Goal: Transaction & Acquisition: Purchase product/service

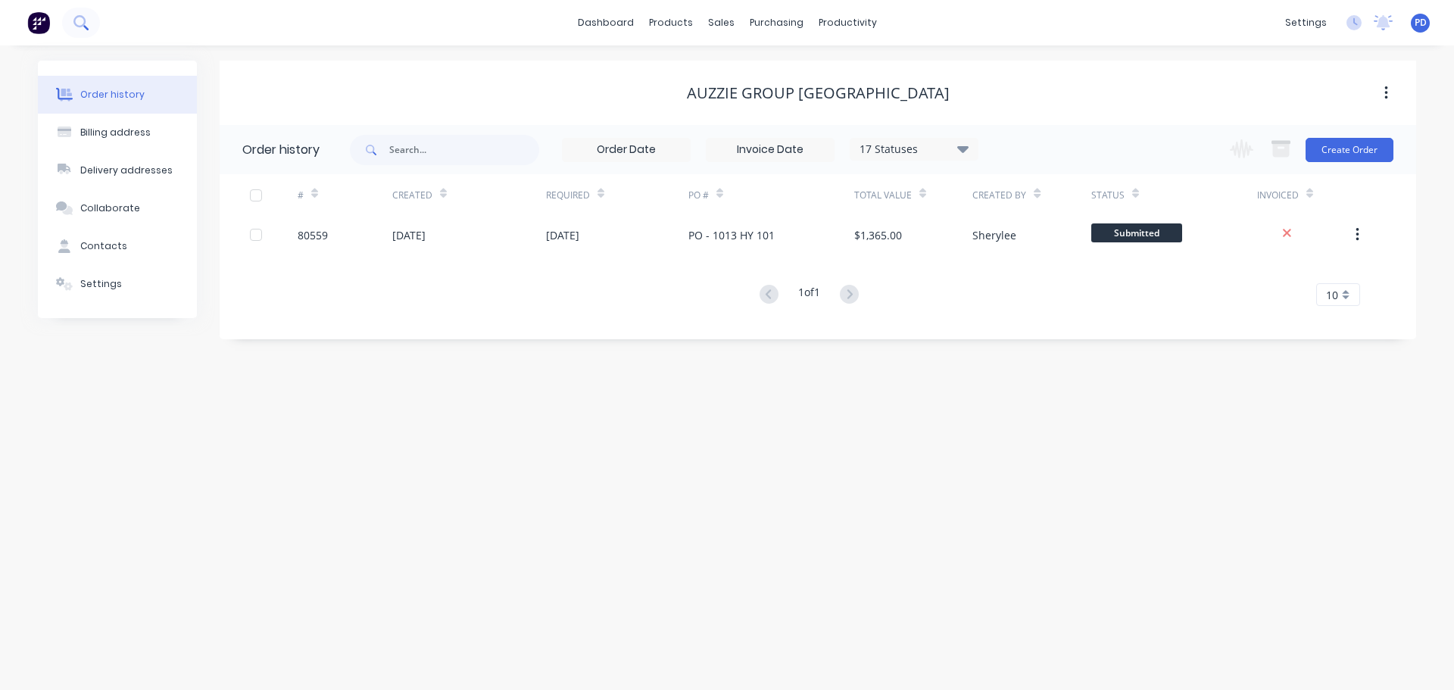
click at [86, 25] on icon at bounding box center [80, 22] width 14 height 14
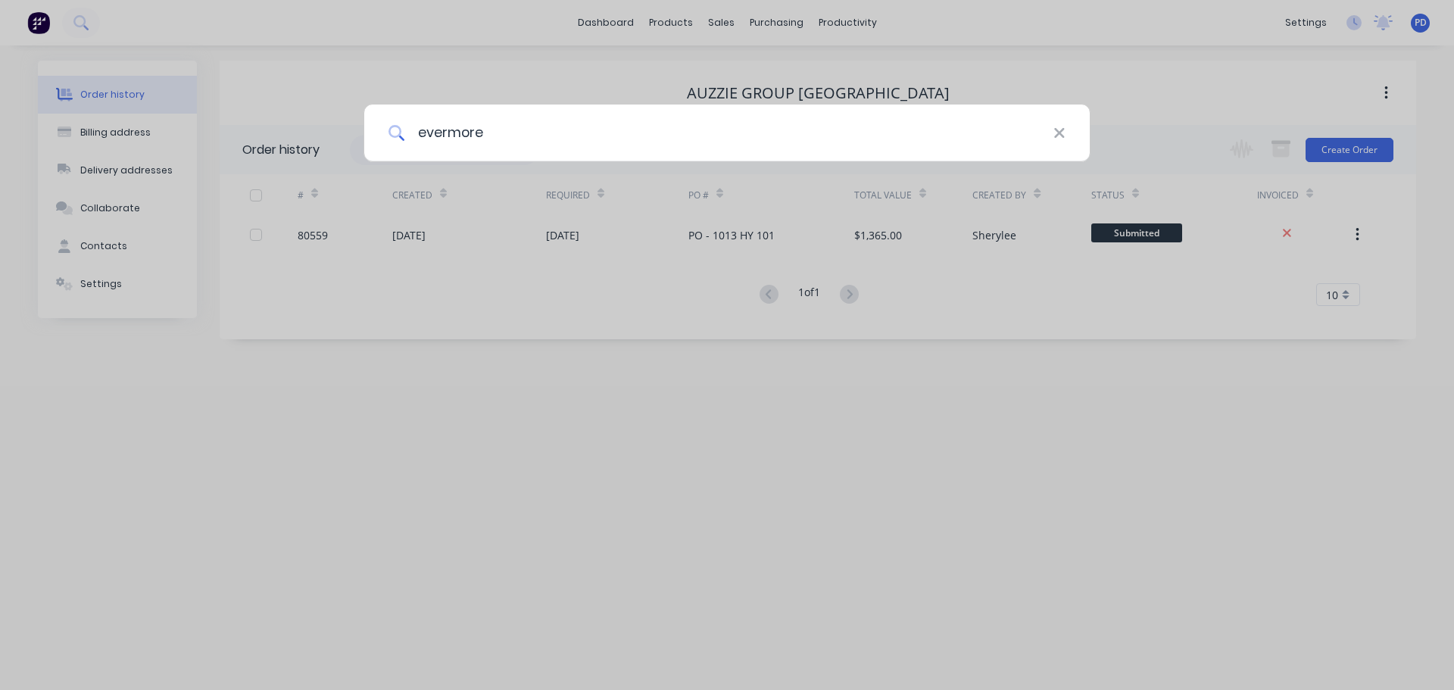
type input "evermore"
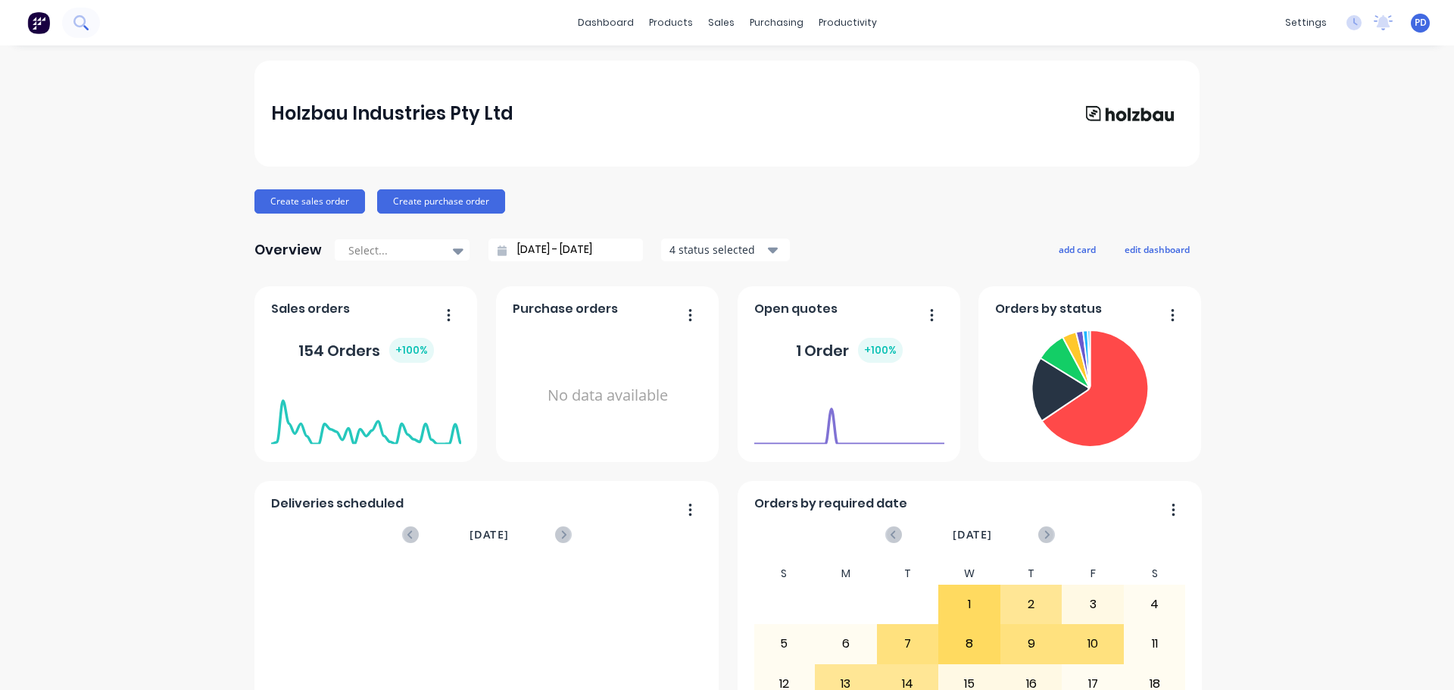
click at [76, 20] on icon at bounding box center [80, 22] width 14 height 14
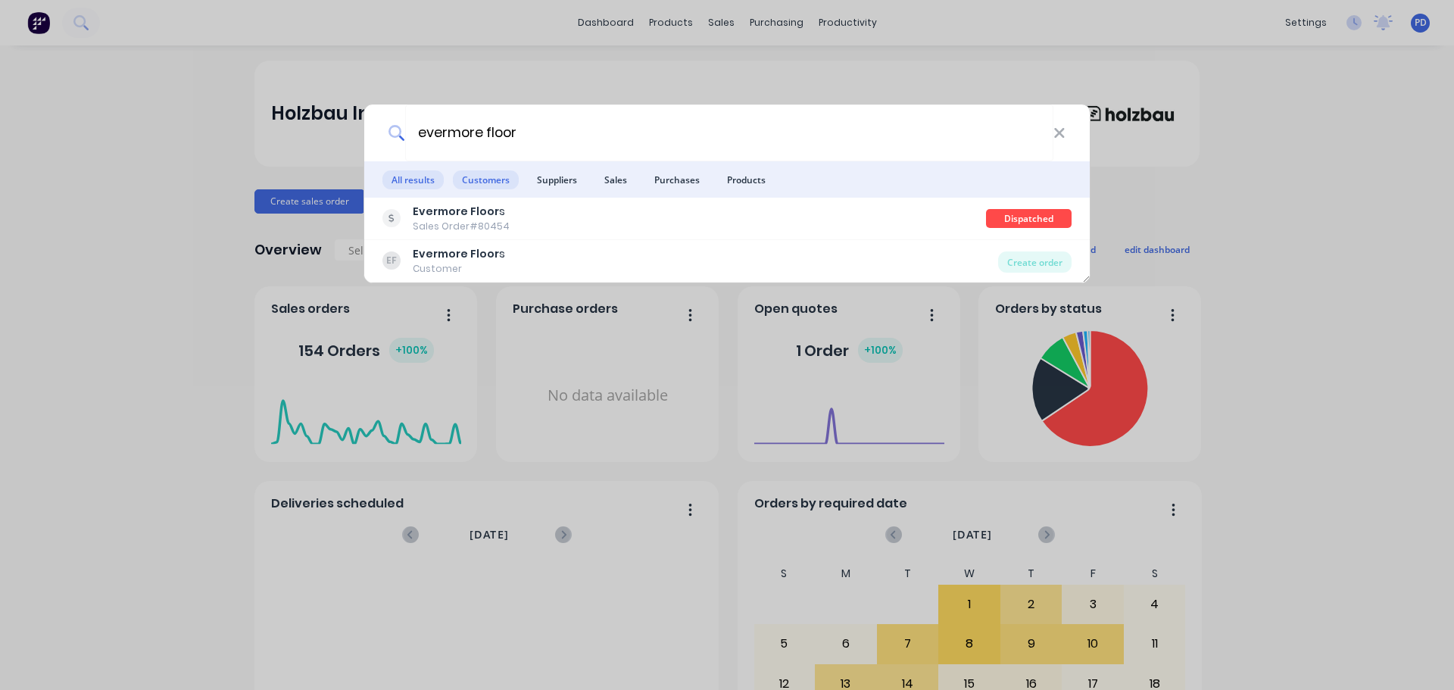
type input "evermore floor"
click at [485, 180] on span "Customers" at bounding box center [486, 179] width 66 height 19
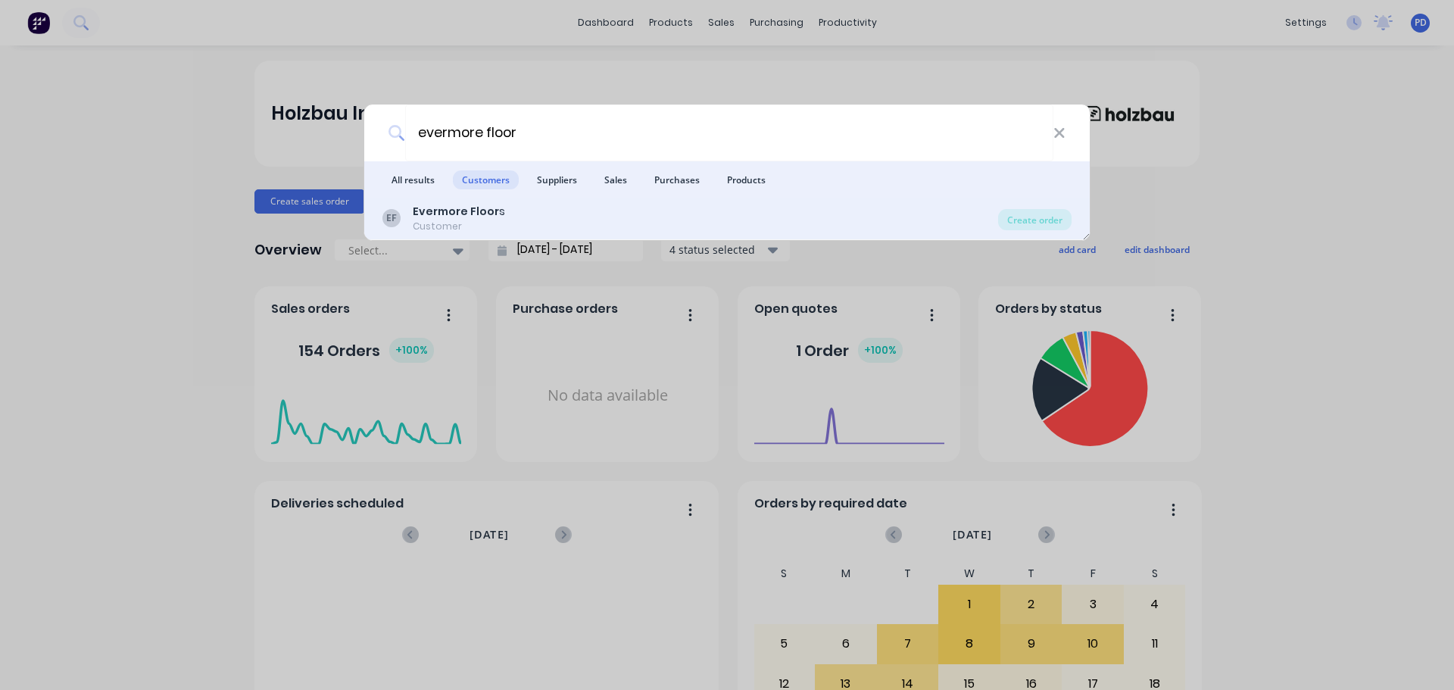
click at [457, 208] on b "Evermore Floor" at bounding box center [456, 211] width 86 height 15
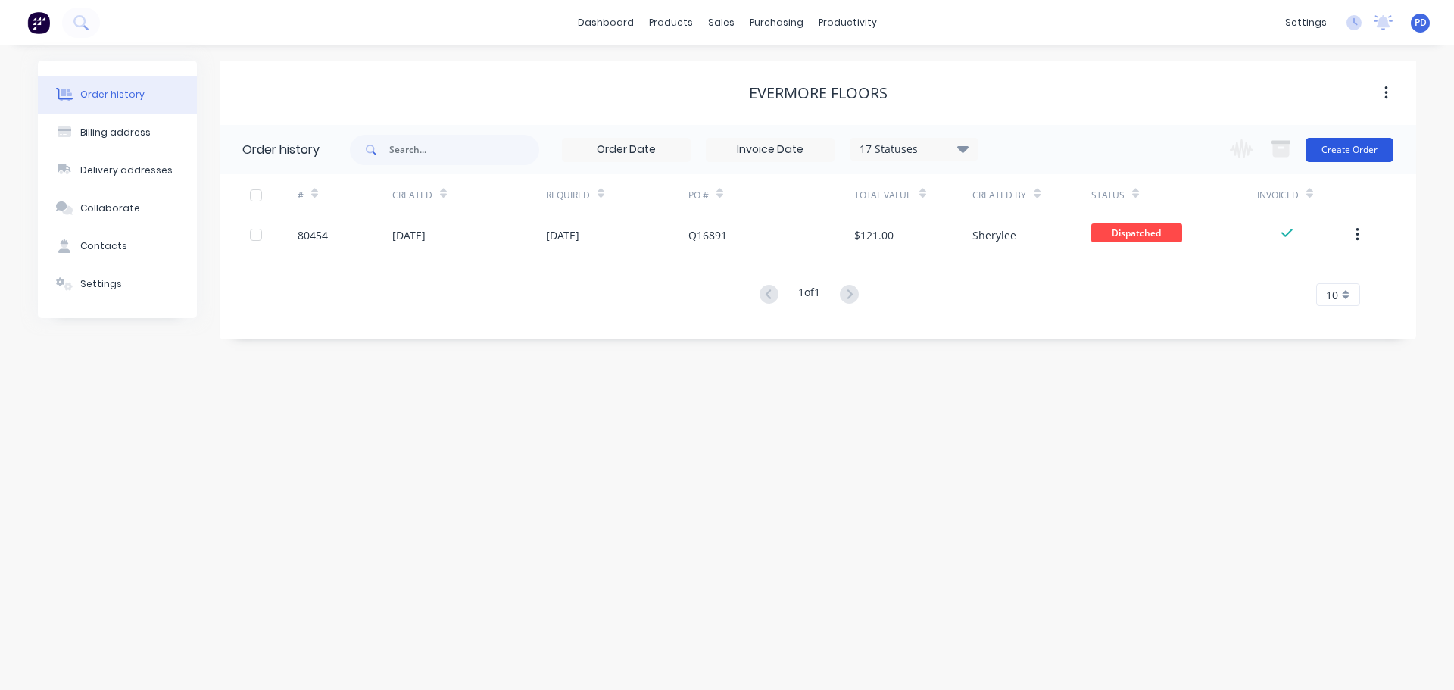
click at [1345, 153] on button "Create Order" at bounding box center [1349, 150] width 88 height 24
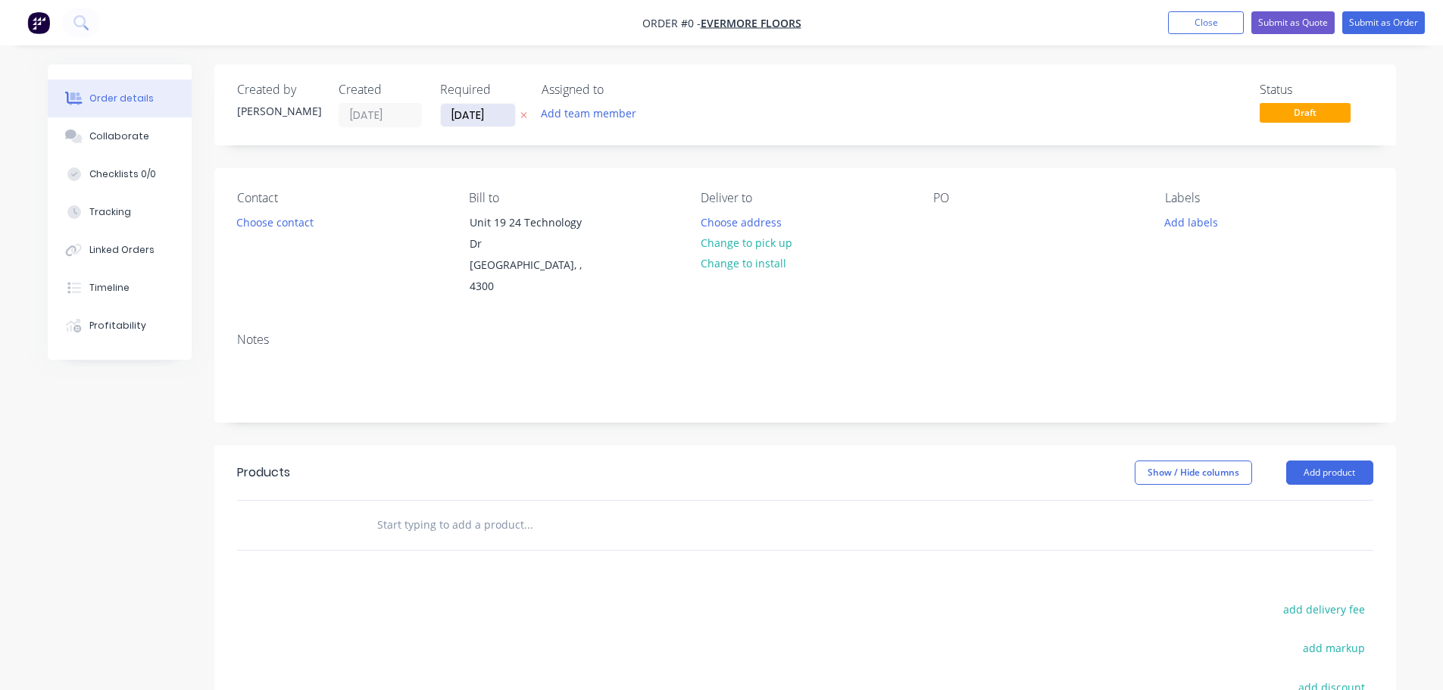
click at [495, 112] on input "[DATE]" at bounding box center [478, 115] width 74 height 23
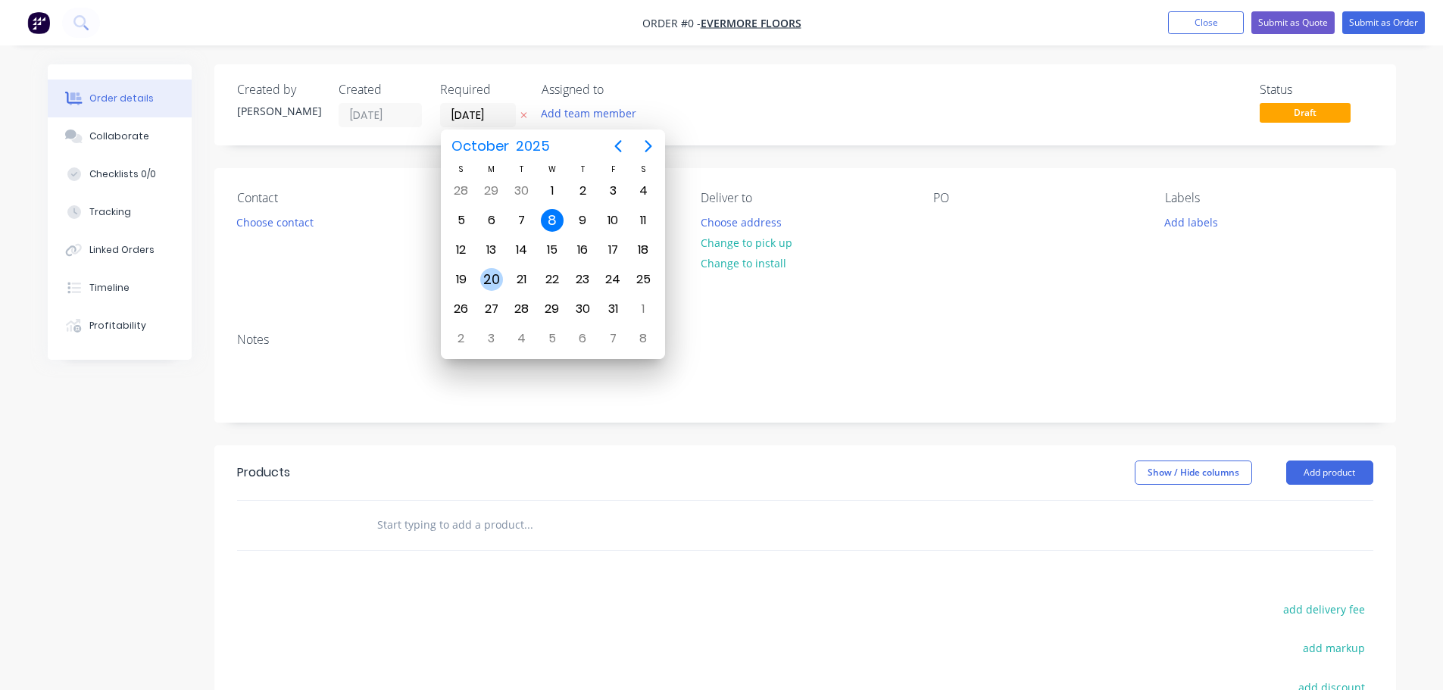
click at [499, 278] on div "20" at bounding box center [491, 279] width 23 height 23
type input "[DATE]"
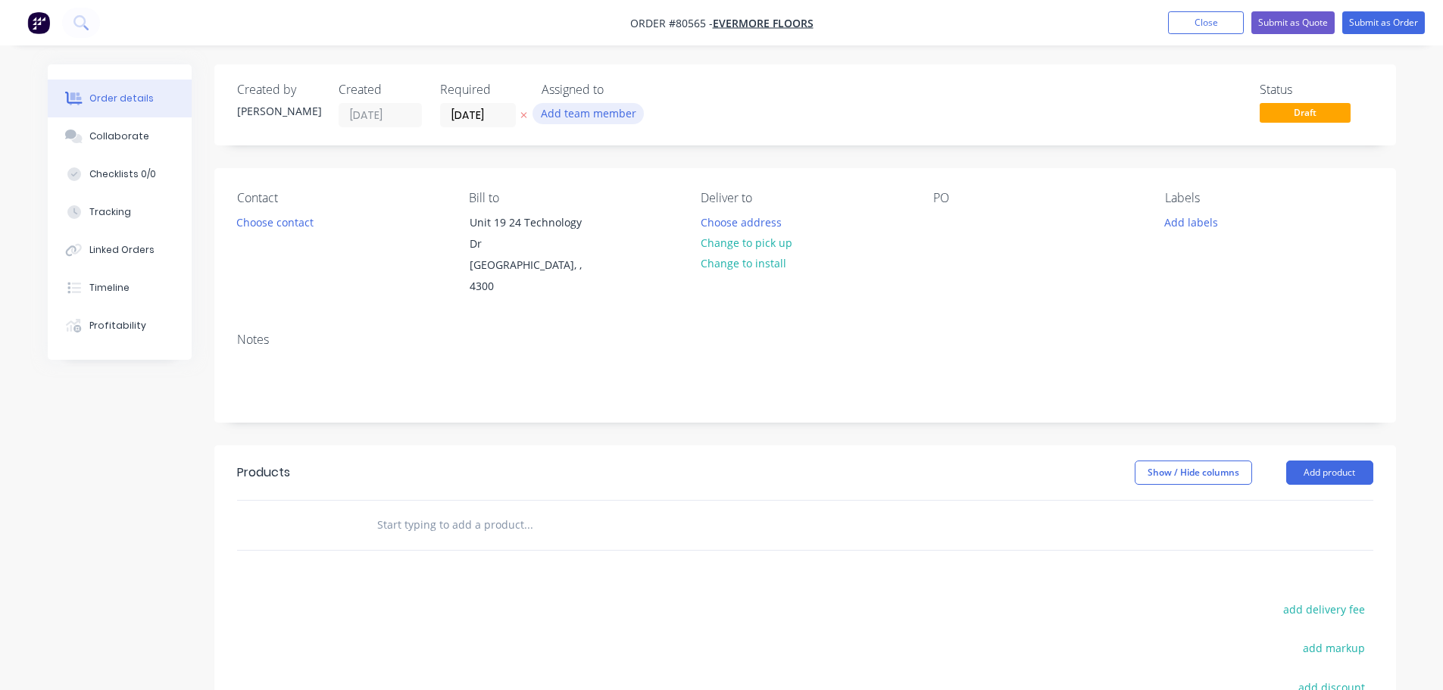
click at [588, 122] on button "Add team member" at bounding box center [587, 113] width 111 height 20
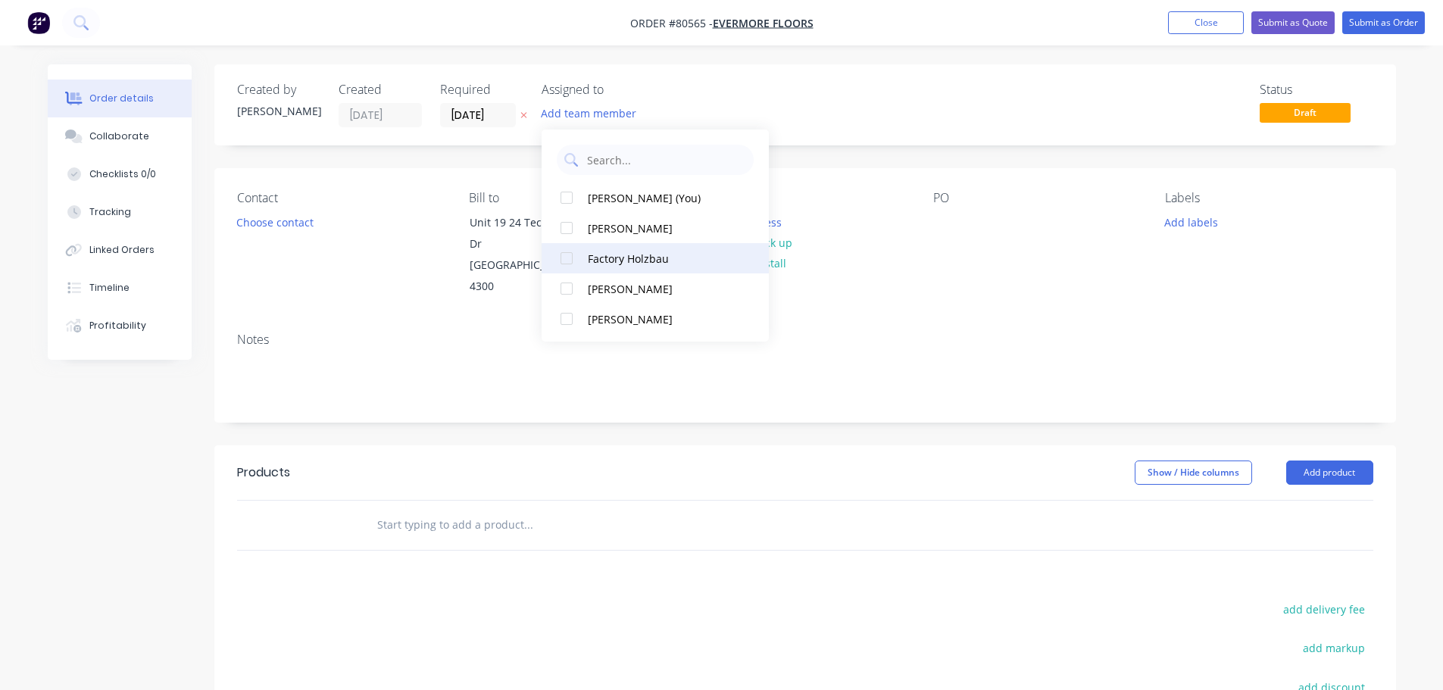
click at [566, 259] on div at bounding box center [566, 258] width 30 height 30
click at [1199, 226] on button "Add labels" at bounding box center [1191, 221] width 70 height 20
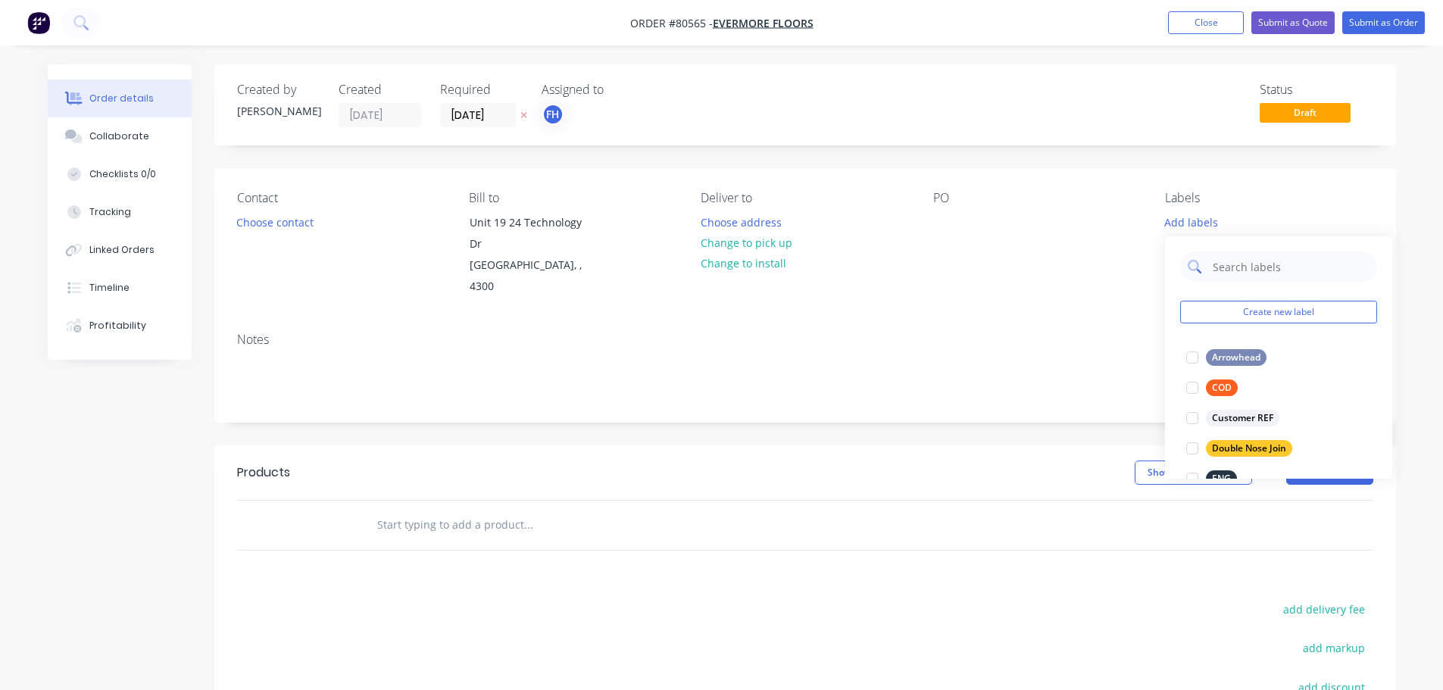
click at [1240, 270] on input "text" at bounding box center [1290, 266] width 158 height 30
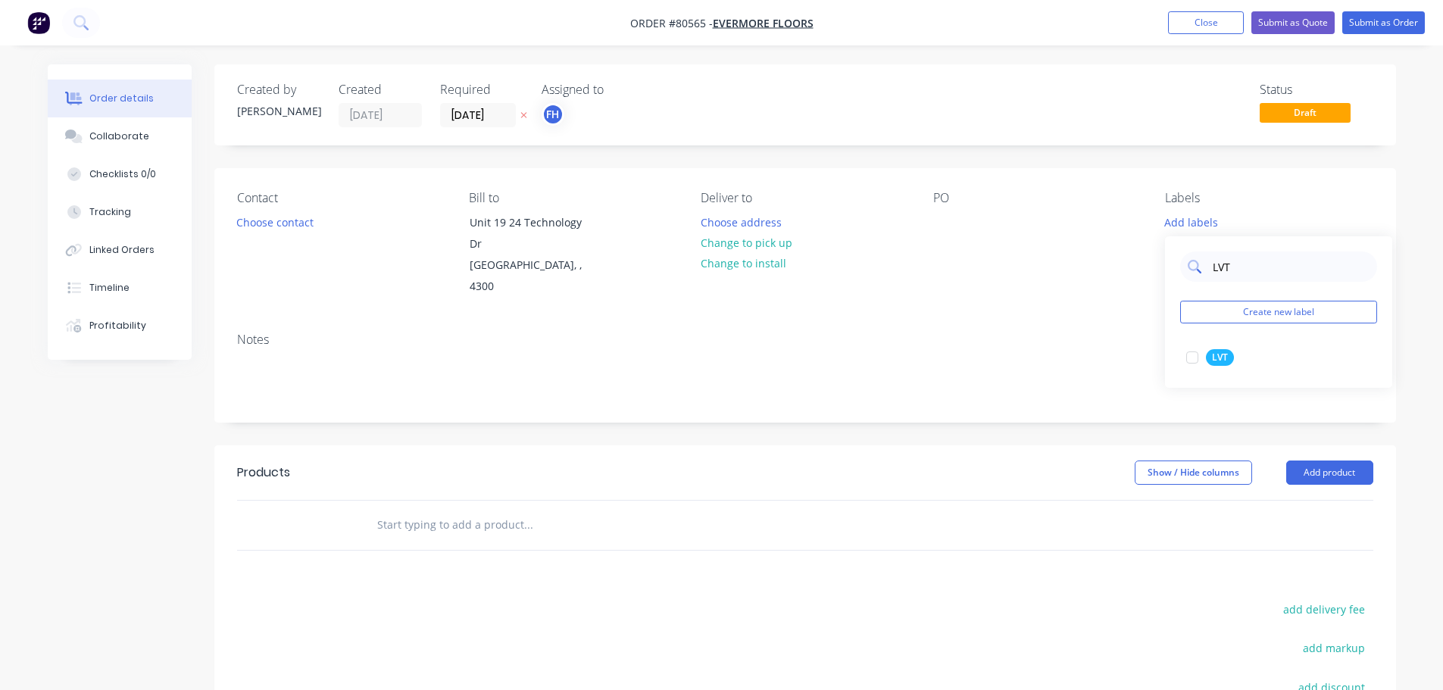
drag, startPoint x: 1195, startPoint y: 357, endPoint x: 1262, endPoint y: 279, distance: 103.2
click at [1195, 357] on div at bounding box center [1192, 357] width 30 height 30
drag, startPoint x: 1240, startPoint y: 264, endPoint x: 1171, endPoint y: 257, distance: 69.3
click at [1174, 262] on div "LVT Create new label LVT edit" at bounding box center [1278, 304] width 227 height 151
type input "prom"
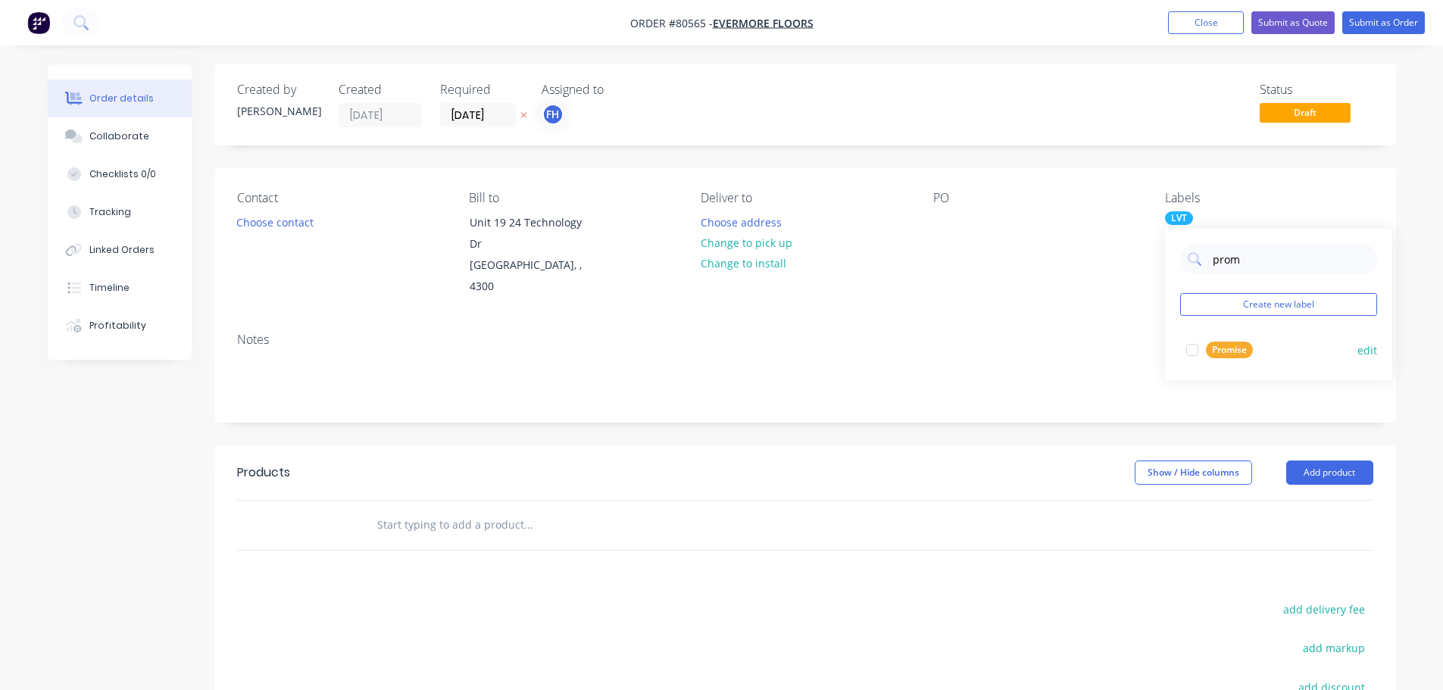
click at [1187, 355] on div at bounding box center [1192, 350] width 30 height 30
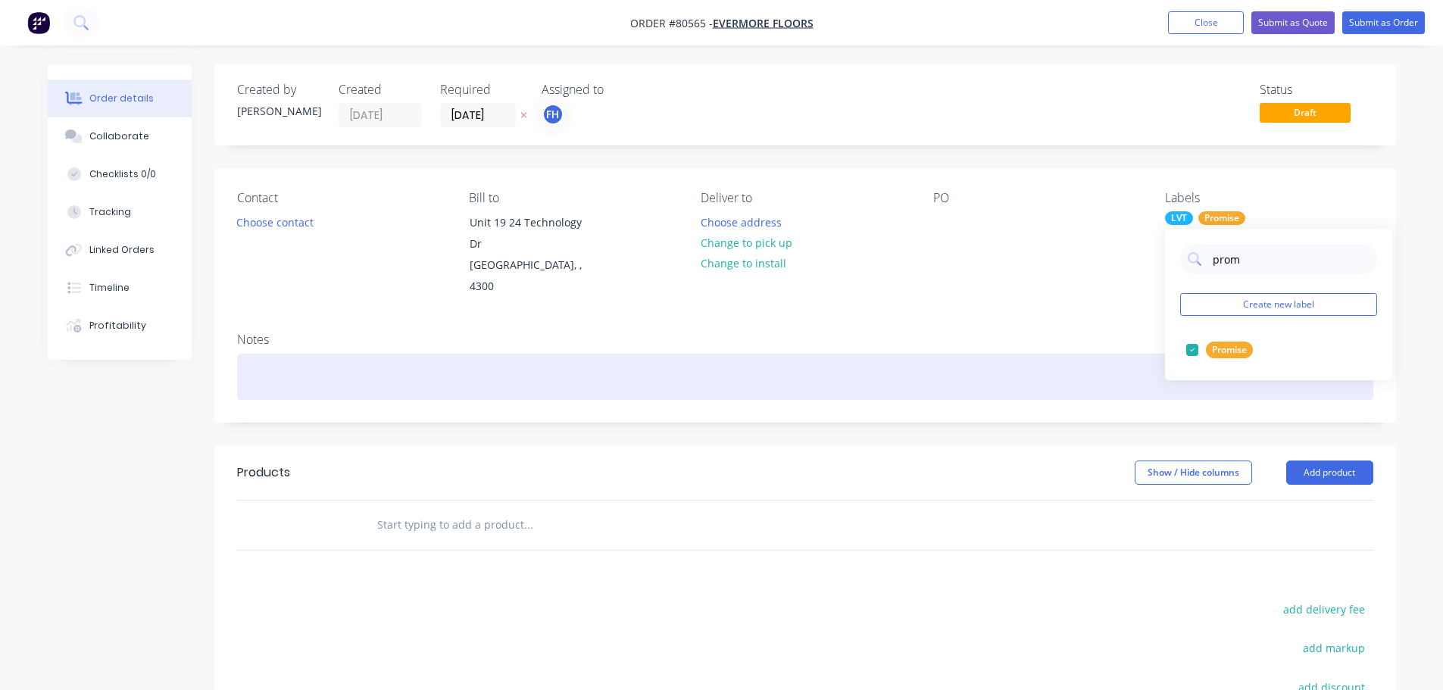
click at [275, 354] on div at bounding box center [805, 377] width 1136 height 46
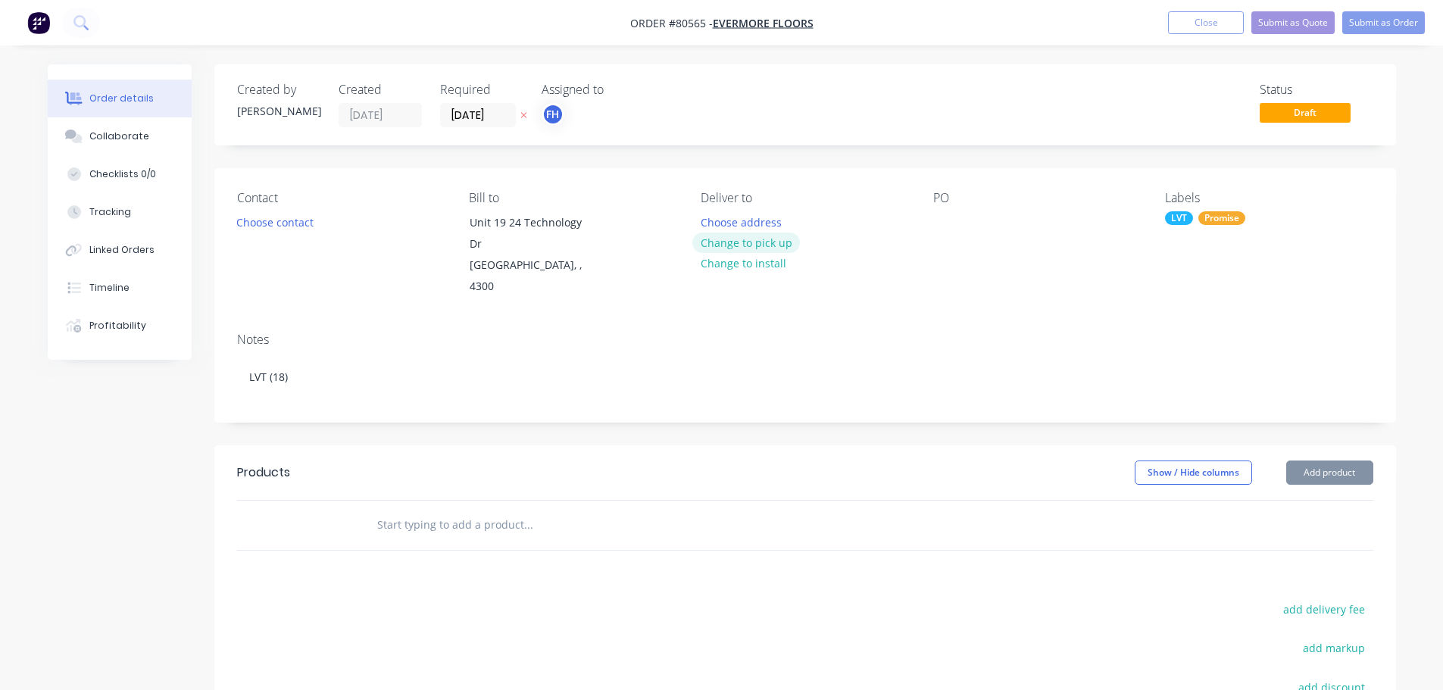
click at [757, 249] on button "Change to pick up" at bounding box center [746, 242] width 108 height 20
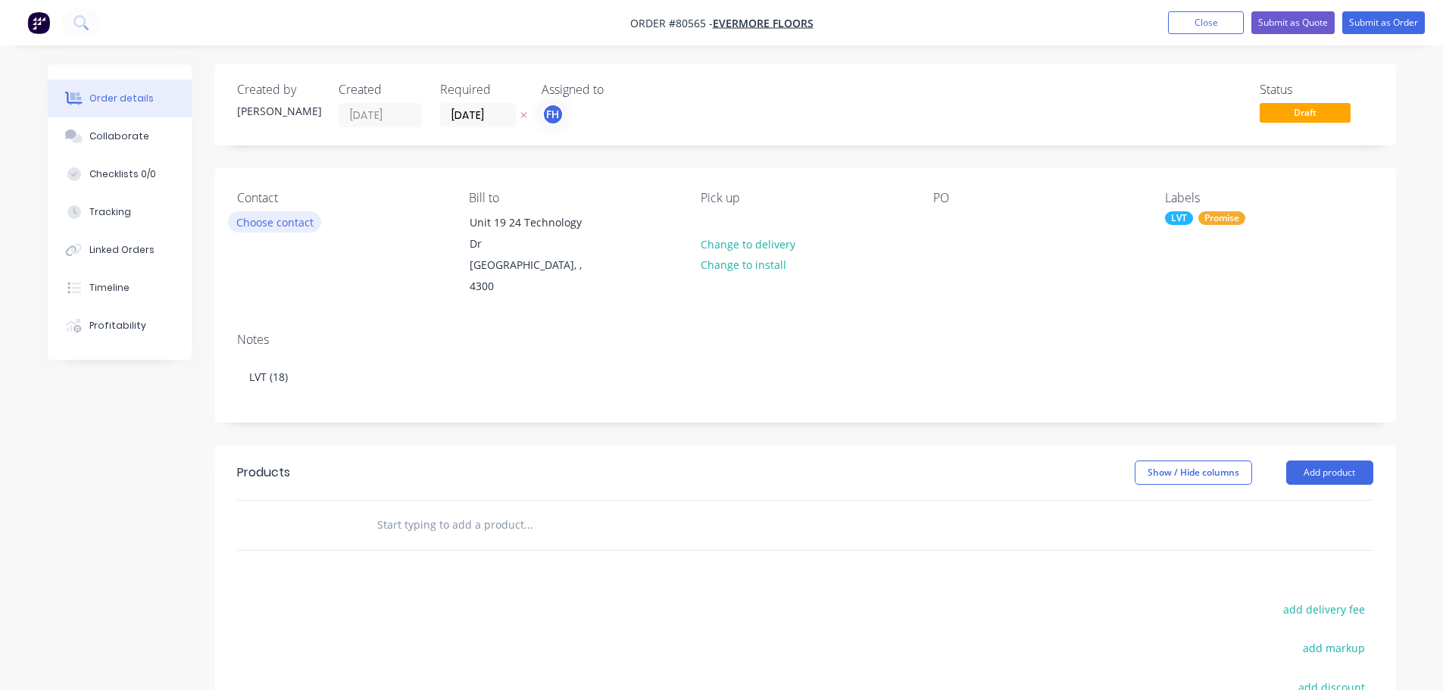
click at [251, 217] on button "Choose contact" at bounding box center [274, 221] width 93 height 20
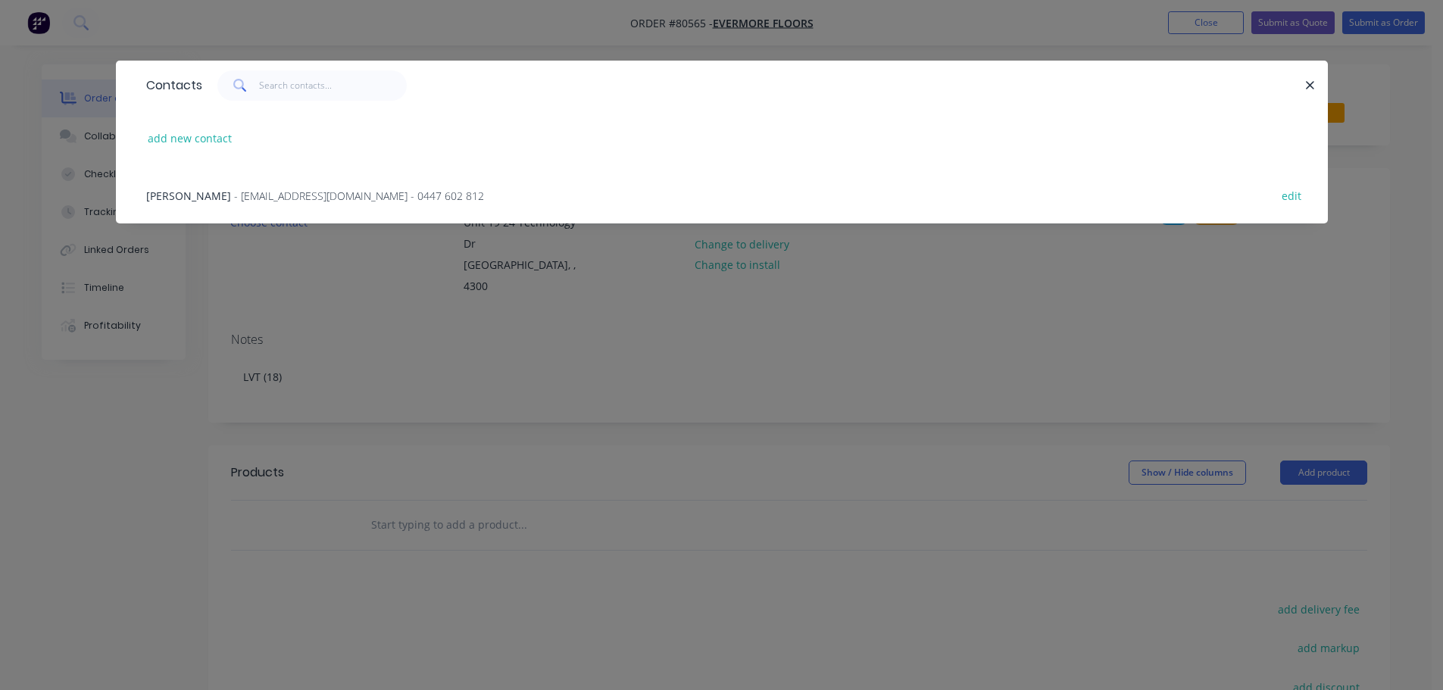
click at [248, 193] on span "- [EMAIL_ADDRESS][DOMAIN_NAME] - 0447 602 812" at bounding box center [359, 196] width 250 height 14
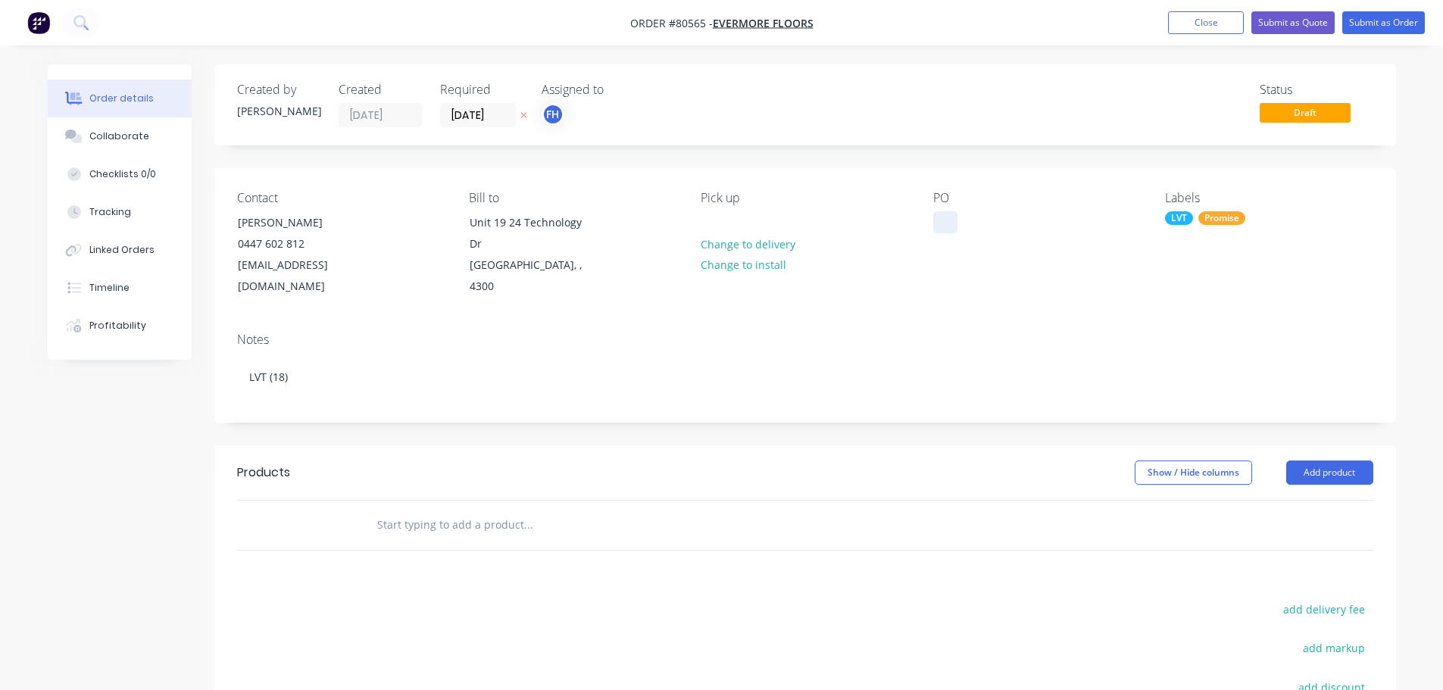
click at [943, 220] on div at bounding box center [945, 222] width 24 height 22
click at [411, 510] on input "text" at bounding box center [527, 525] width 303 height 30
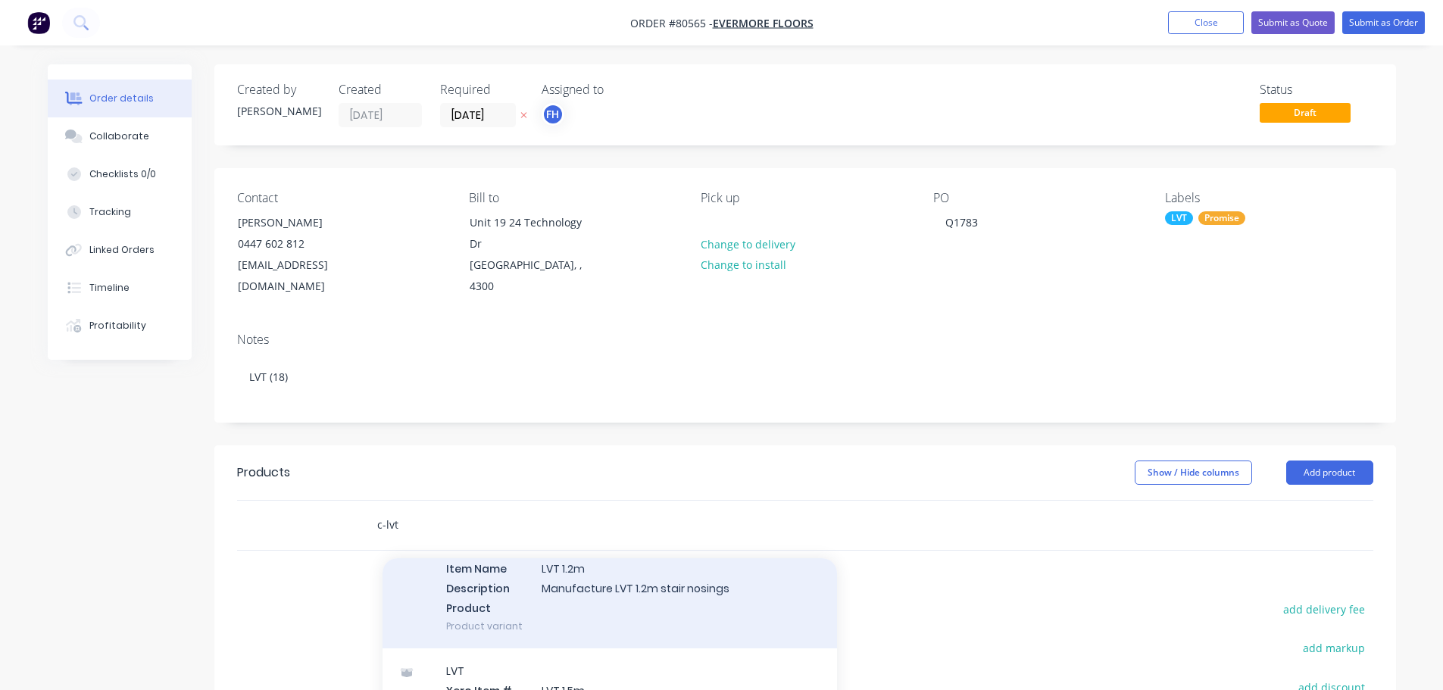
scroll to position [151, 0]
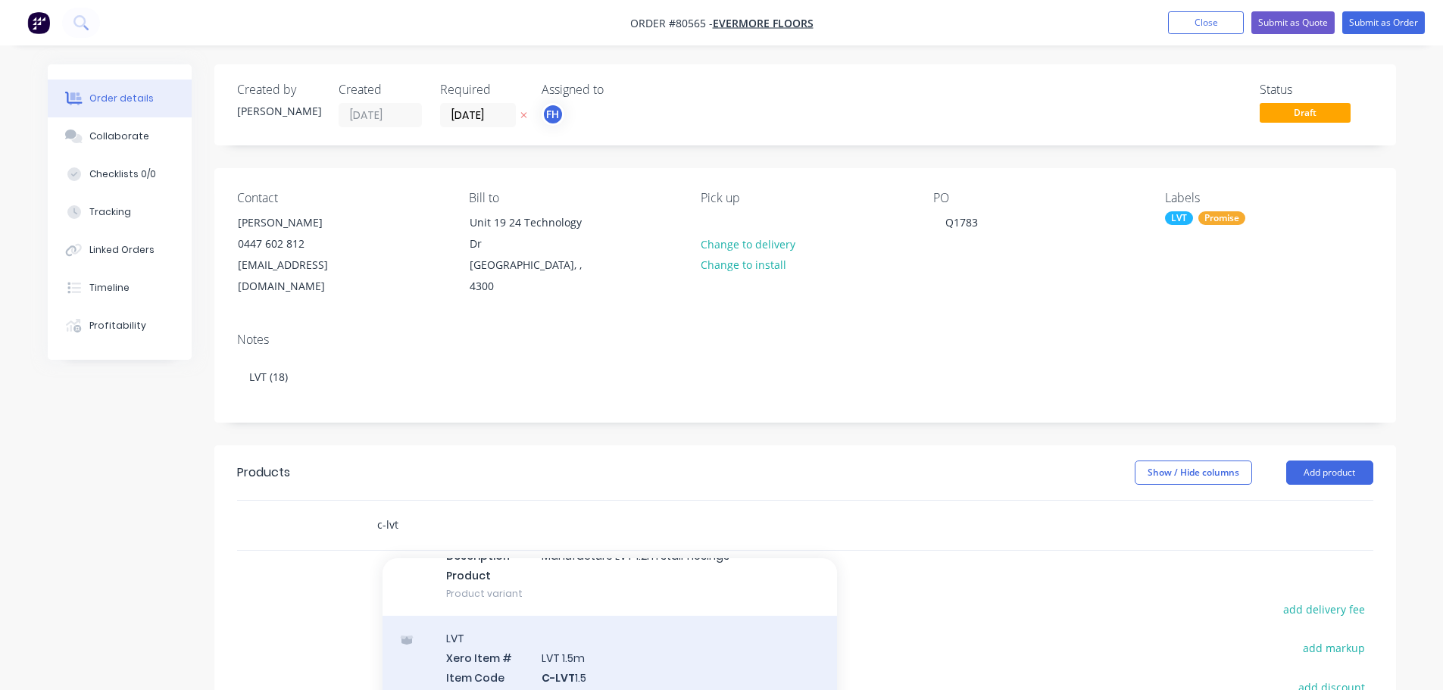
type input "c-lvt"
click at [496, 650] on div "LVT Xero Item # LVT 1.5m Item Code C-LVT 1.5 Item Name LVT 1.5m Description Man…" at bounding box center [609, 696] width 454 height 161
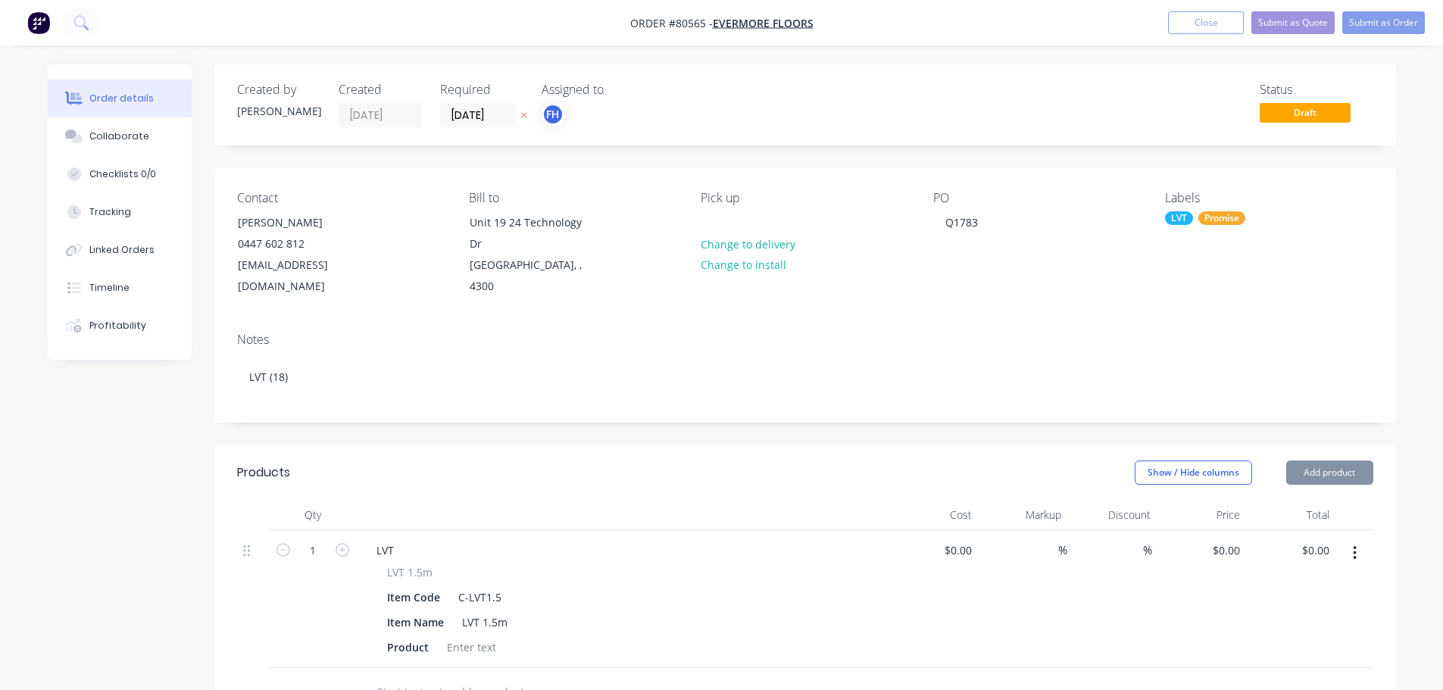
type input "$61.00"
click at [319, 539] on input "1" at bounding box center [312, 550] width 39 height 23
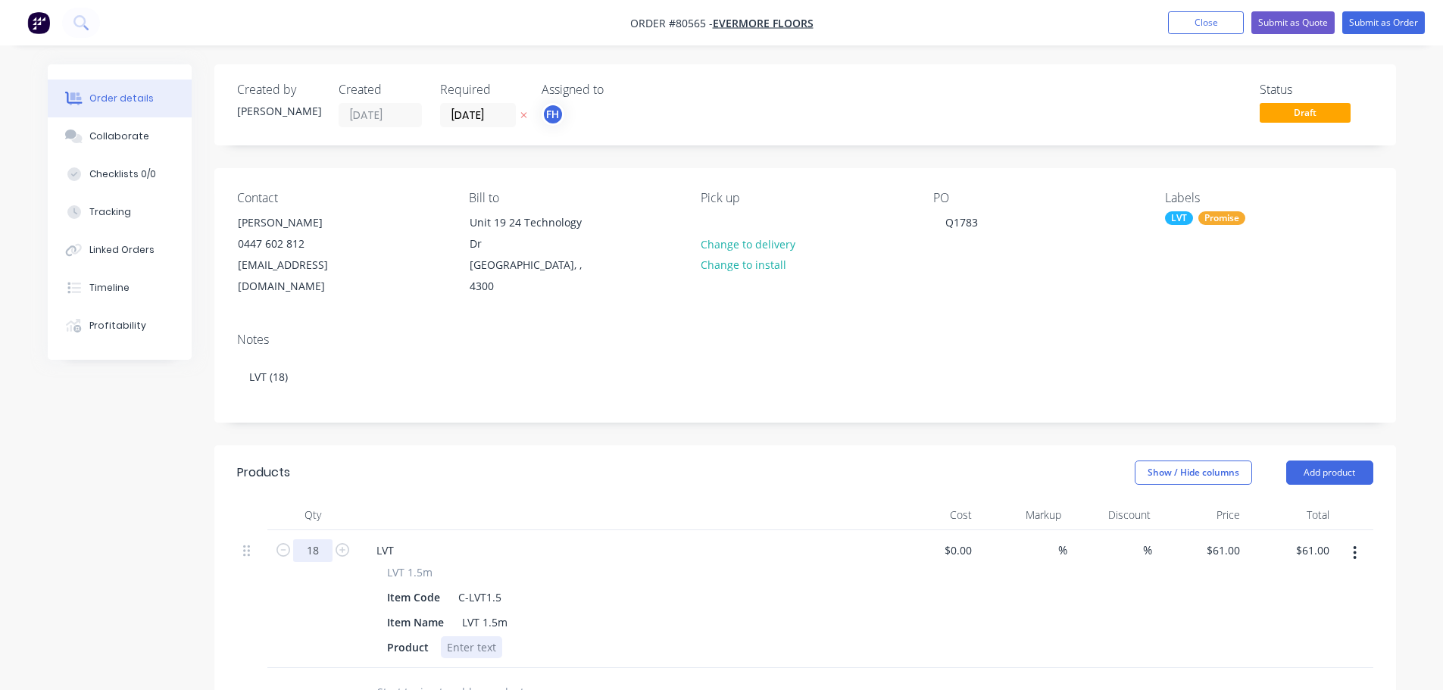
type input "18"
type input "$1,098.00"
click at [479, 636] on div at bounding box center [471, 647] width 61 height 22
click at [476, 636] on div at bounding box center [471, 647] width 61 height 22
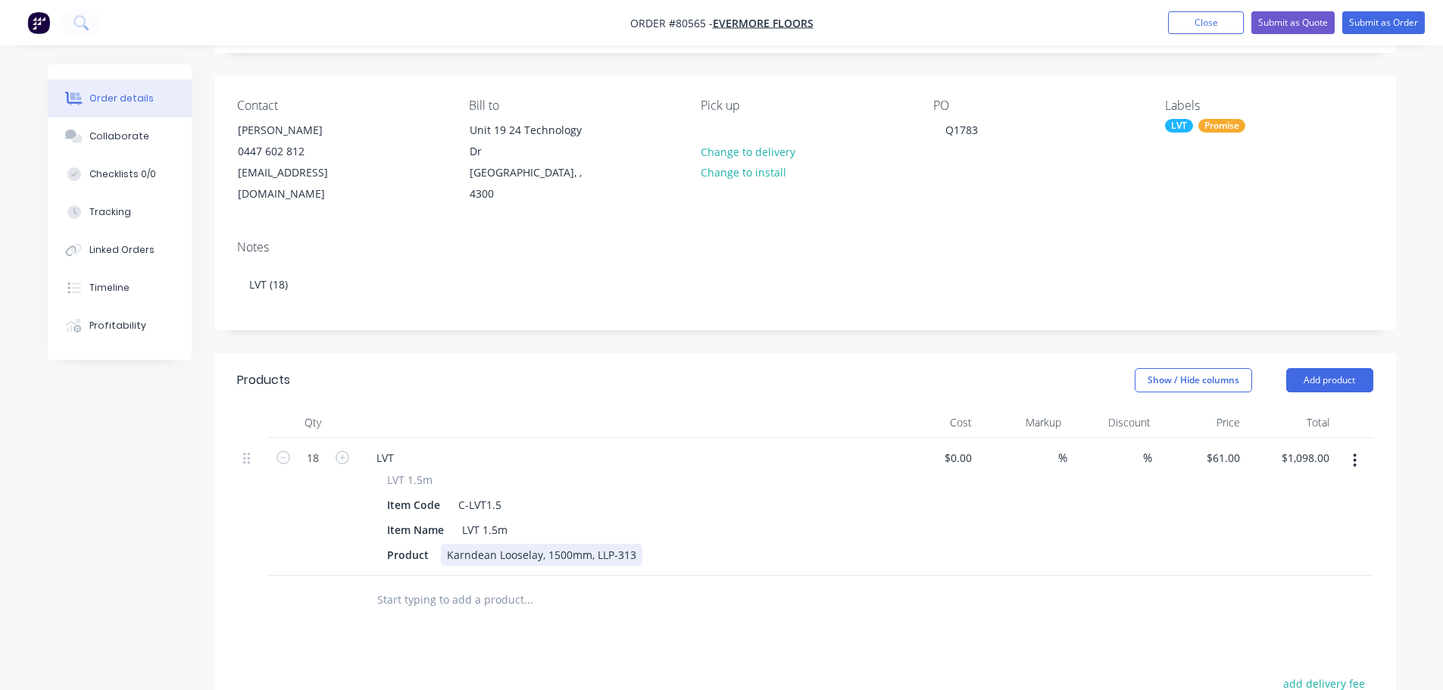
scroll to position [0, 0]
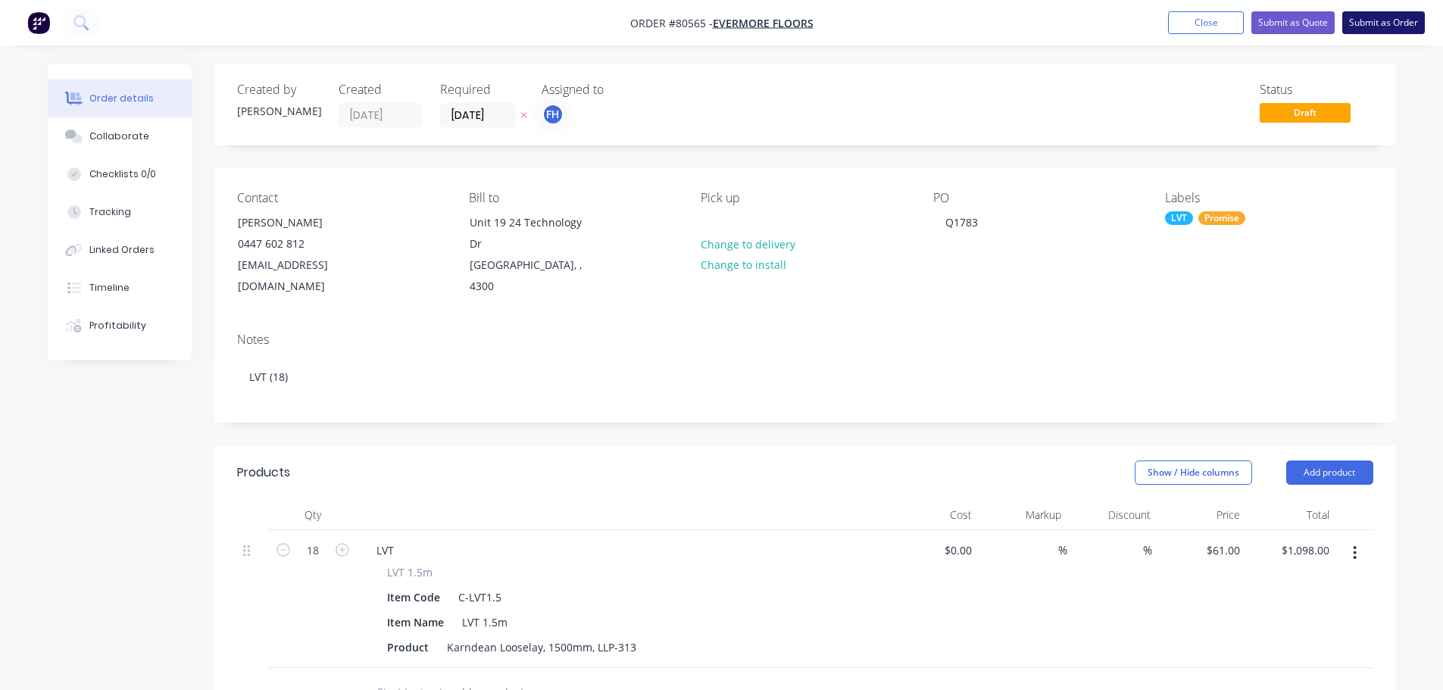
click at [1377, 21] on button "Submit as Order" at bounding box center [1383, 22] width 83 height 23
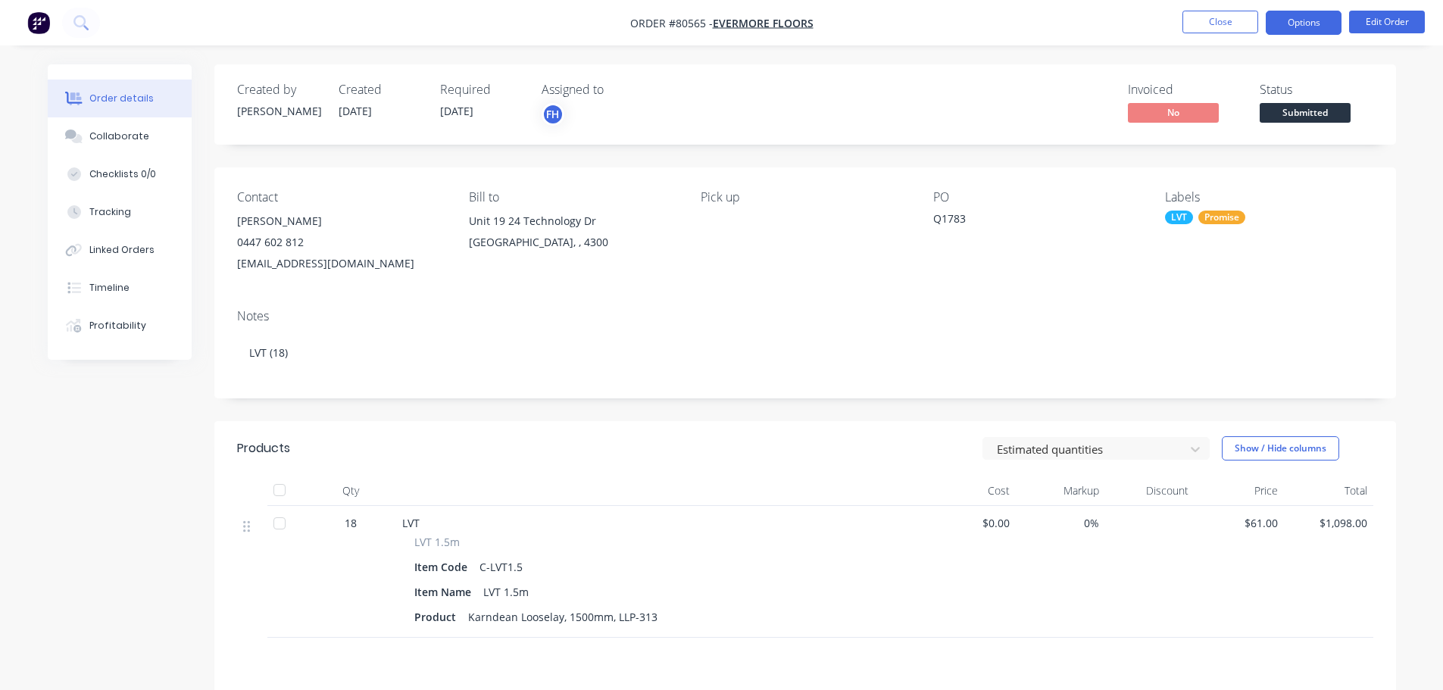
click at [1305, 23] on button "Options" at bounding box center [1303, 23] width 76 height 24
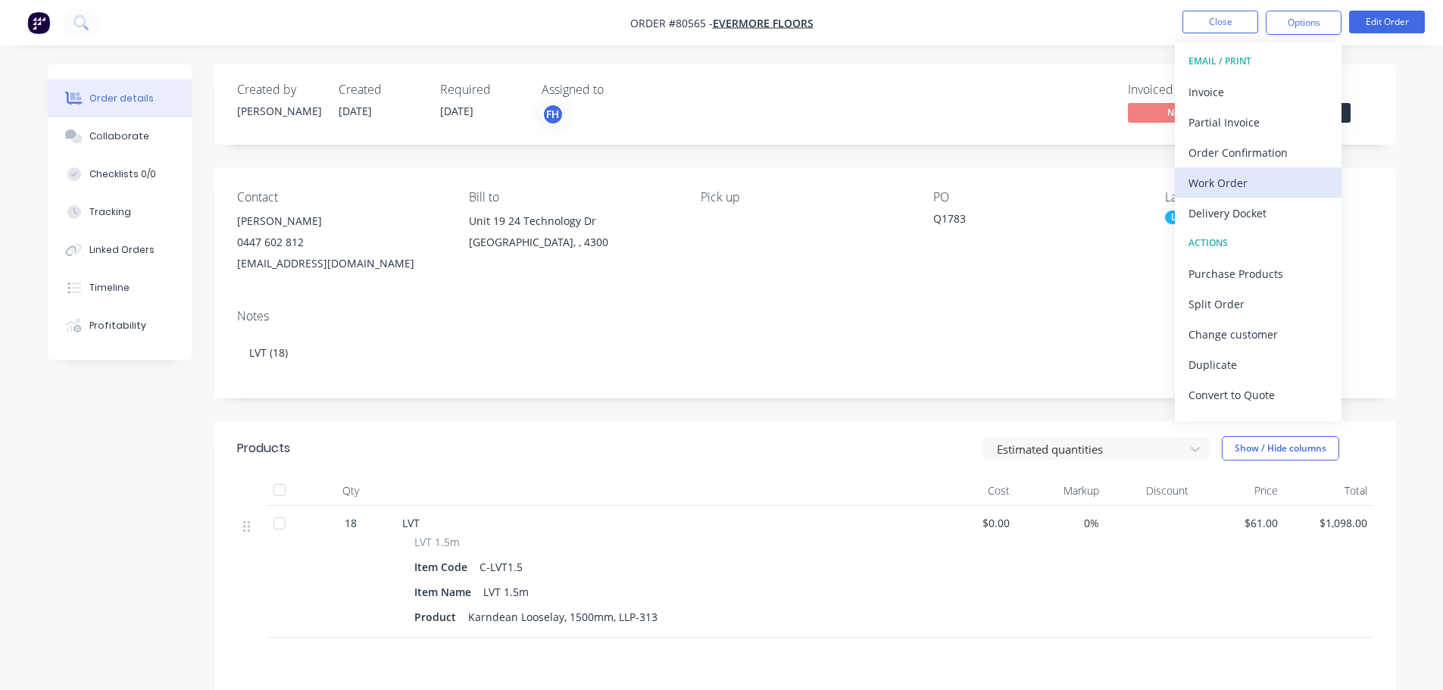
click at [1214, 192] on div "Work Order" at bounding box center [1257, 183] width 139 height 22
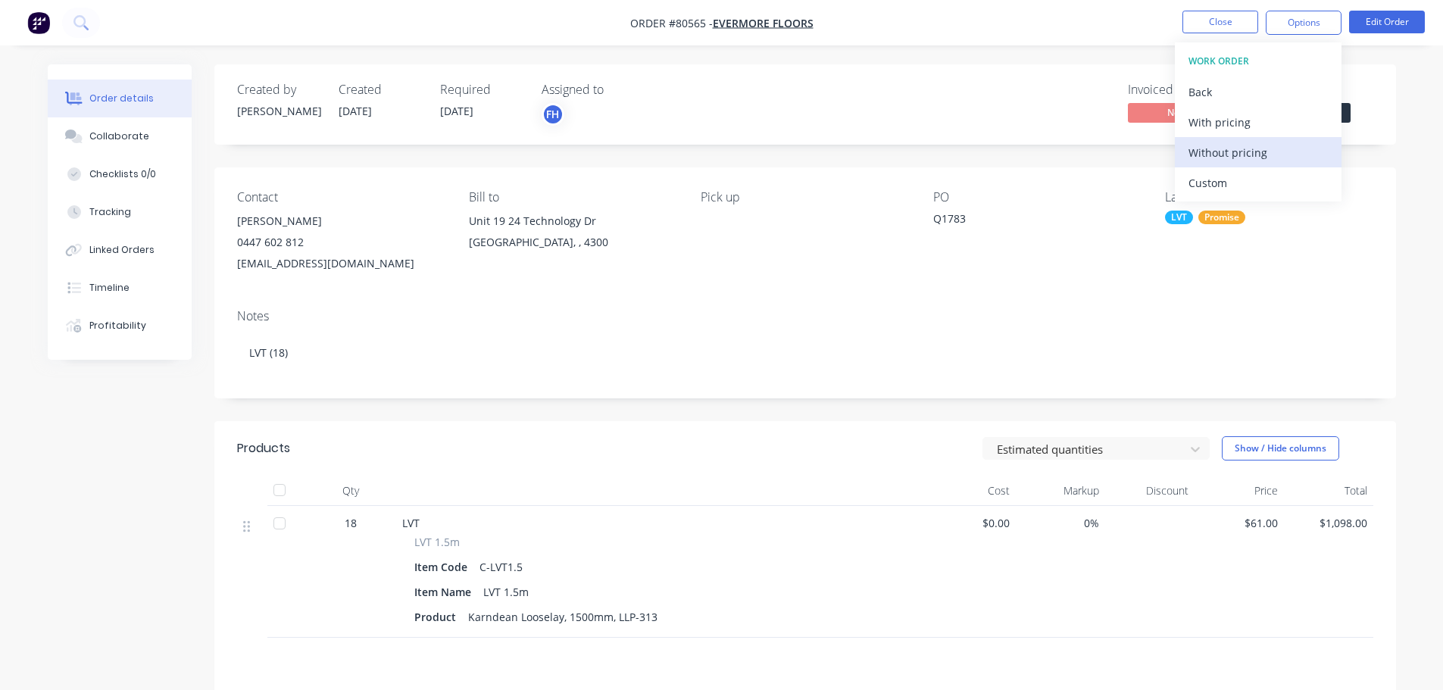
click at [1214, 160] on div "Without pricing" at bounding box center [1257, 153] width 139 height 22
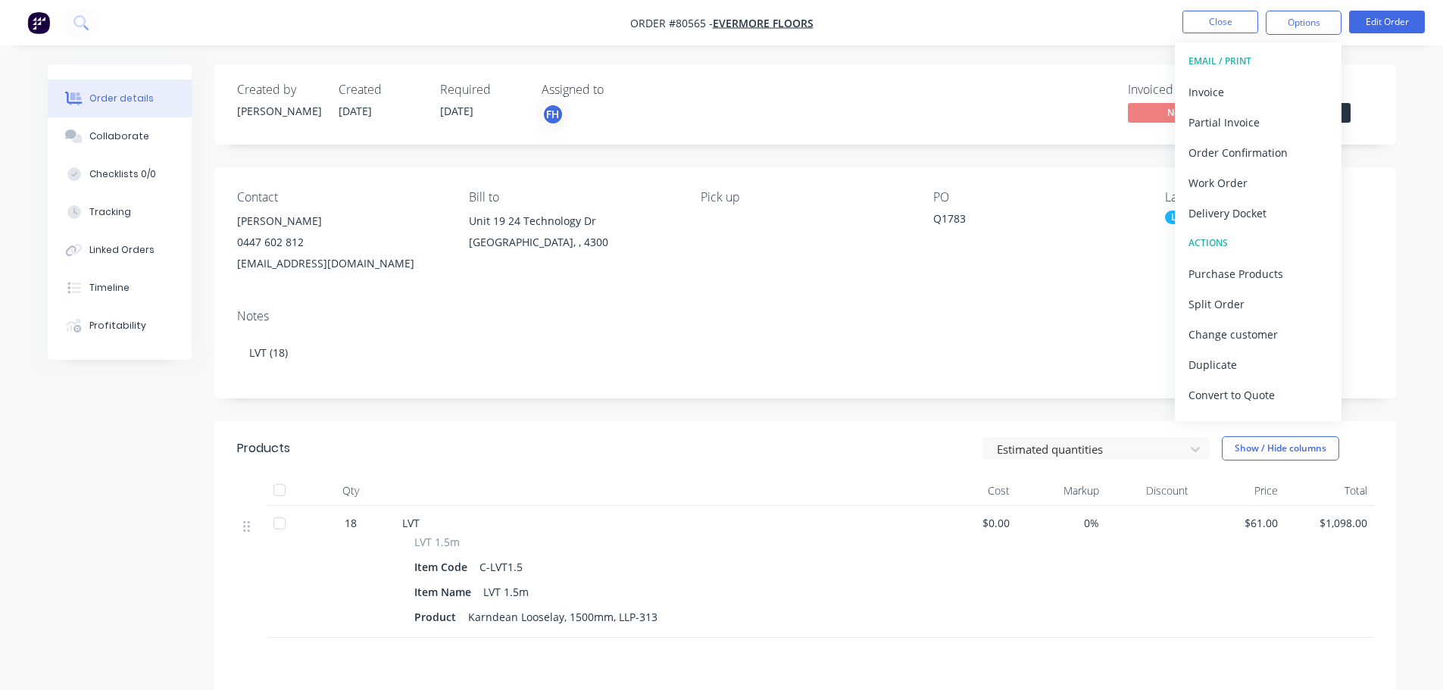
scroll to position [23, 0]
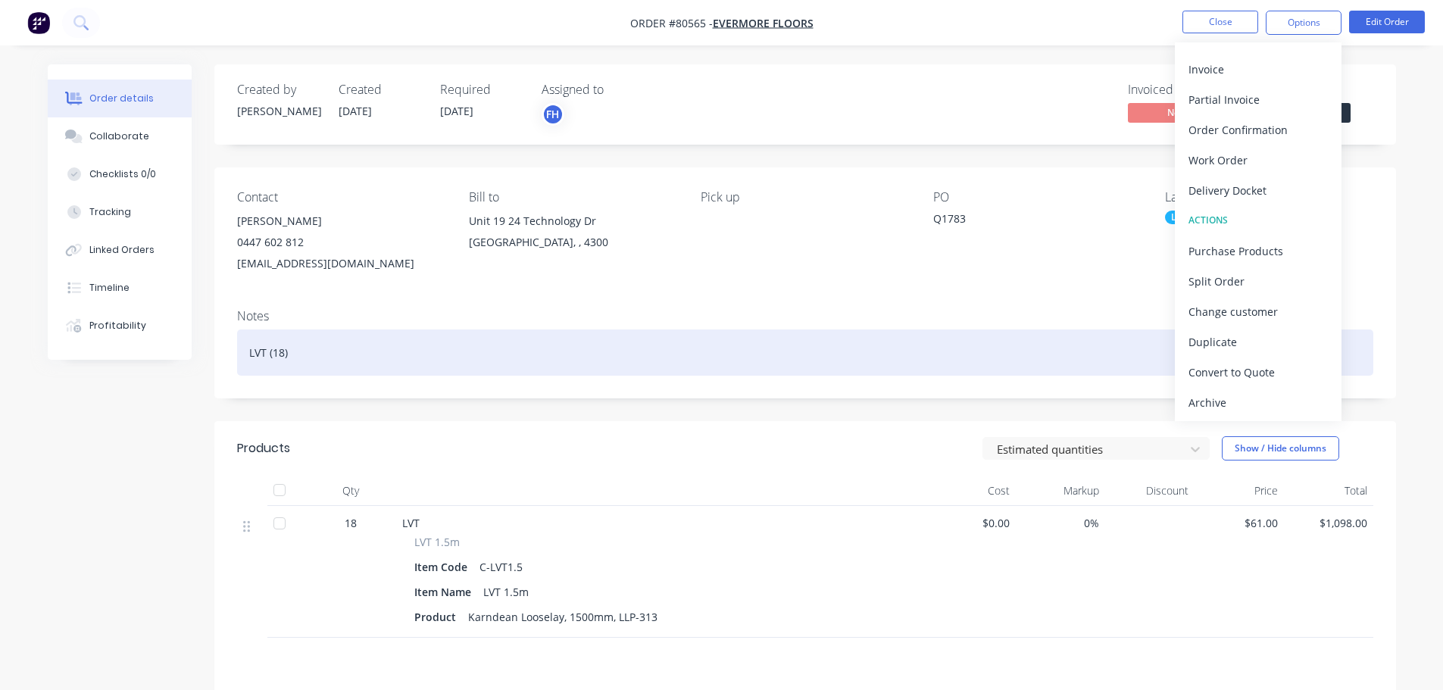
click at [284, 348] on div "LVT (18)" at bounding box center [805, 352] width 1136 height 46
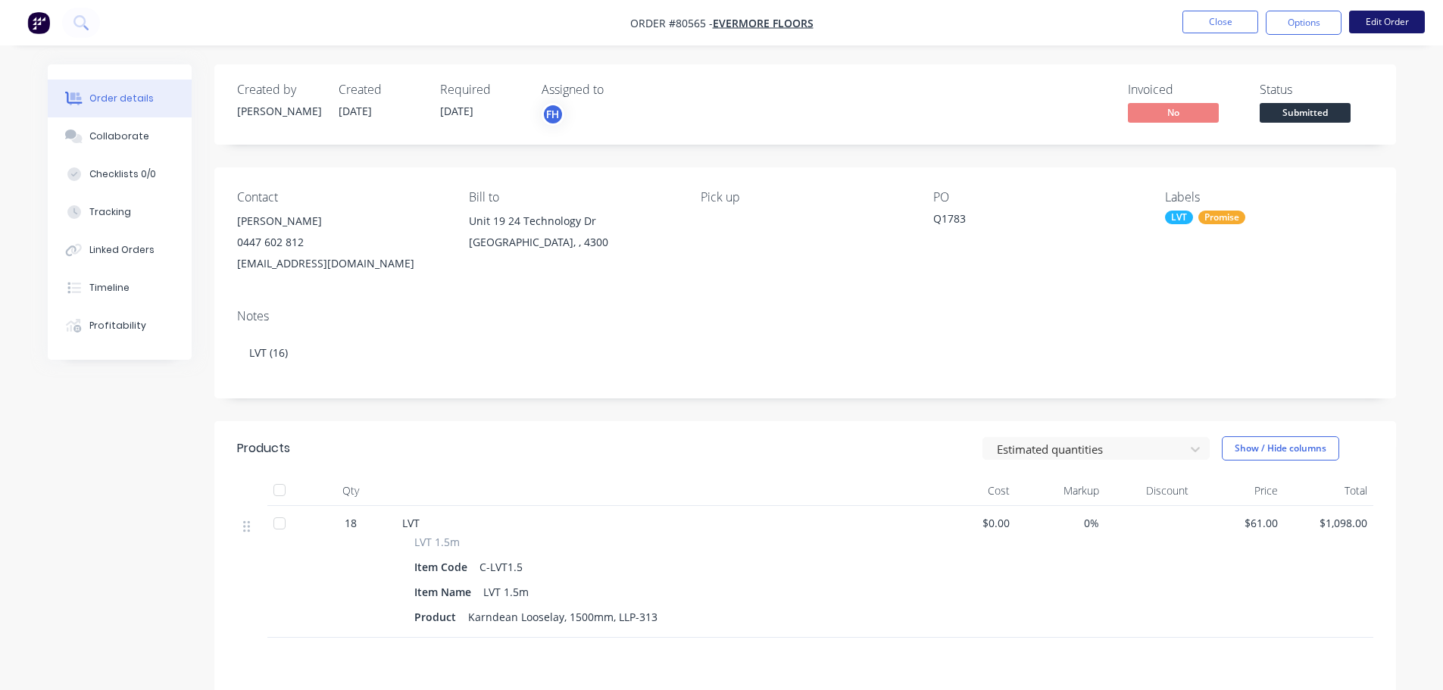
click at [1405, 23] on button "Edit Order" at bounding box center [1387, 22] width 76 height 23
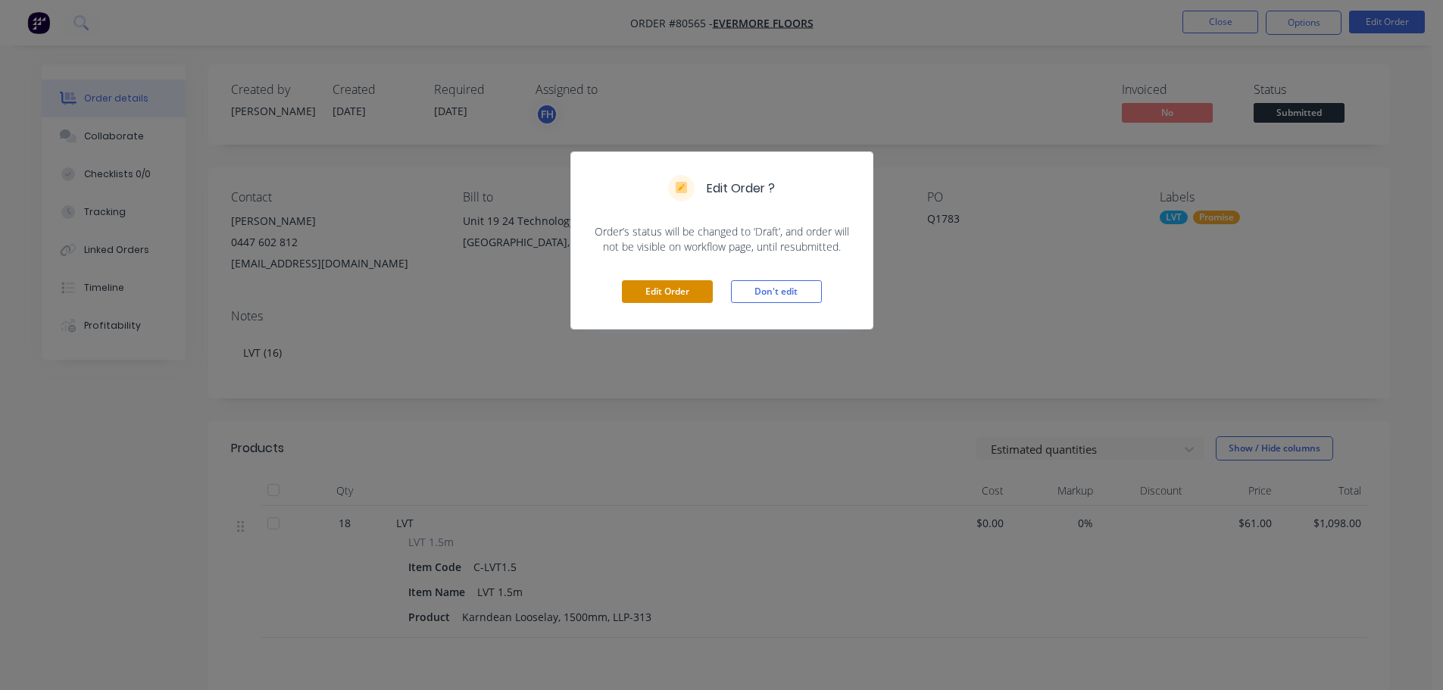
click at [673, 289] on button "Edit Order" at bounding box center [667, 291] width 91 height 23
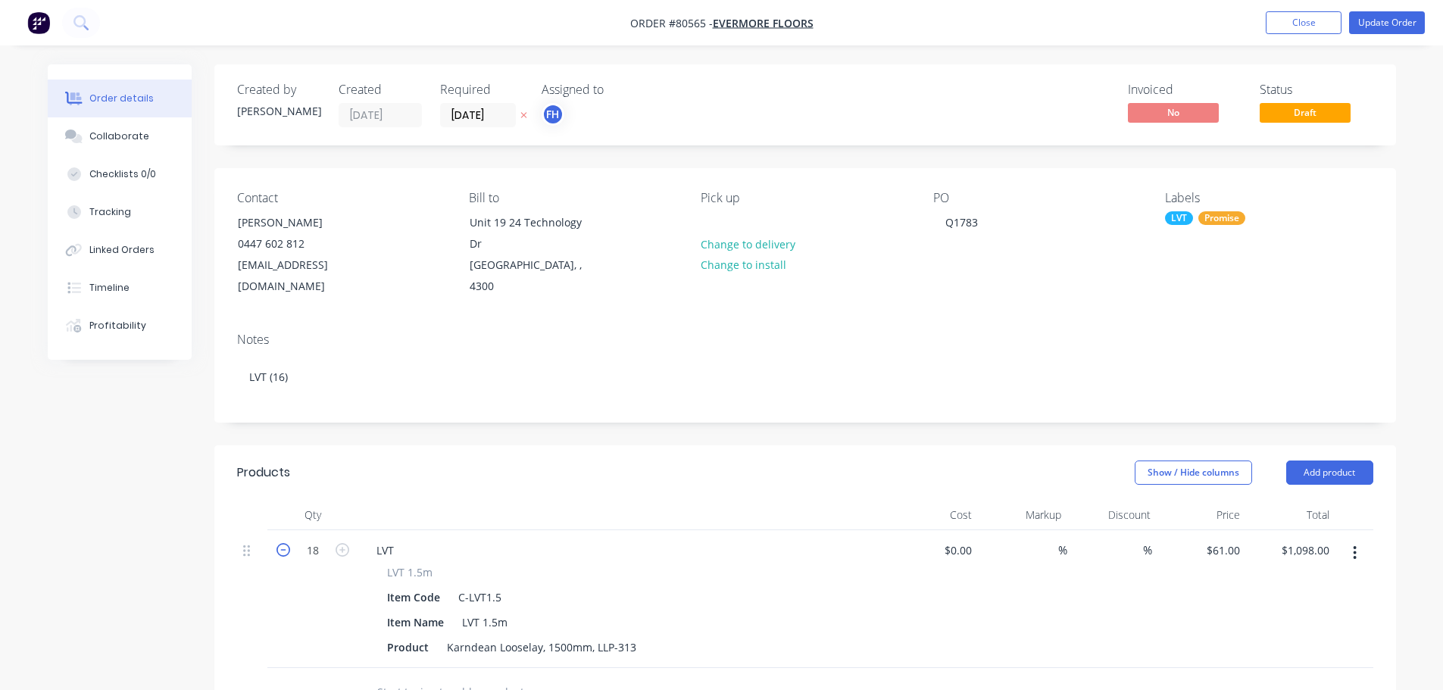
click at [282, 543] on icon "button" at bounding box center [283, 550] width 14 height 14
type input "17"
type input "$1,037.00"
click at [282, 543] on icon "button" at bounding box center [283, 550] width 14 height 14
type input "16"
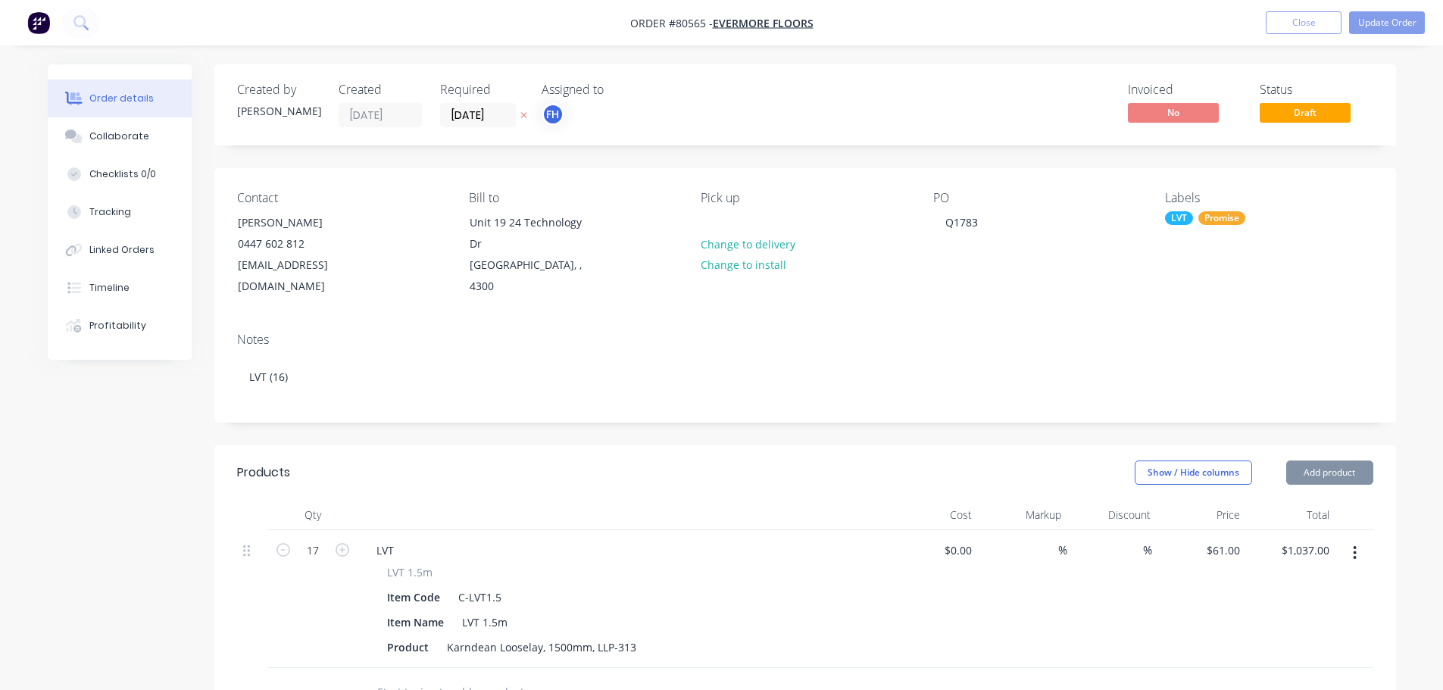
type input "$976.00"
click at [1386, 17] on button "Update Order" at bounding box center [1387, 22] width 76 height 23
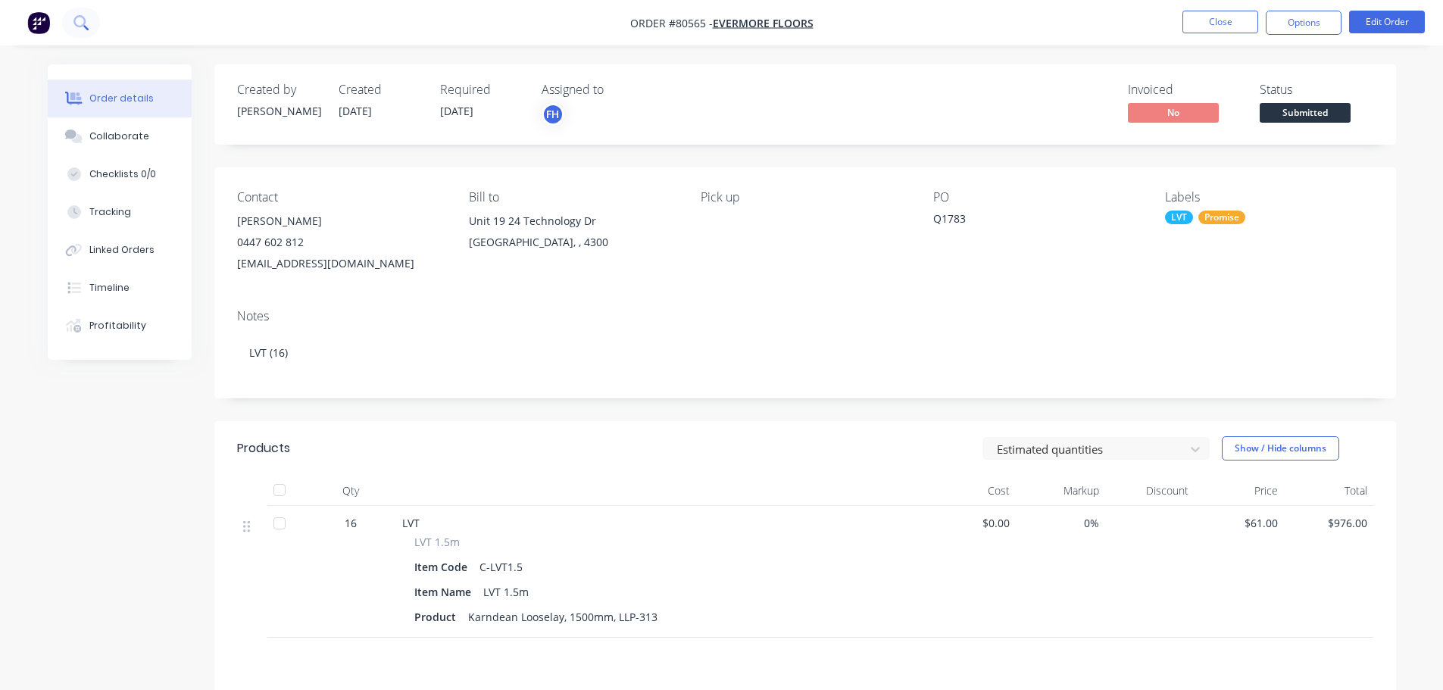
click at [75, 20] on icon at bounding box center [79, 21] width 12 height 12
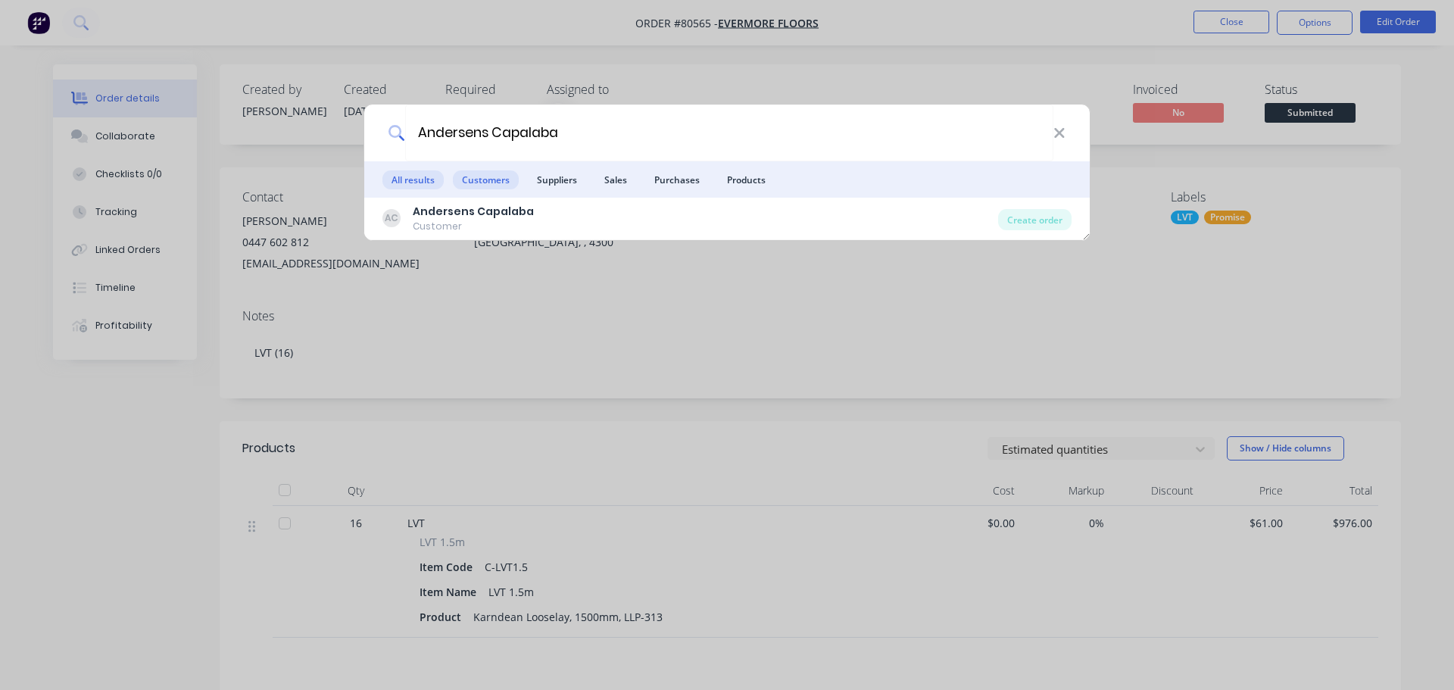
type input "Andersens Capalaba"
click at [472, 183] on span "Customers" at bounding box center [486, 179] width 66 height 19
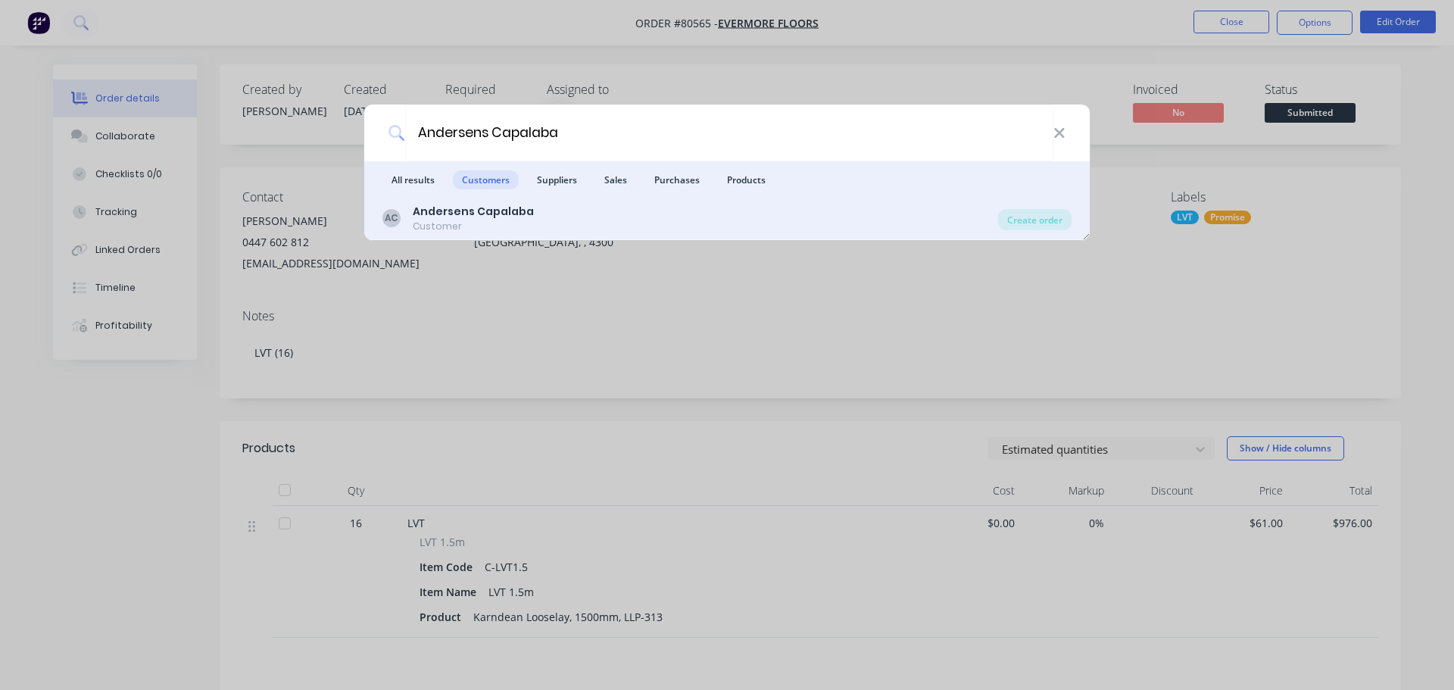
click at [469, 211] on b "Andersens Capalaba" at bounding box center [473, 211] width 121 height 15
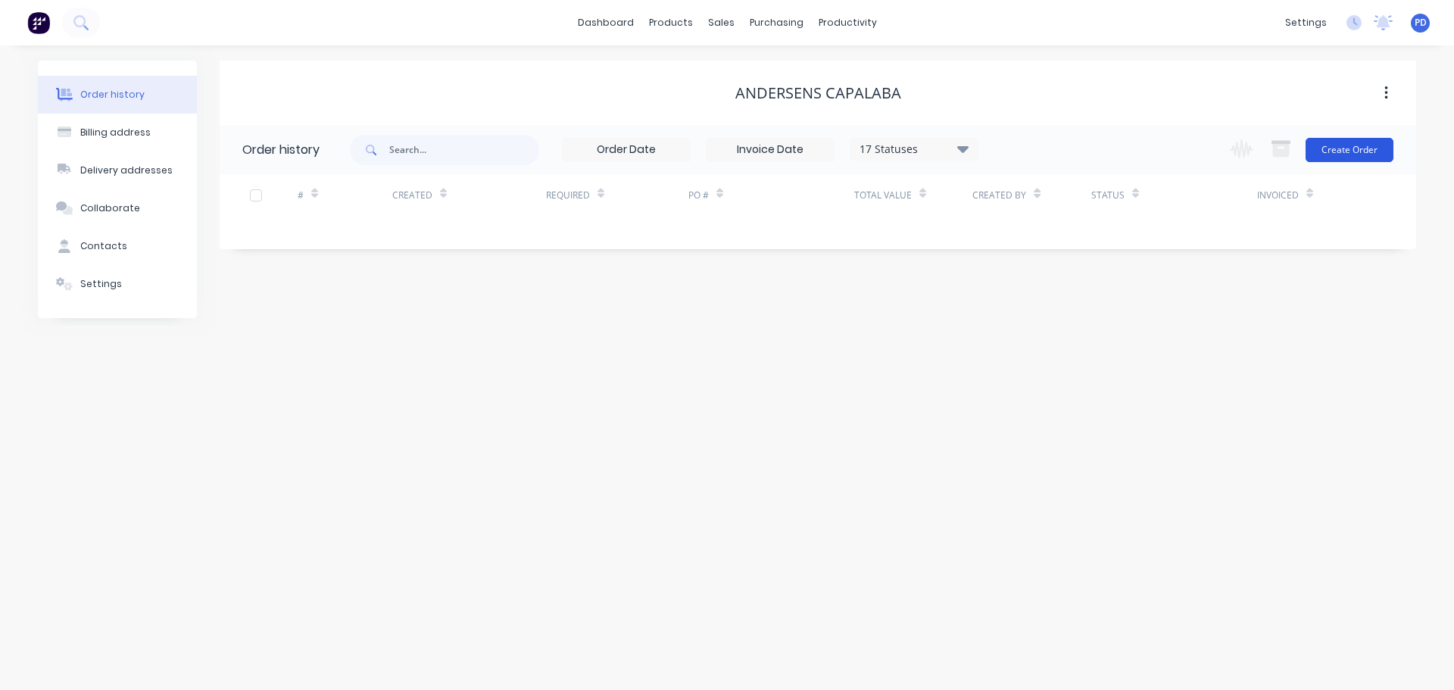
click at [1364, 151] on button "Create Order" at bounding box center [1349, 150] width 88 height 24
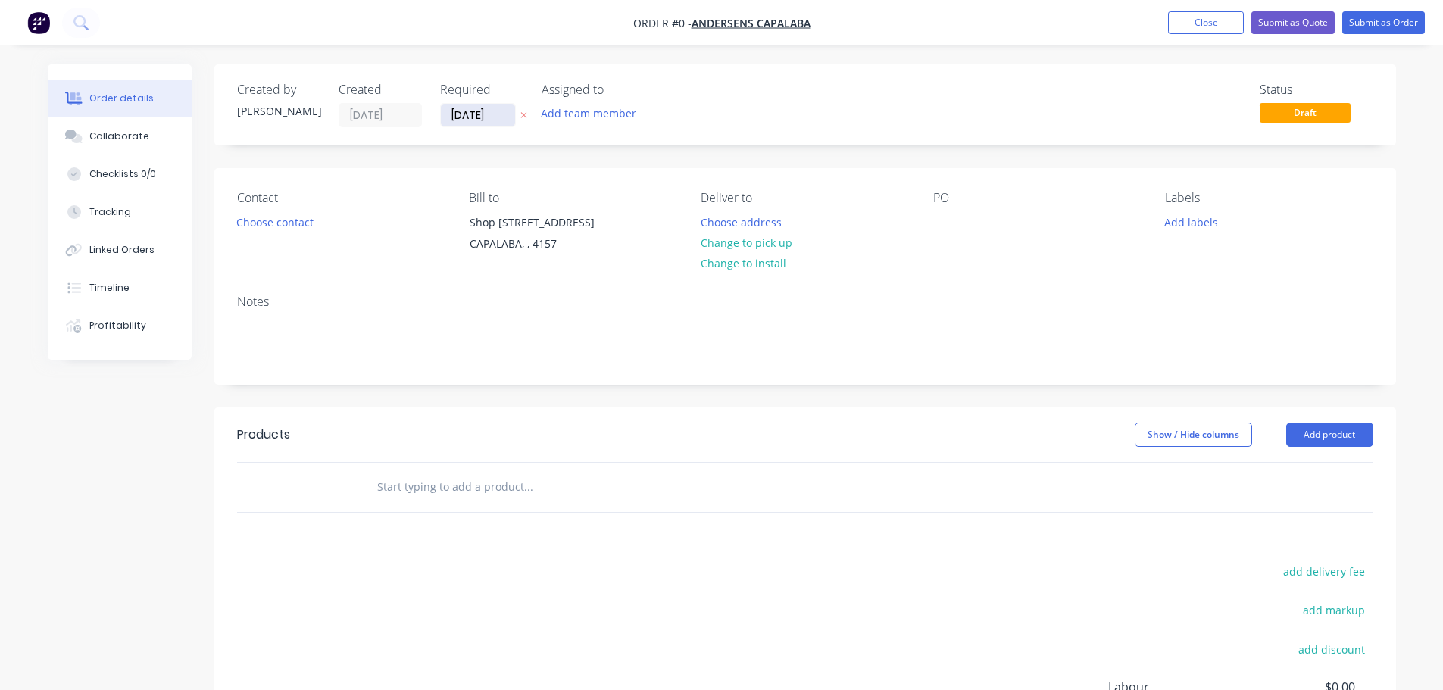
click at [499, 118] on input "[DATE]" at bounding box center [478, 115] width 74 height 23
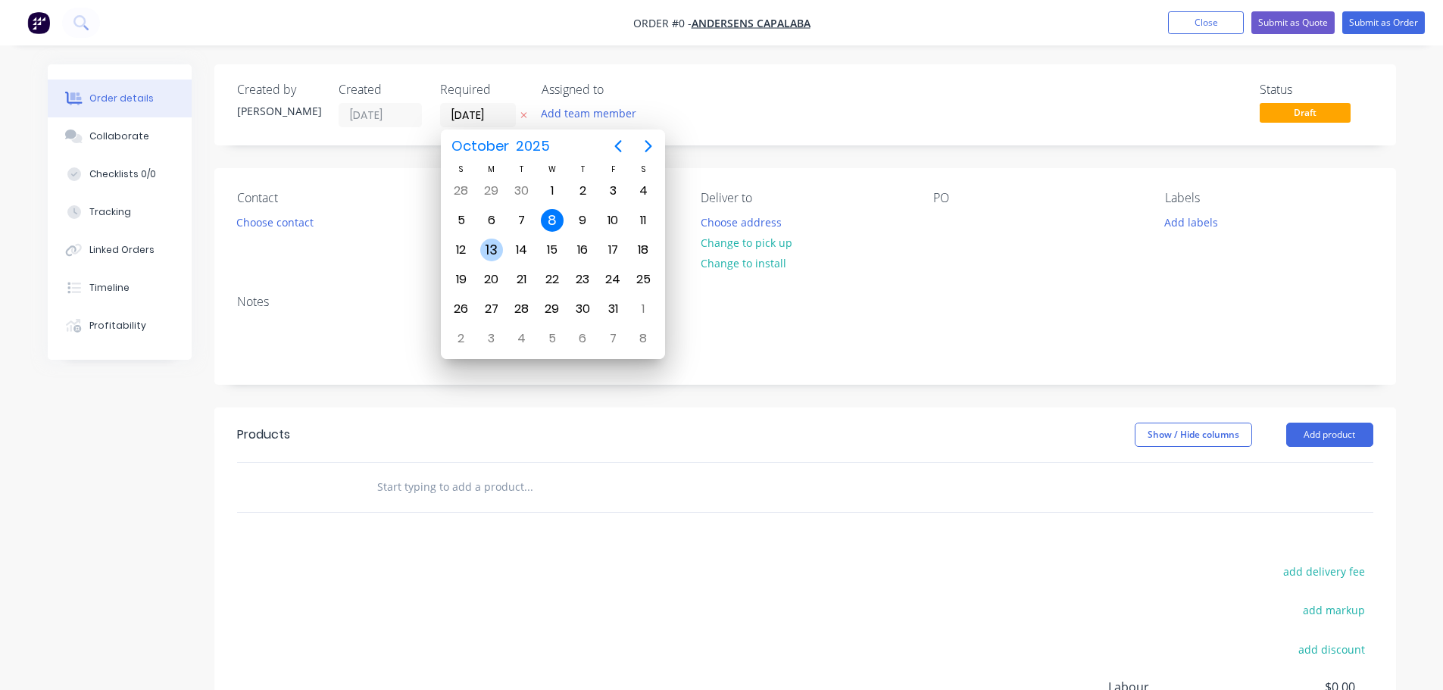
click at [487, 248] on div "13" at bounding box center [491, 250] width 23 height 23
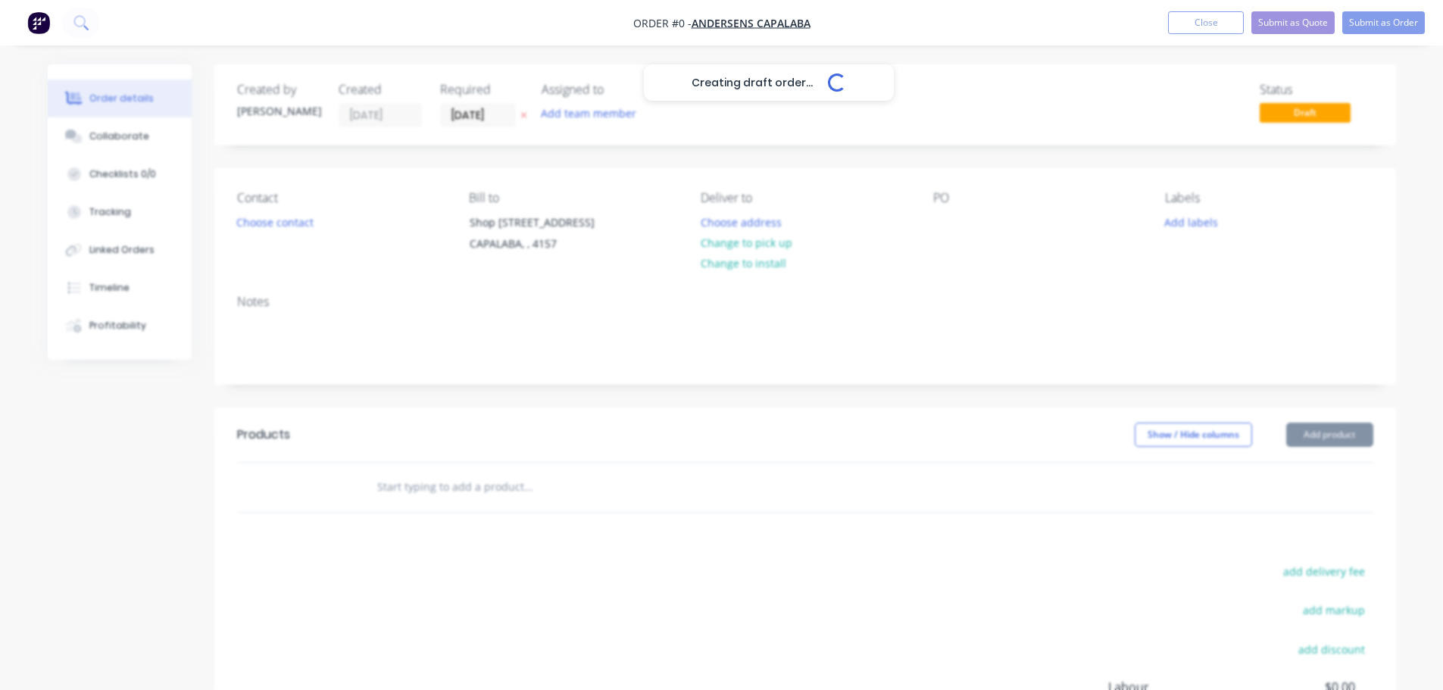
type input "[DATE]"
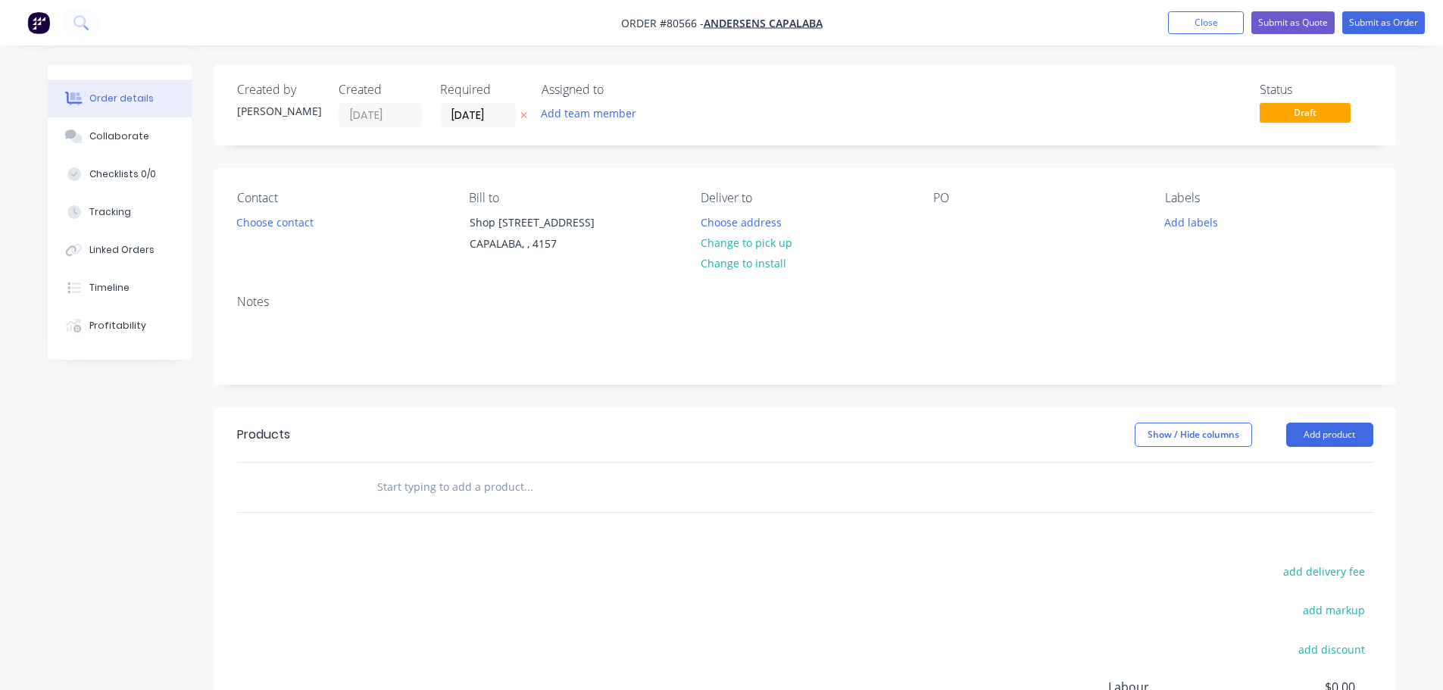
click at [576, 112] on button "Add team member" at bounding box center [587, 113] width 111 height 20
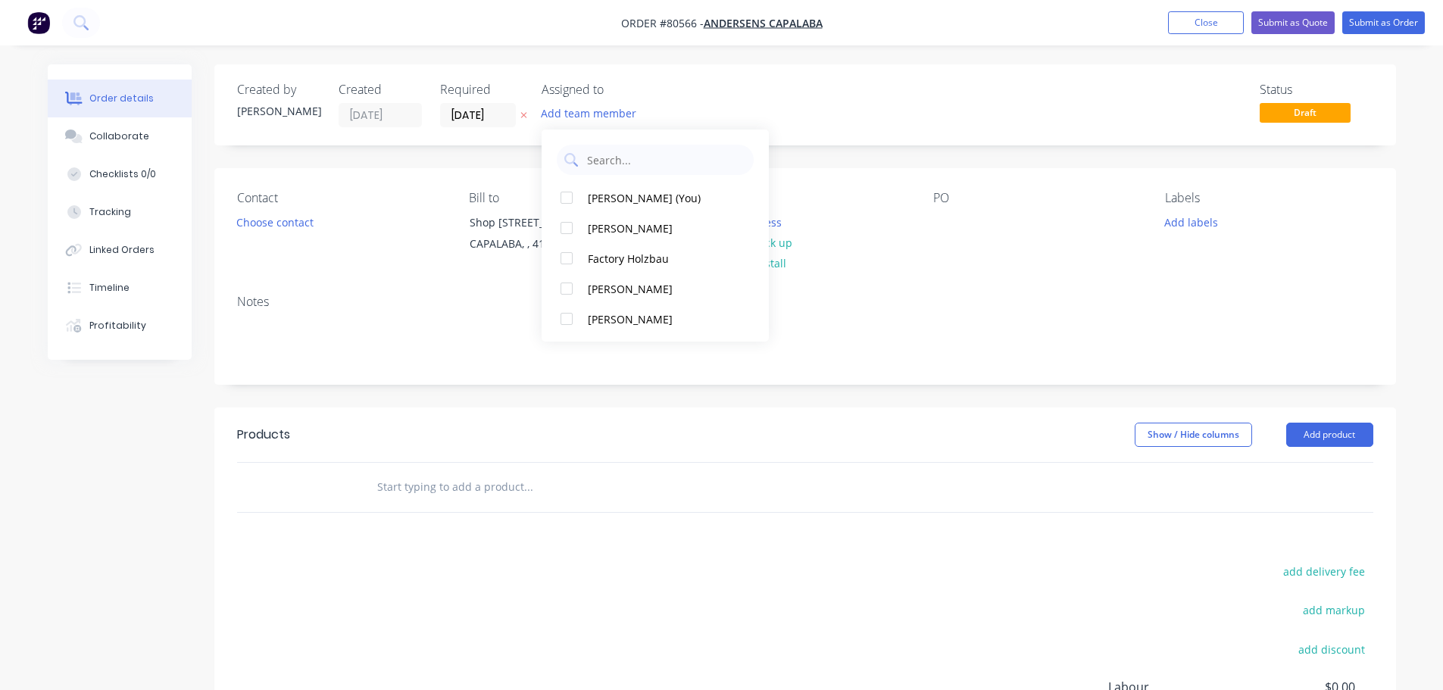
click at [576, 112] on button "Add team member" at bounding box center [587, 113] width 111 height 20
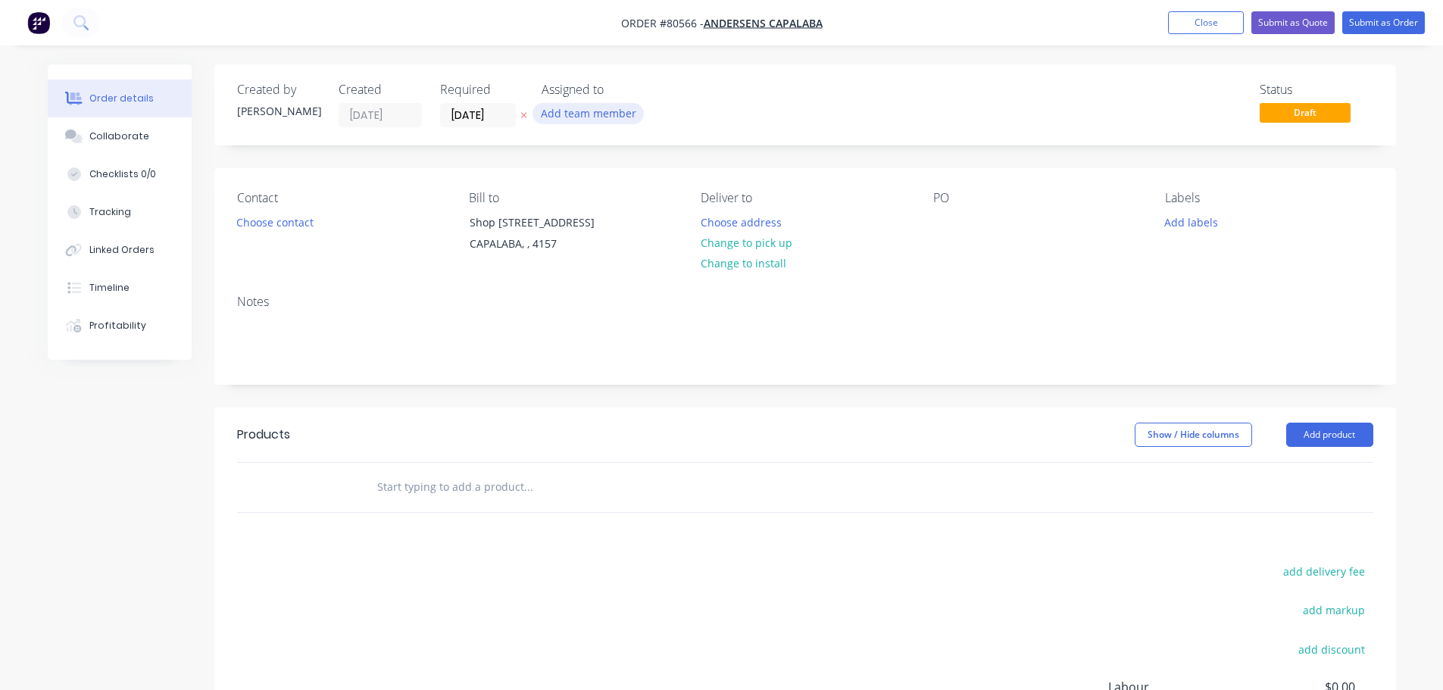
click at [576, 113] on button "Add team member" at bounding box center [587, 113] width 111 height 20
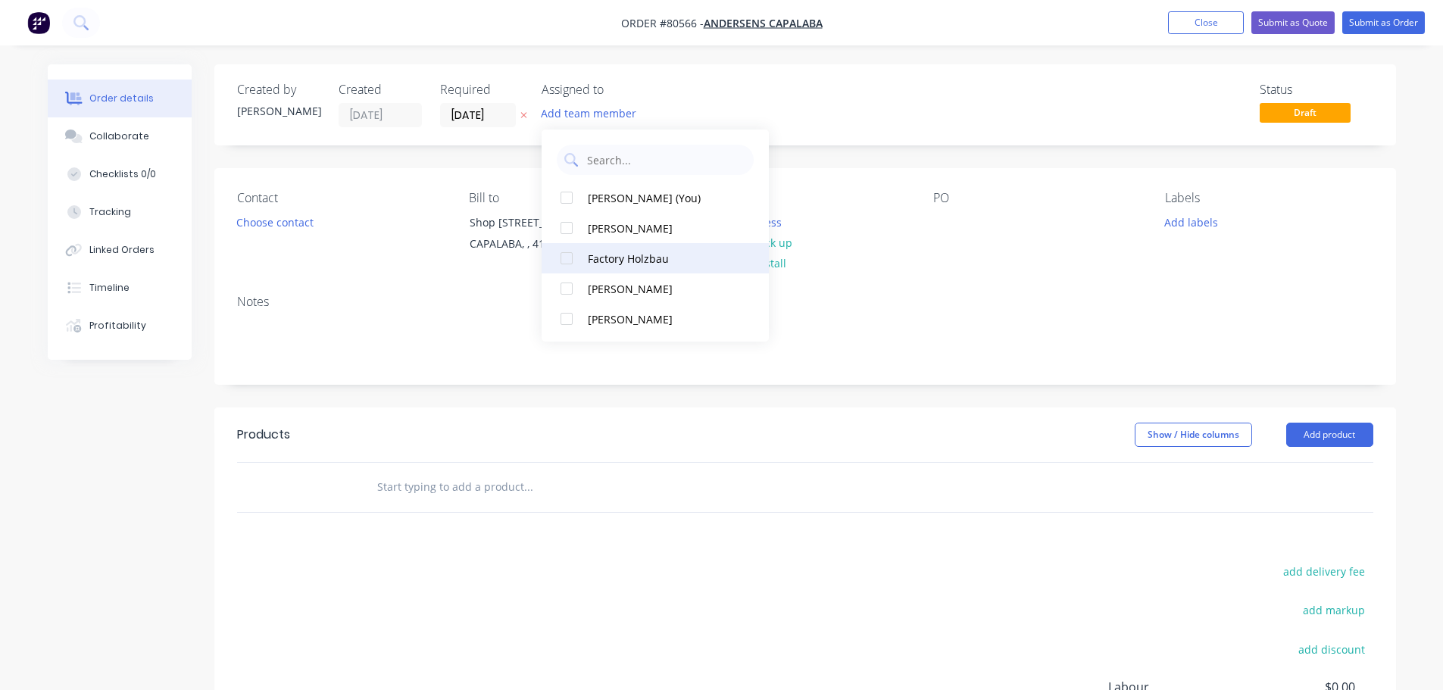
click at [569, 262] on div at bounding box center [566, 258] width 30 height 30
click at [295, 221] on button "Choose contact" at bounding box center [274, 221] width 93 height 20
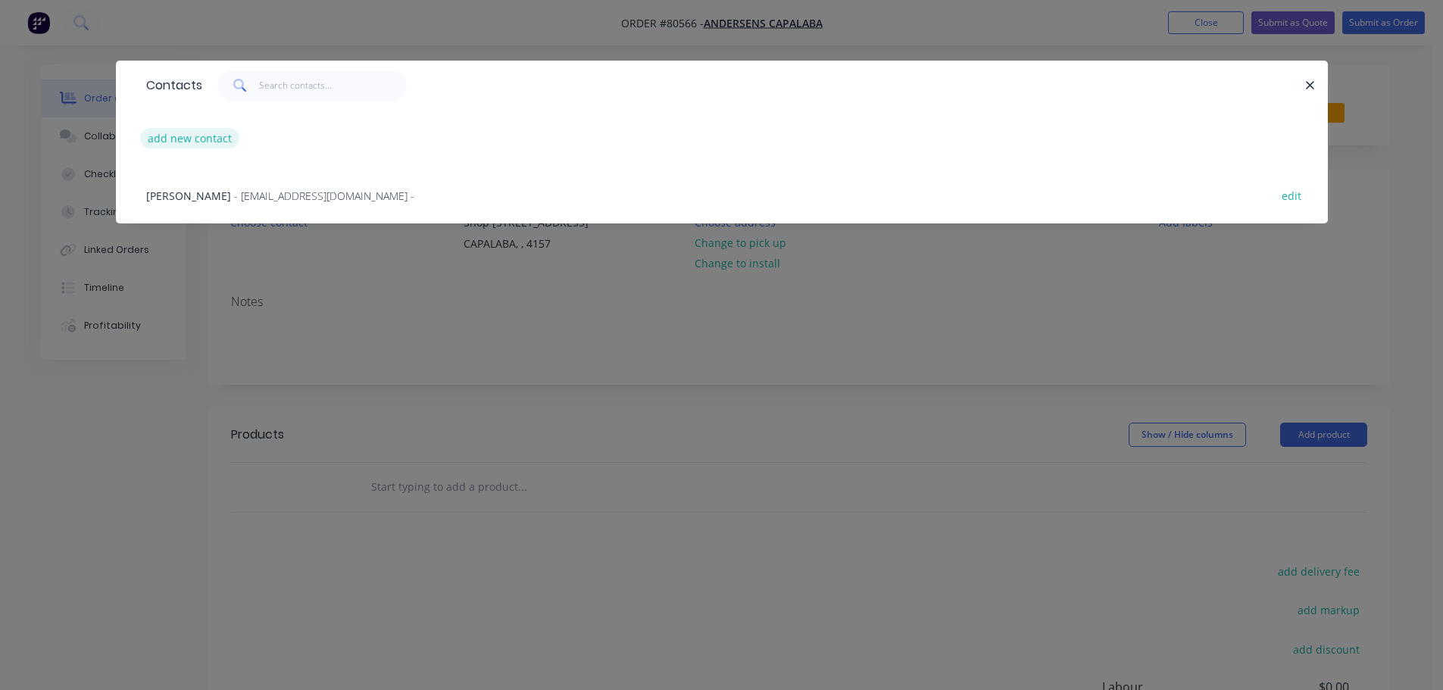
click at [176, 133] on button "add new contact" at bounding box center [190, 138] width 100 height 20
select select "AU"
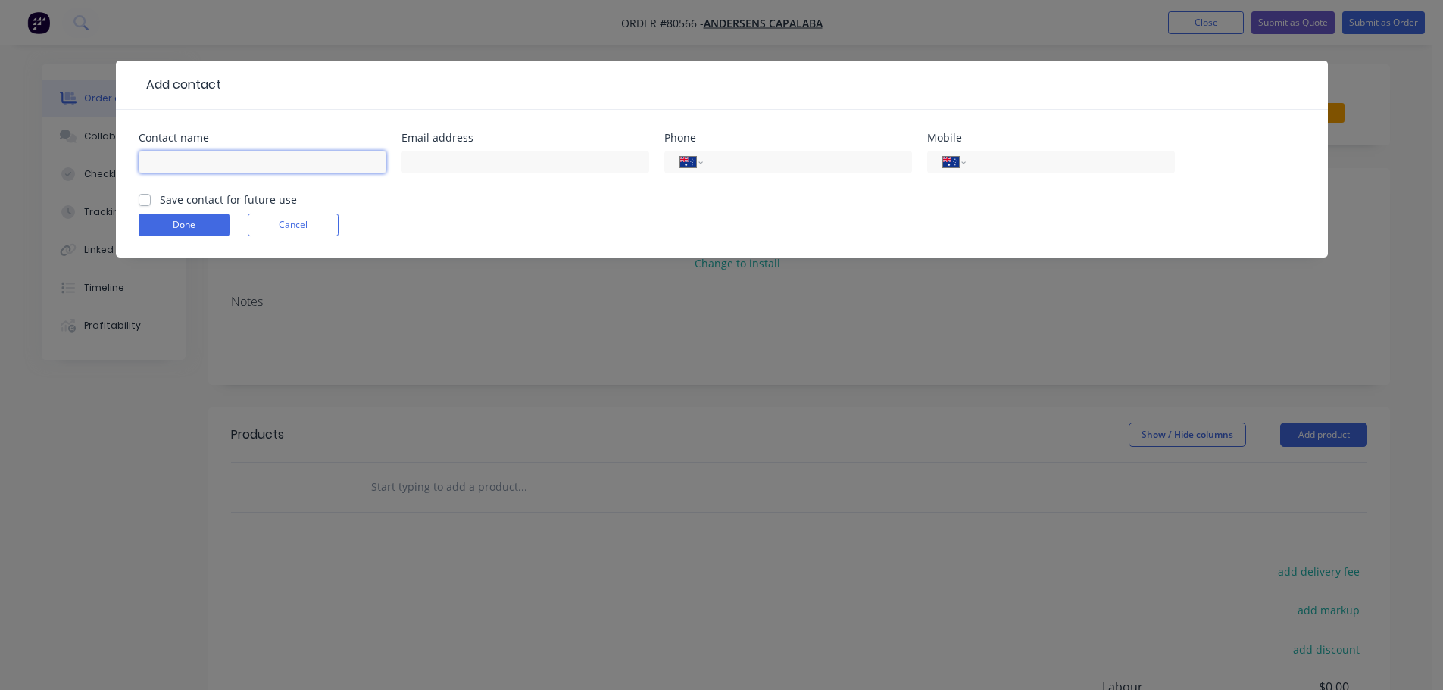
click at [192, 161] on input "text" at bounding box center [263, 162] width 248 height 23
type input "[PERSON_NAME]"
type input "[EMAIL_ADDRESS][DOMAIN_NAME]"
click at [744, 161] on input "tel" at bounding box center [804, 162] width 182 height 17
type input "[PHONE_NUMBER]"
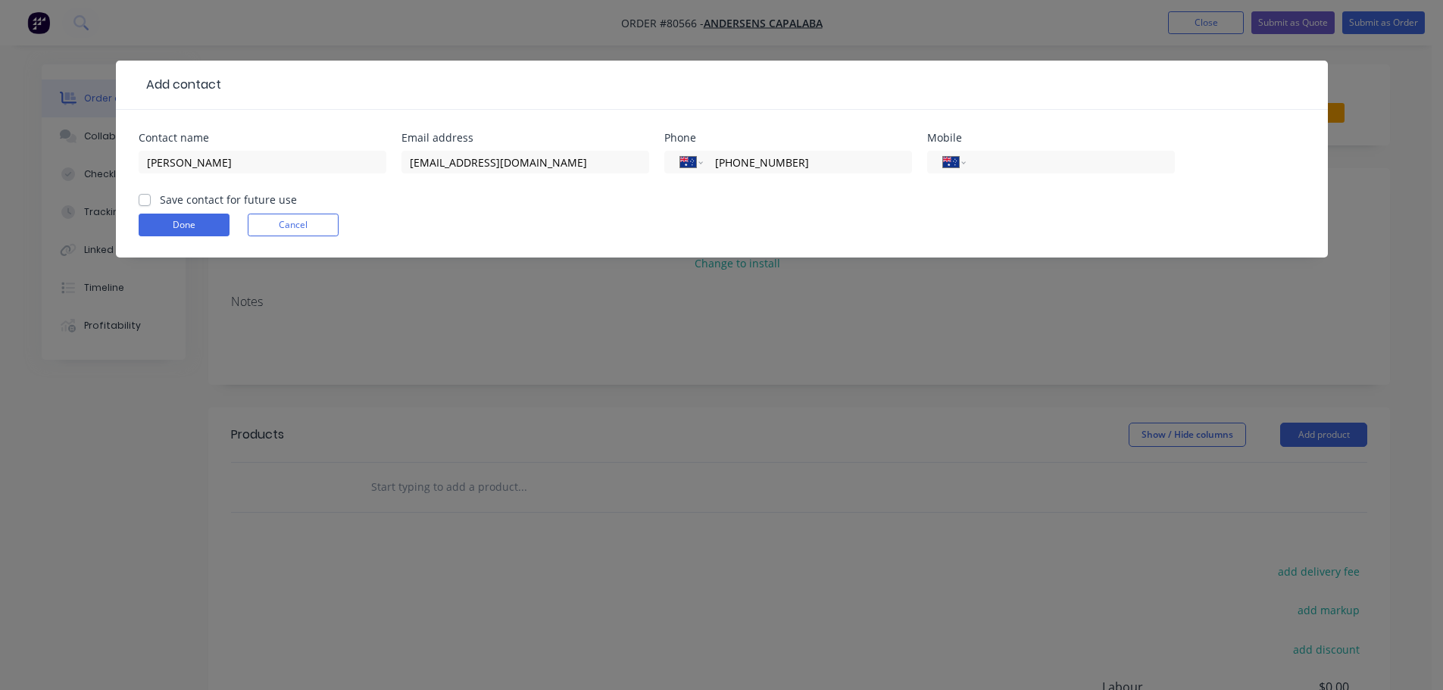
drag, startPoint x: 143, startPoint y: 198, endPoint x: 161, endPoint y: 207, distance: 19.3
click at [160, 199] on label "Save contact for future use" at bounding box center [228, 200] width 137 height 16
click at [145, 199] on input "Save contact for future use" at bounding box center [145, 199] width 12 height 14
checkbox input "true"
click at [193, 229] on button "Done" at bounding box center [184, 225] width 91 height 23
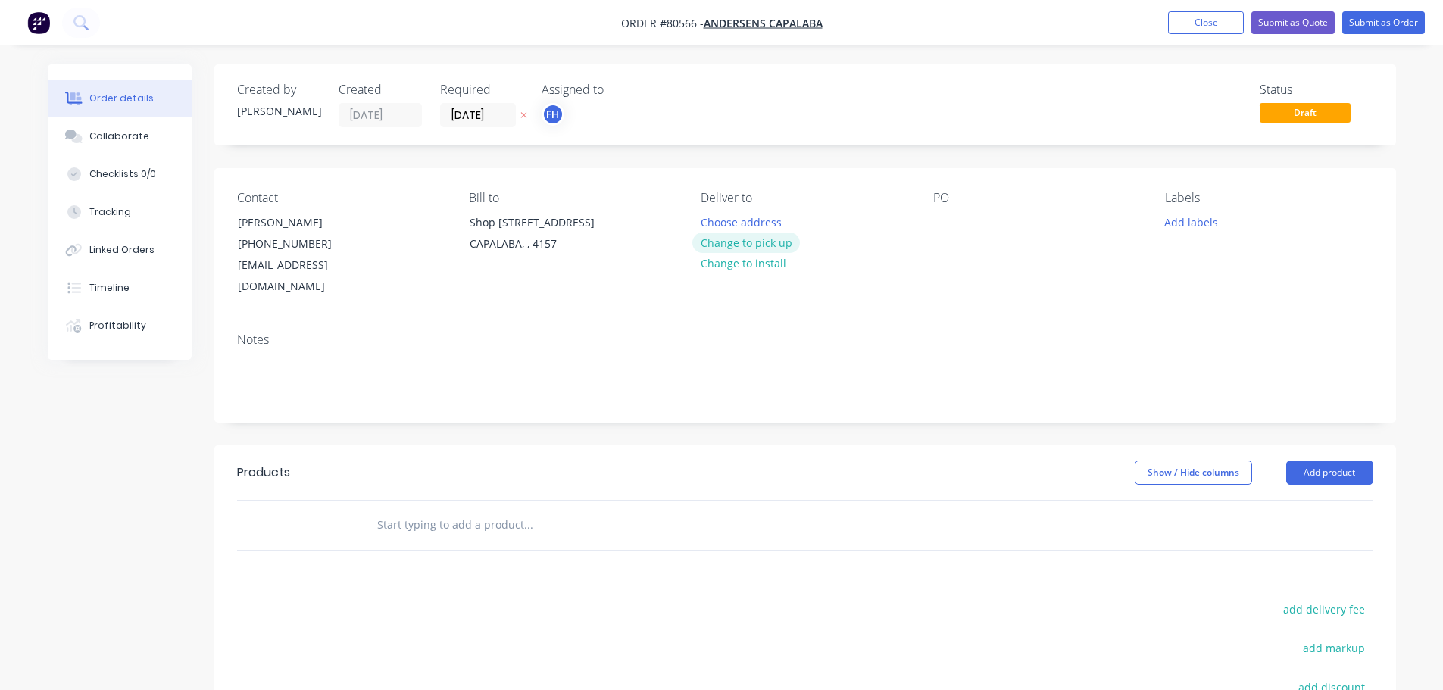
click at [771, 242] on button "Change to pick up" at bounding box center [746, 242] width 108 height 20
click at [945, 216] on div at bounding box center [945, 222] width 24 height 22
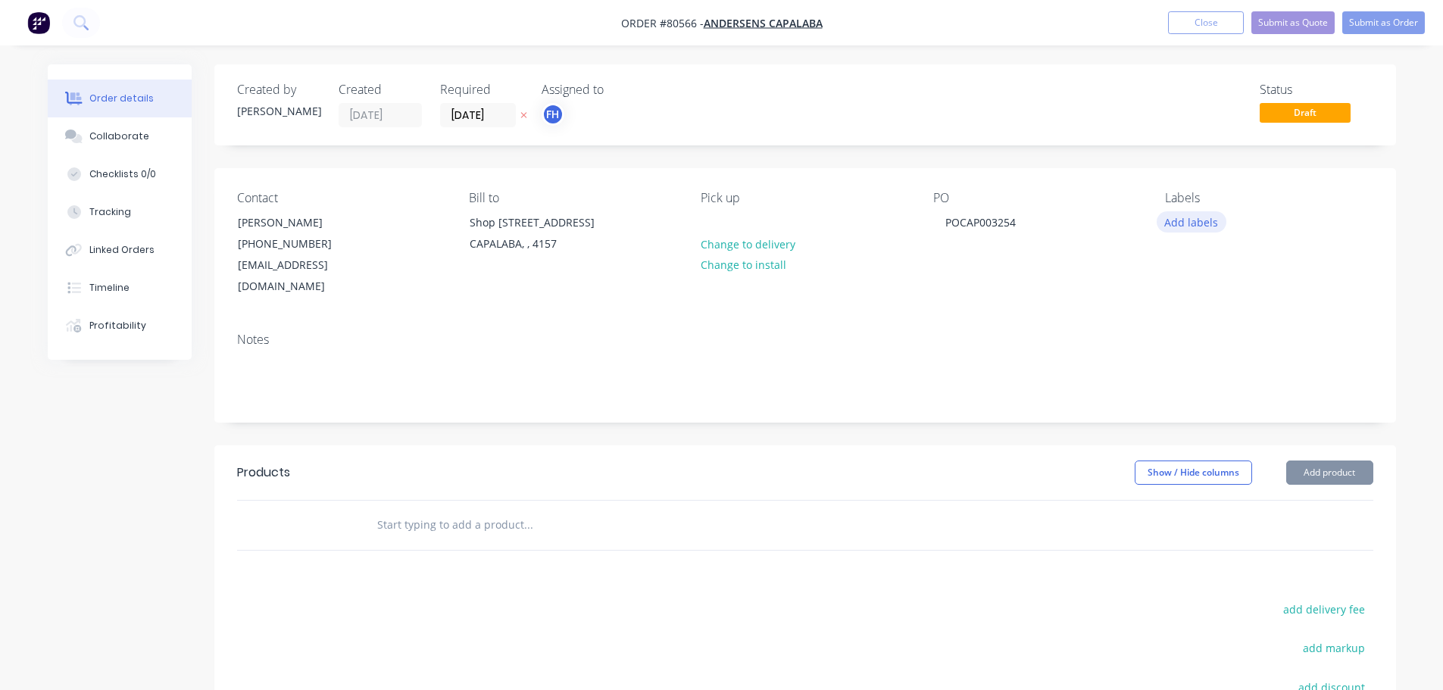
click at [1203, 221] on button "Add labels" at bounding box center [1191, 221] width 70 height 20
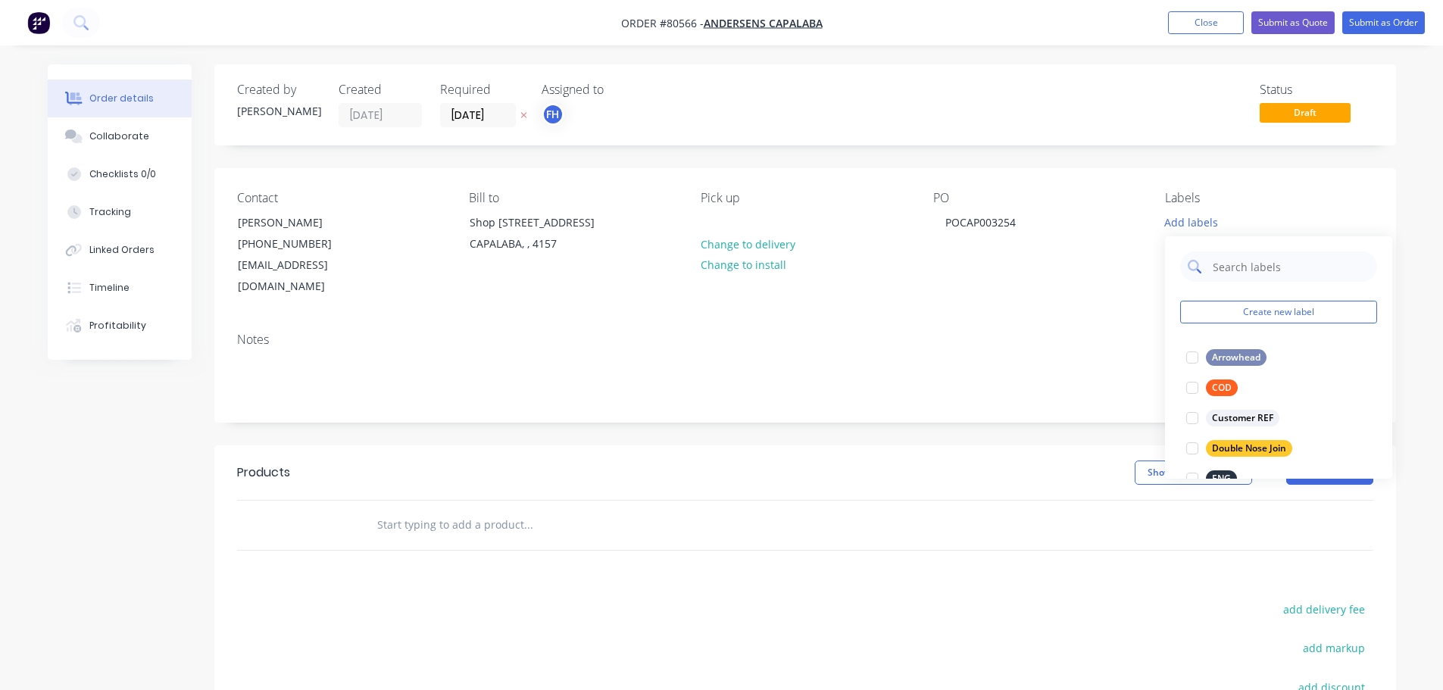
click at [1230, 270] on input "text" at bounding box center [1290, 266] width 158 height 30
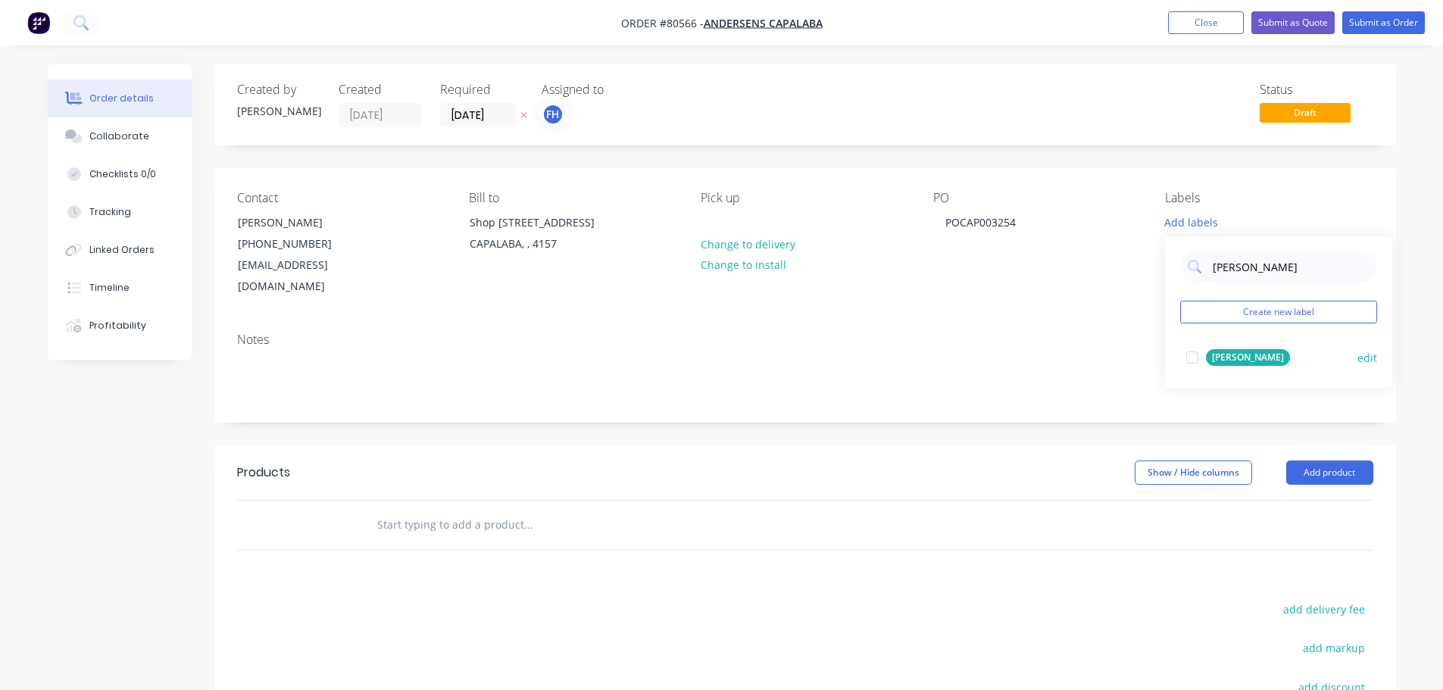
click at [1193, 358] on div at bounding box center [1192, 357] width 30 height 30
drag, startPoint x: 1244, startPoint y: 264, endPoint x: 1165, endPoint y: 257, distance: 79.0
click at [1165, 260] on div "[PERSON_NAME] Create new label [PERSON_NAME] edit" at bounding box center [1278, 304] width 227 height 151
type input "prom"
click at [1189, 354] on div at bounding box center [1192, 350] width 30 height 30
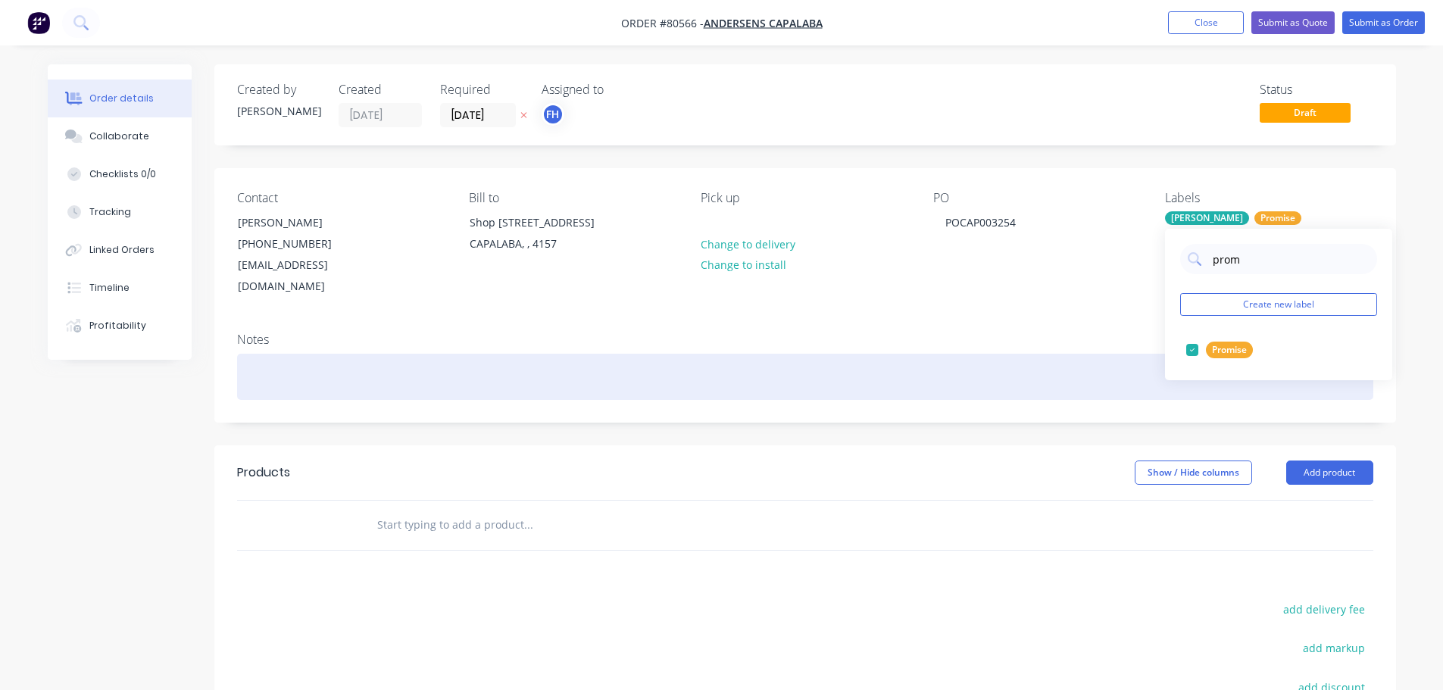
click at [248, 355] on div at bounding box center [805, 377] width 1136 height 46
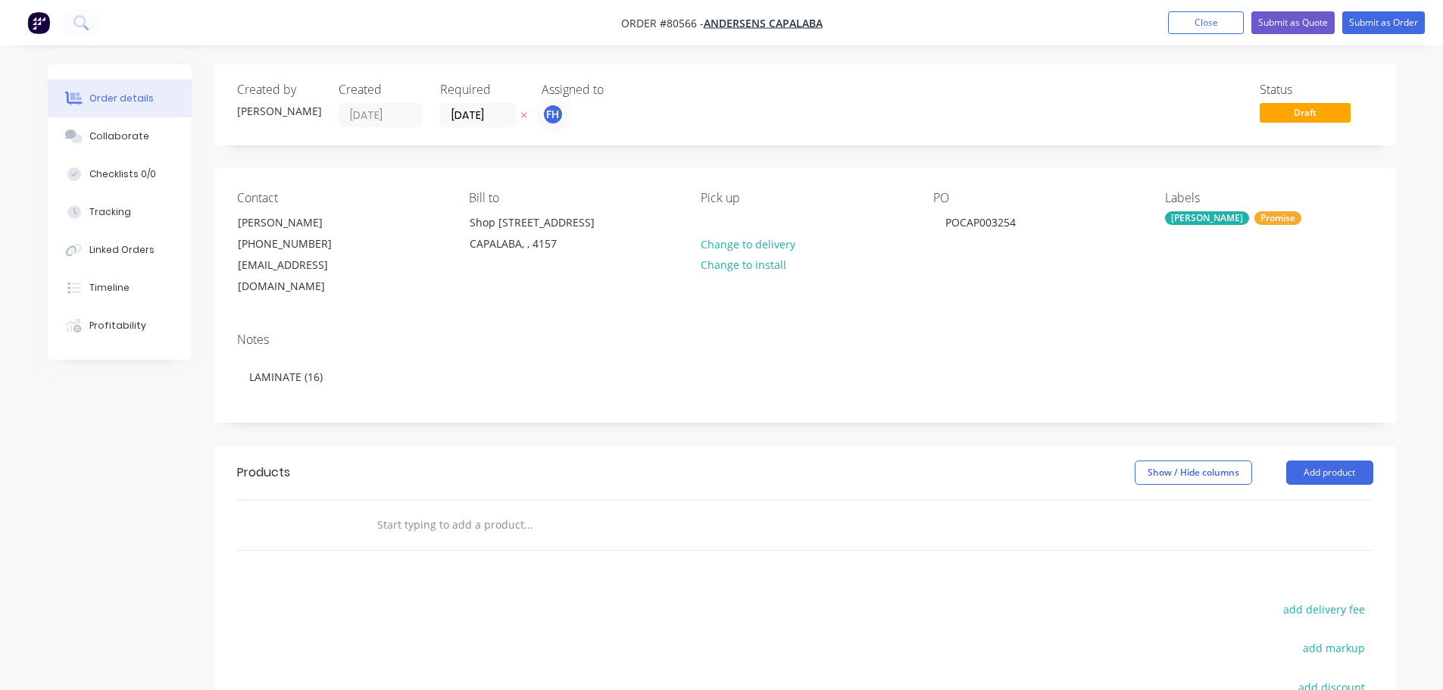
click at [375, 510] on div at bounding box center [591, 525] width 454 height 30
click at [419, 513] on input "text" at bounding box center [527, 525] width 303 height 30
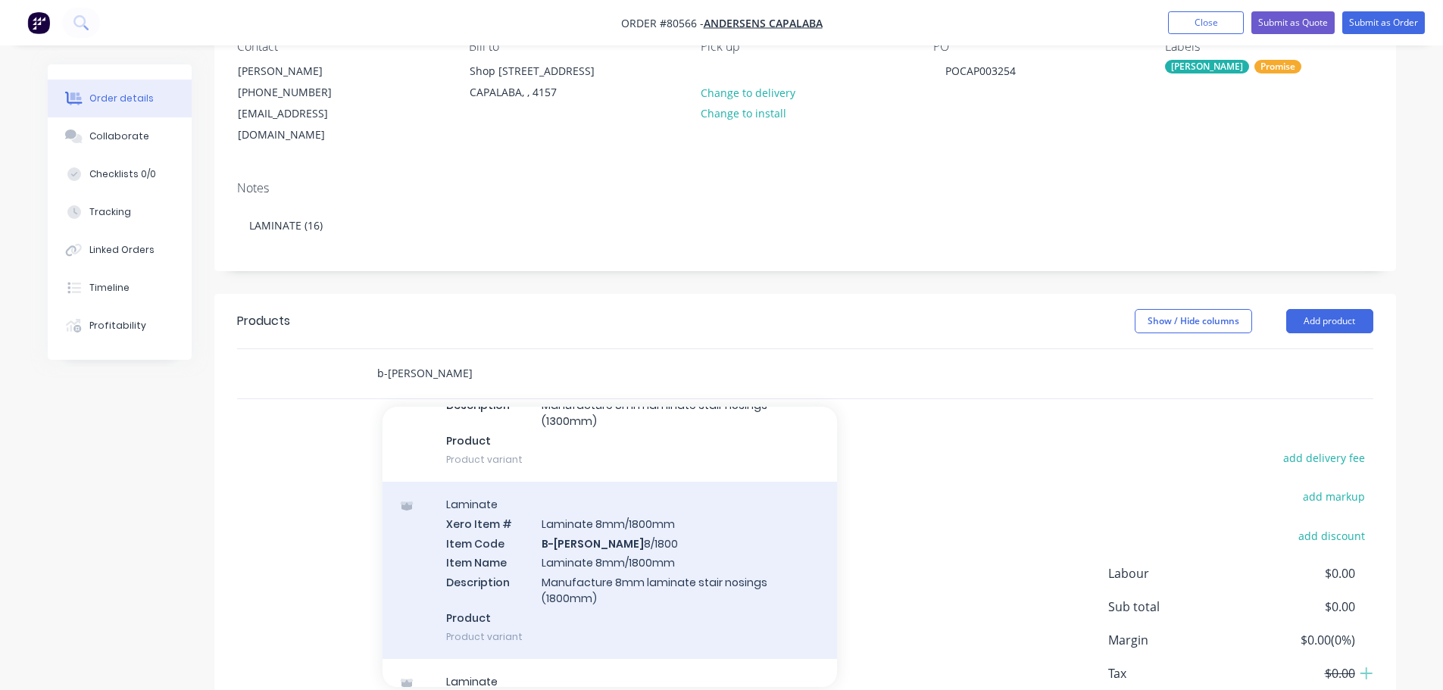
scroll to position [1969, 0]
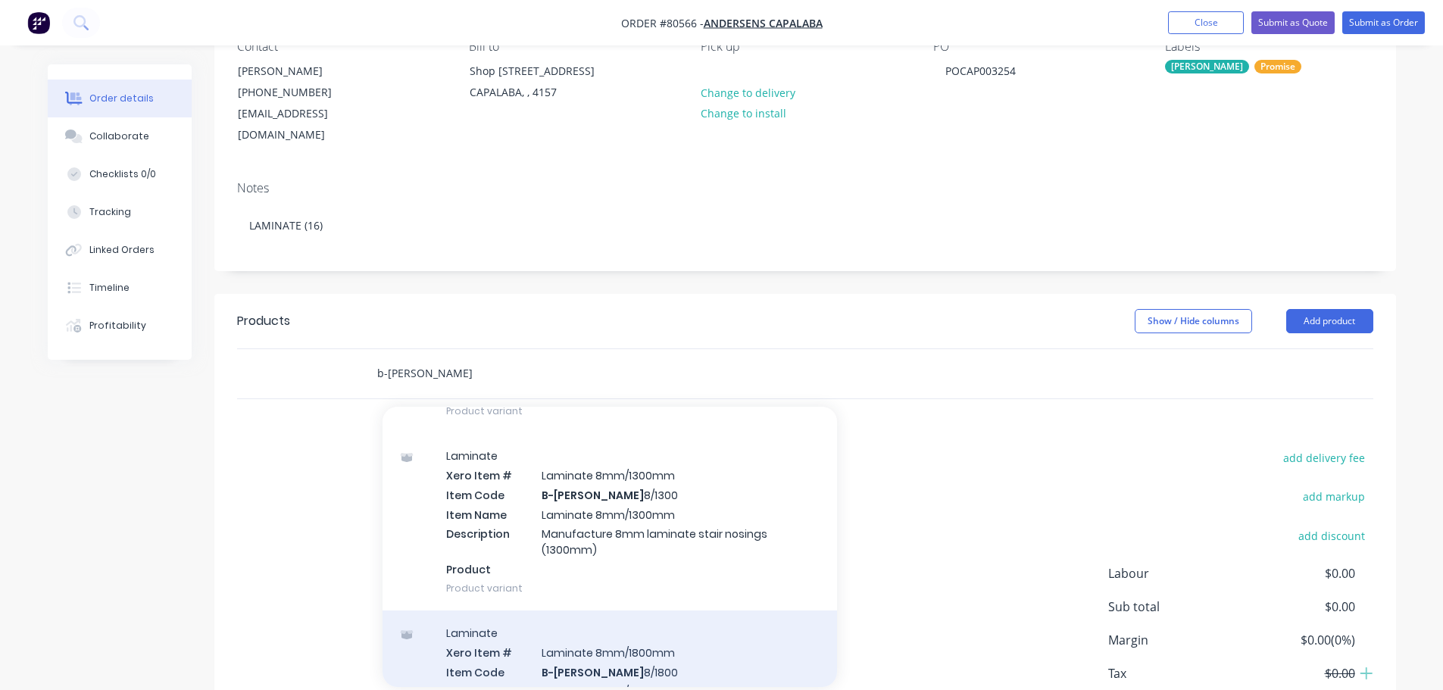
type input "b-[PERSON_NAME]"
click at [585, 508] on div "Laminate Xero Item # Laminate 8mm/1300mm Item Code B-[PERSON_NAME] 8/1300 Item …" at bounding box center [609, 521] width 454 height 177
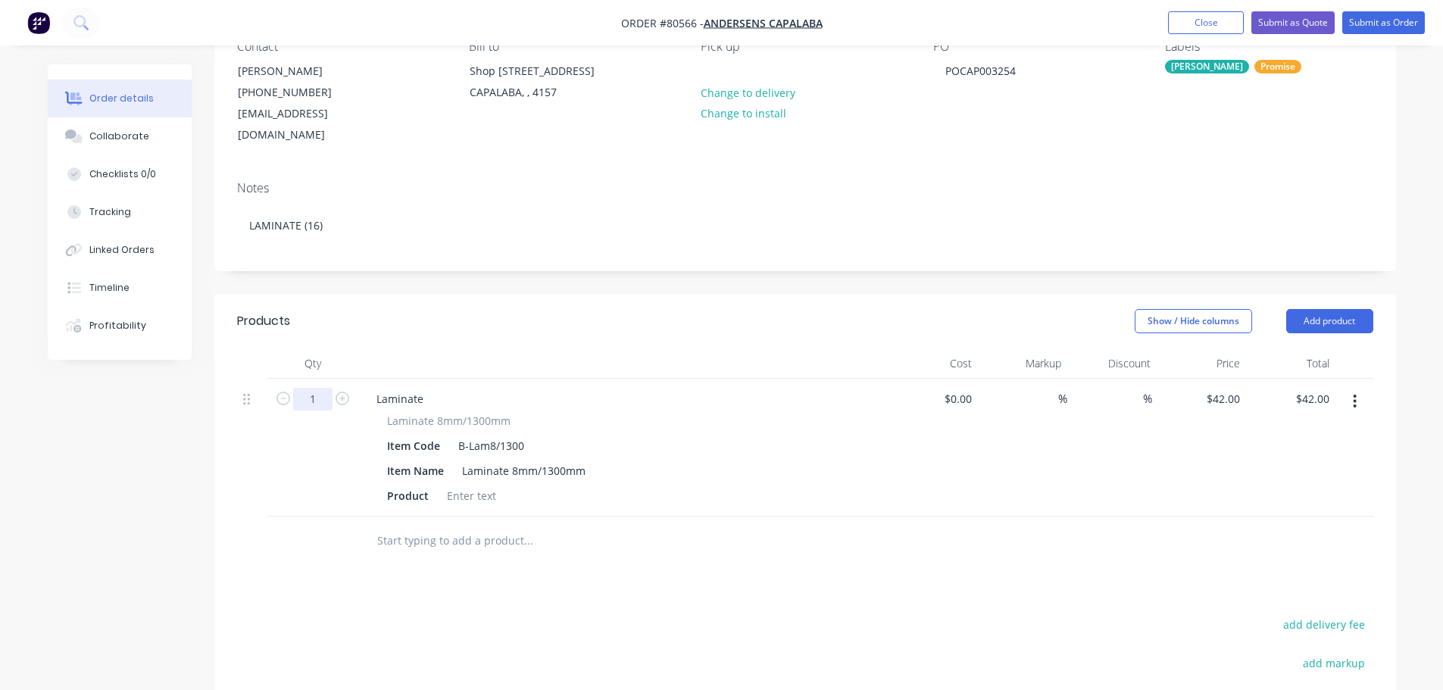
click at [319, 388] on input "1" at bounding box center [312, 399] width 39 height 23
type input "16"
type input "$672.00"
click at [430, 528] on input "text" at bounding box center [527, 541] width 303 height 30
type input "b-[PERSON_NAME]"
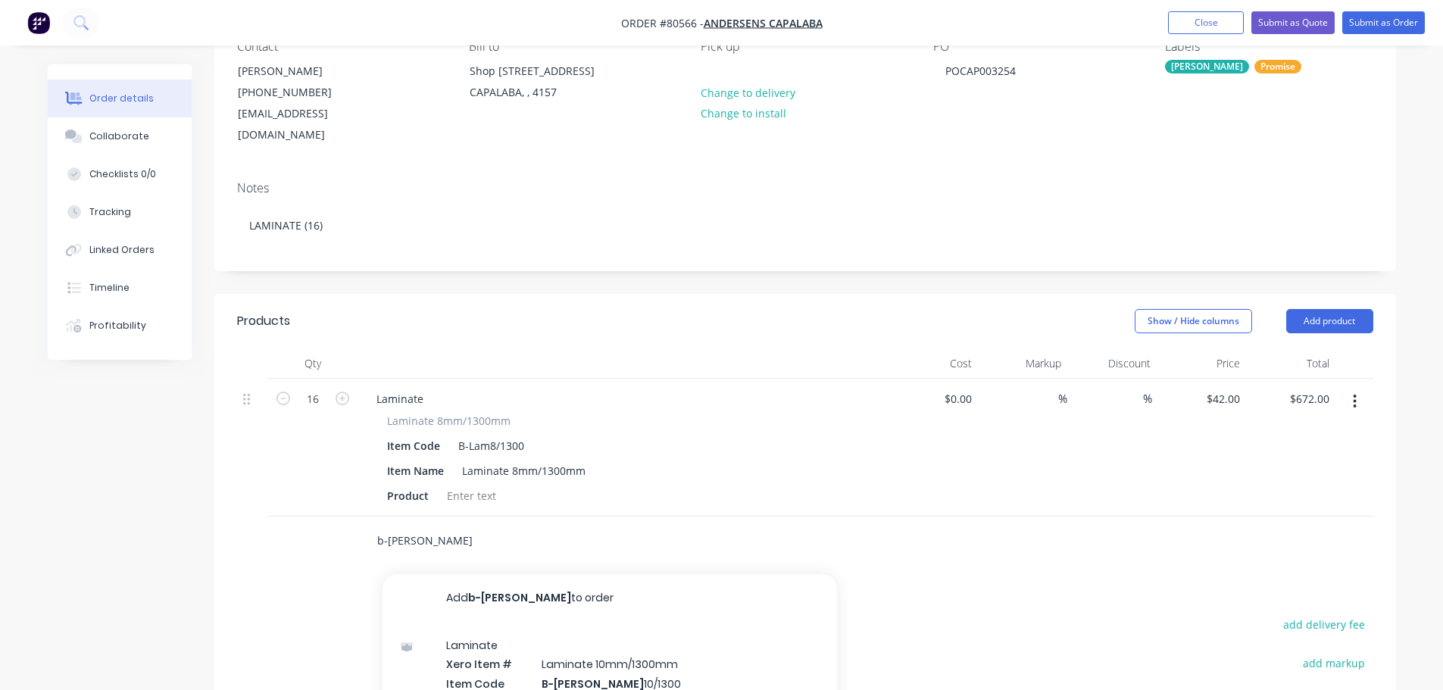
drag, startPoint x: 425, startPoint y: 522, endPoint x: 325, endPoint y: 518, distance: 100.1
click at [325, 518] on div "b-[PERSON_NAME] Add b-[PERSON_NAME] to order Laminate Xero Item # Laminate 10mm…" at bounding box center [805, 540] width 1136 height 49
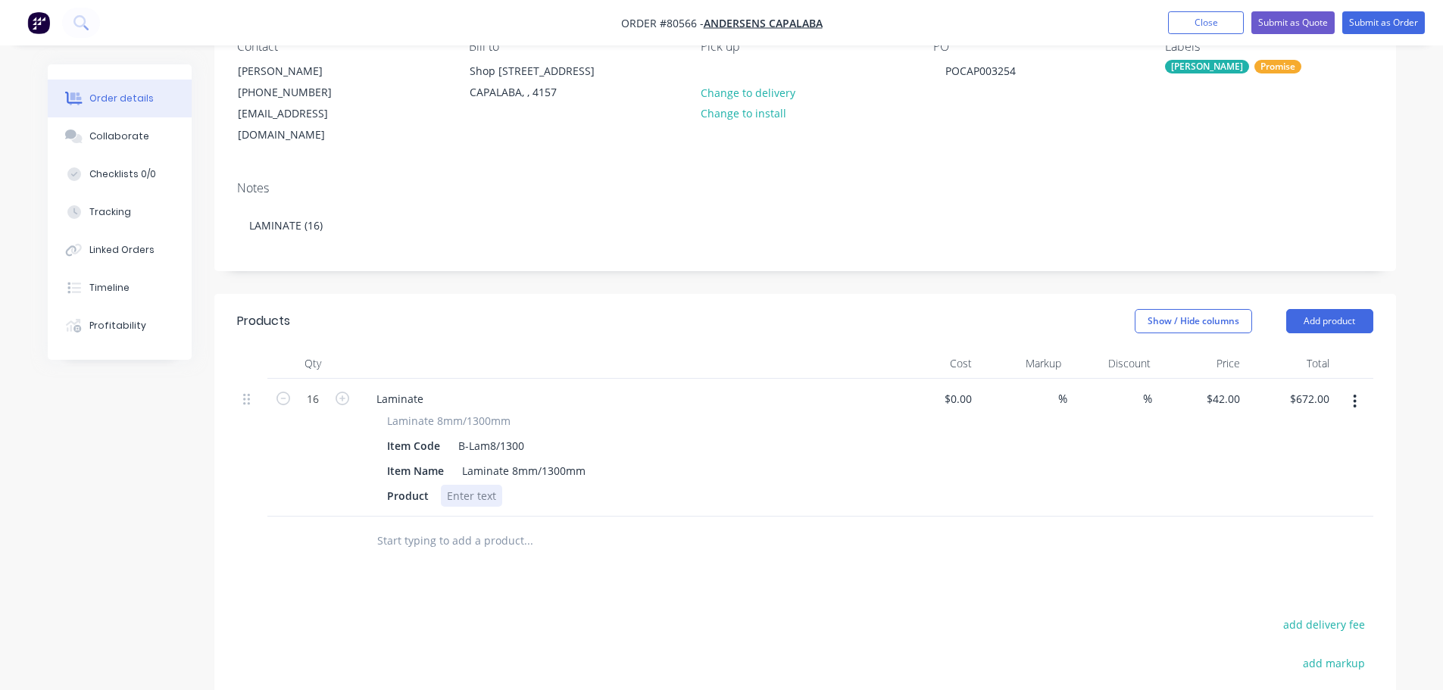
click at [466, 485] on div at bounding box center [471, 496] width 61 height 22
click at [866, 526] on div at bounding box center [630, 541] width 533 height 30
click at [444, 526] on input "text" at bounding box center [527, 541] width 303 height 30
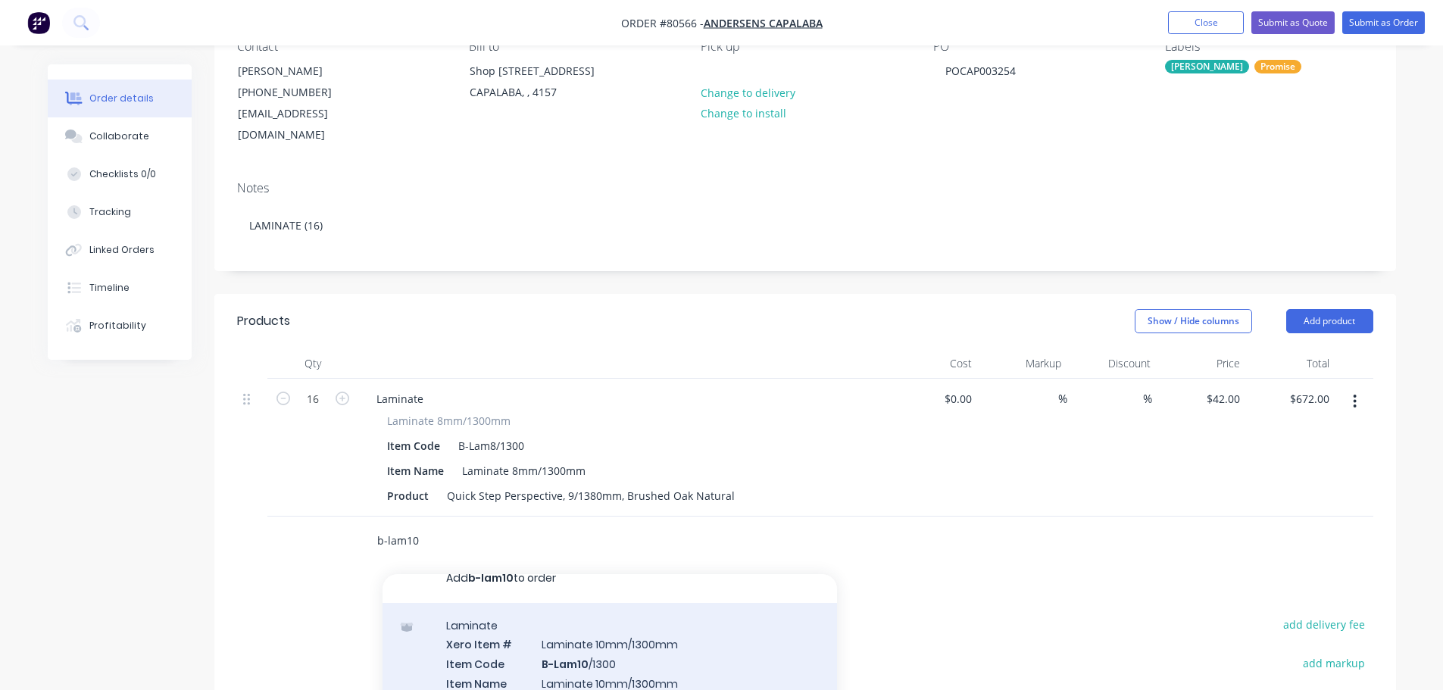
scroll to position [0, 0]
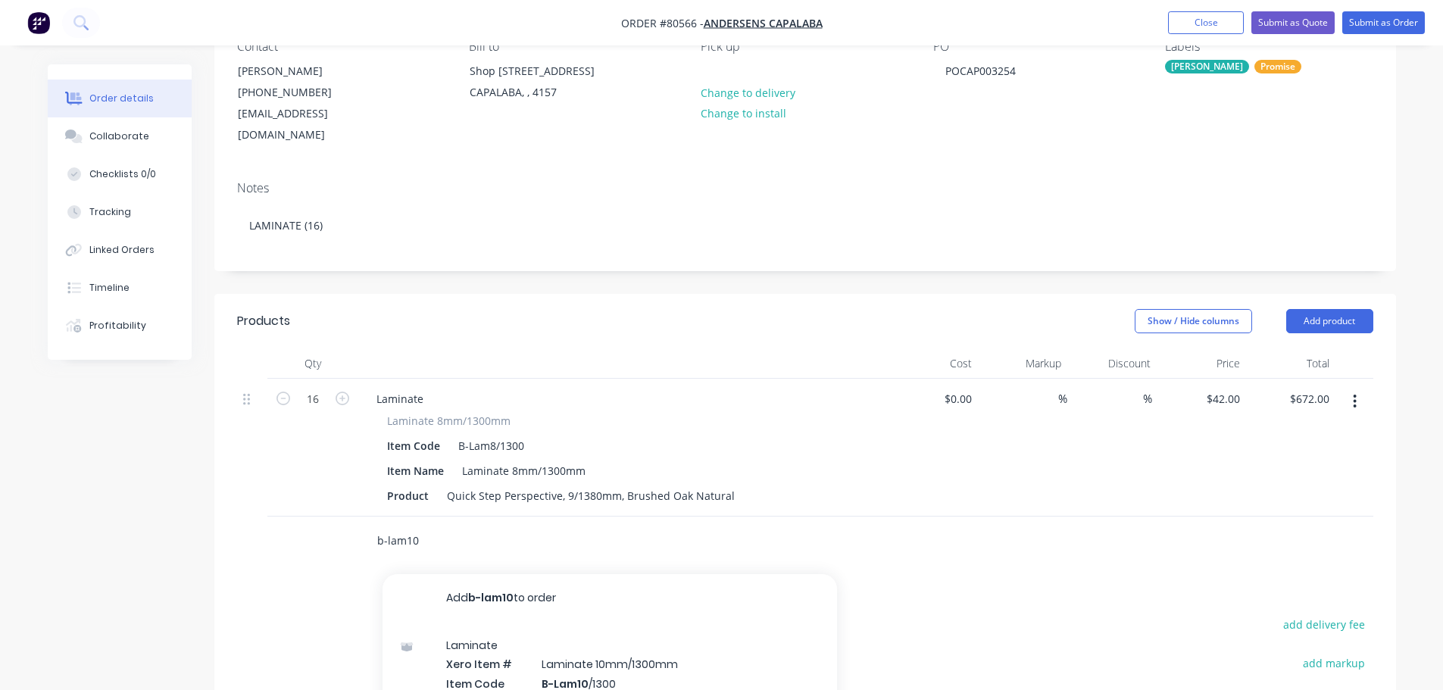
type input "b-lam10"
click at [1043, 534] on div "b-lam10 Add b-lam10 to order Laminate Xero Item # Laminate 10mm/1300mm Item Cod…" at bounding box center [805, 540] width 1136 height 49
drag, startPoint x: 438, startPoint y: 520, endPoint x: 357, endPoint y: 515, distance: 81.2
click at [357, 516] on div "b-lam10 Add b-lam10 to order Laminate Xero Item # Laminate 10mm/1300mm Item Cod…" at bounding box center [805, 540] width 1136 height 49
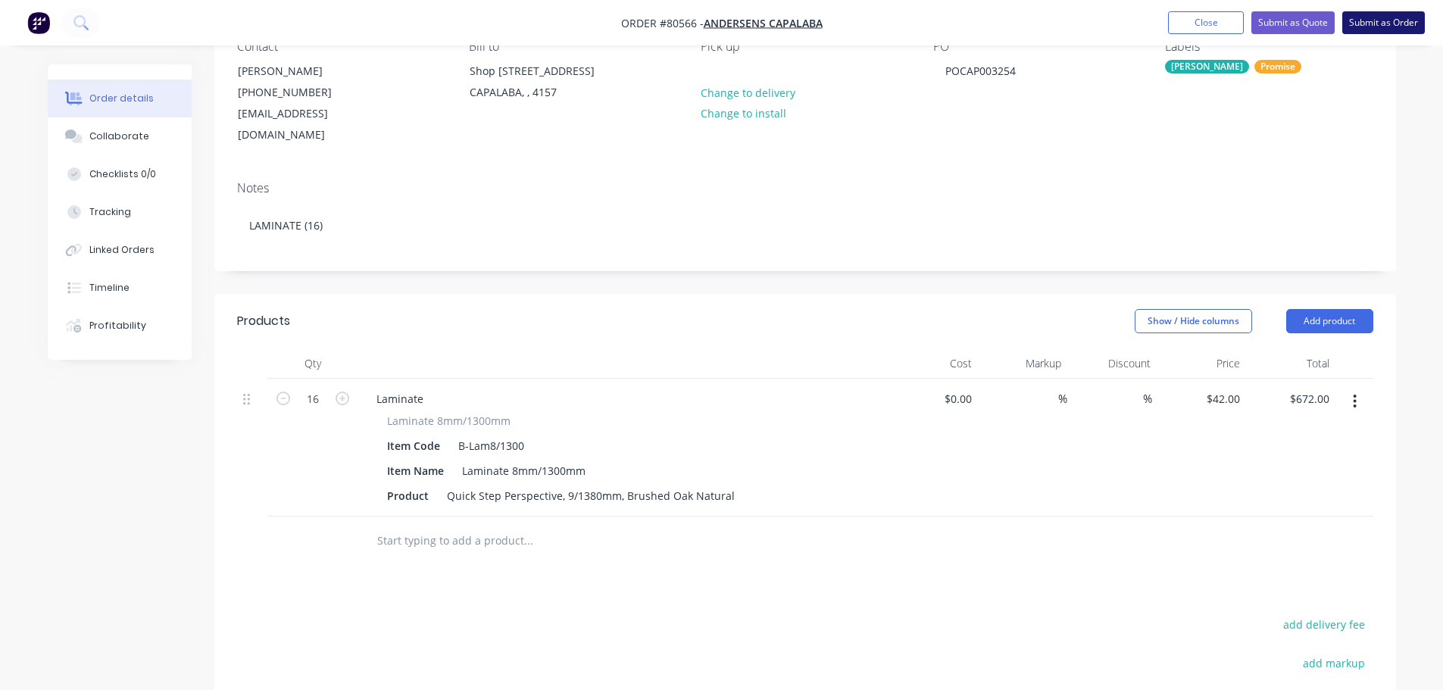
click at [1361, 25] on button "Submit as Order" at bounding box center [1383, 22] width 83 height 23
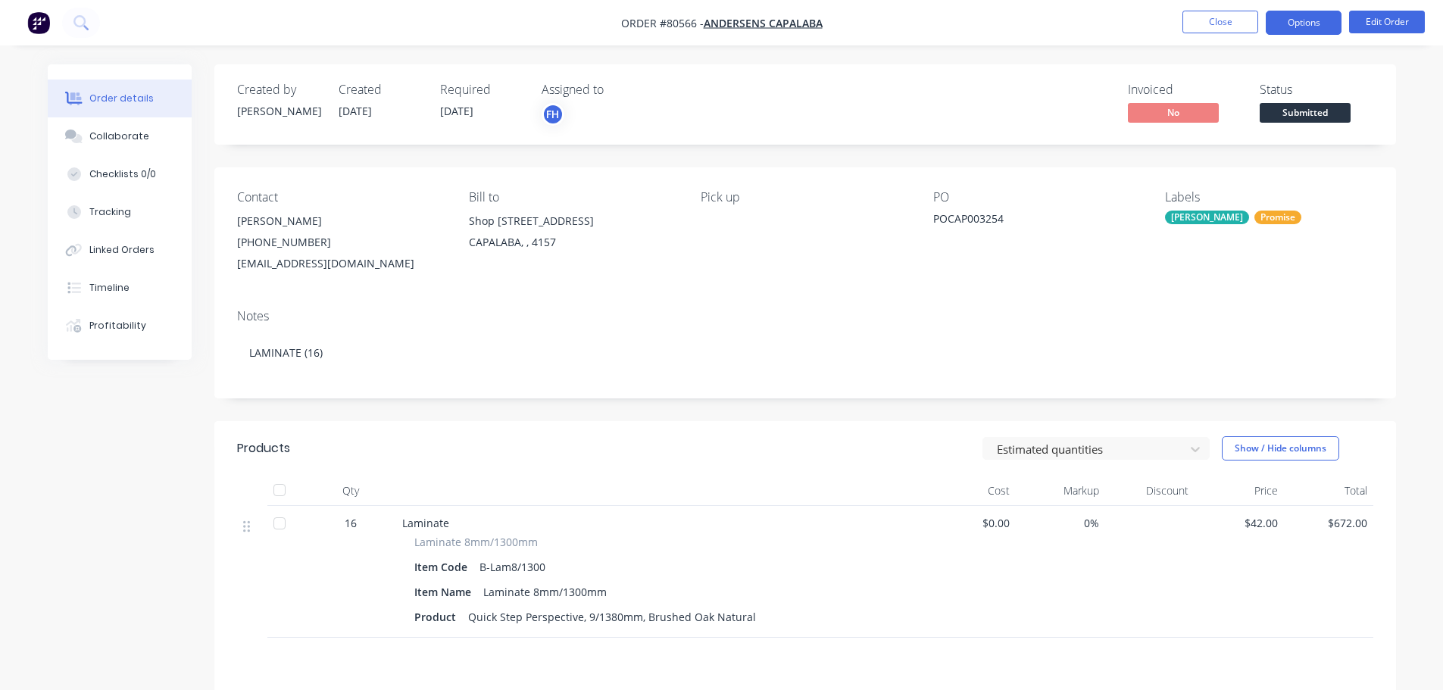
click at [1317, 21] on button "Options" at bounding box center [1303, 23] width 76 height 24
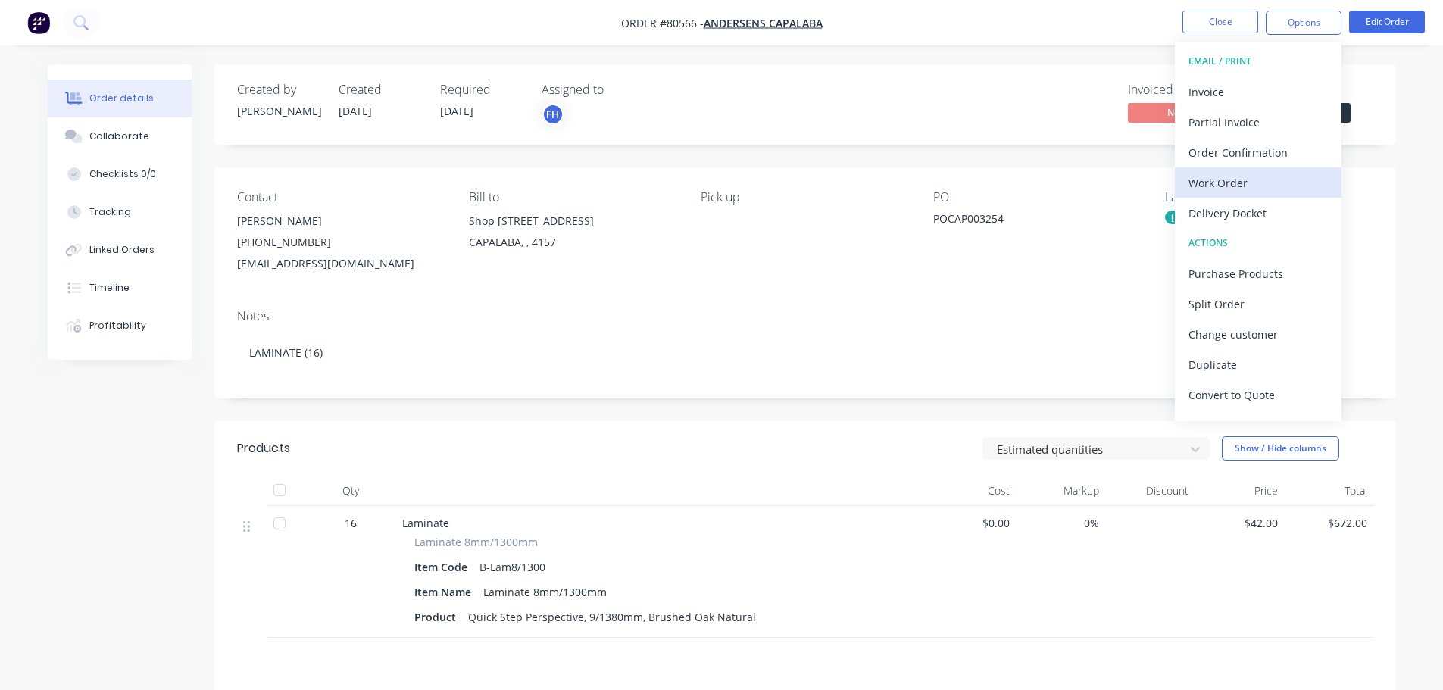
click at [1217, 181] on div "Work Order" at bounding box center [1257, 183] width 139 height 22
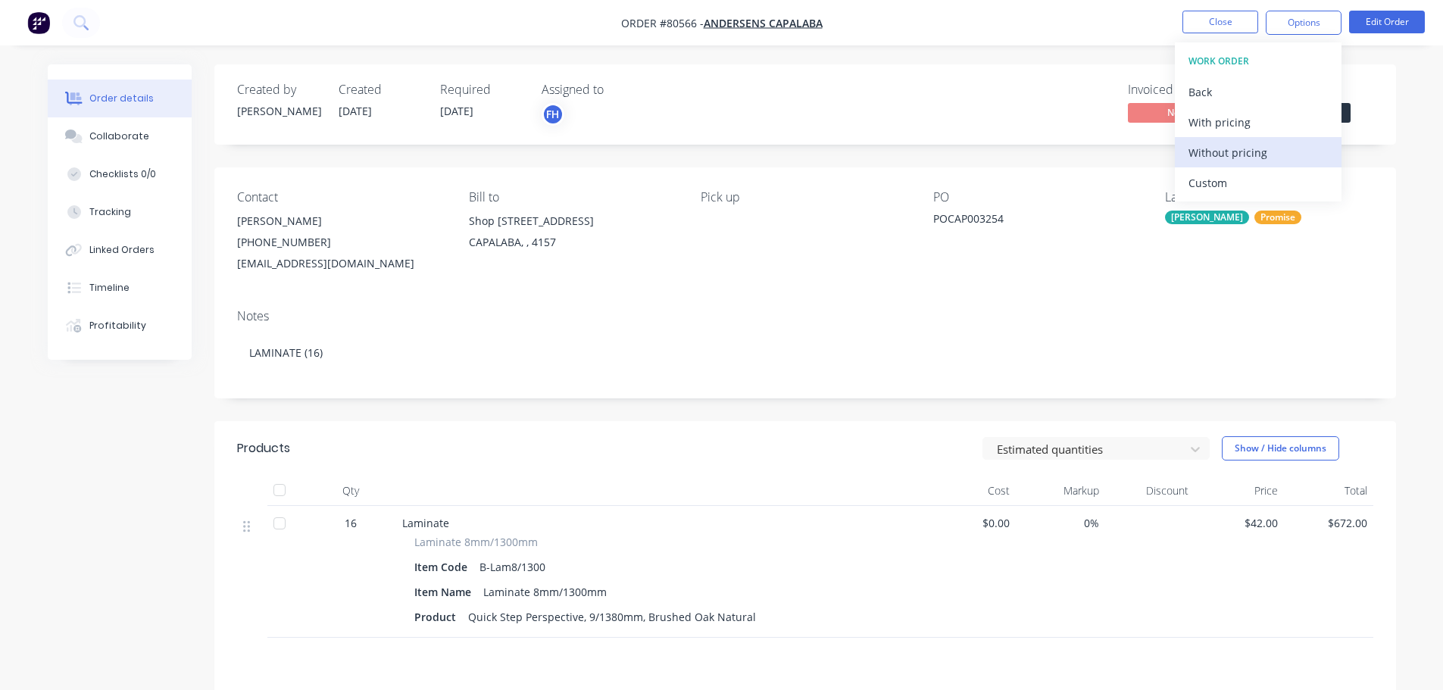
click at [1216, 156] on div "Without pricing" at bounding box center [1257, 153] width 139 height 22
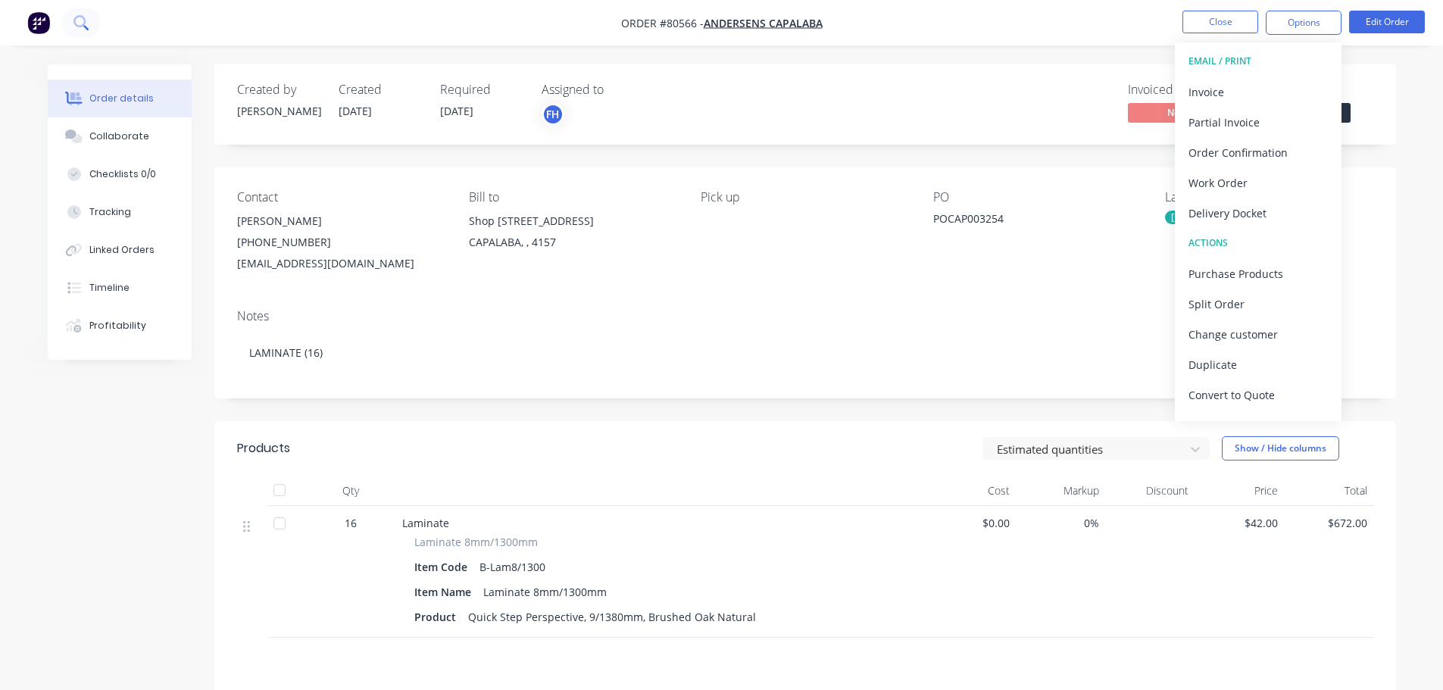
click at [79, 20] on icon at bounding box center [80, 22] width 14 height 14
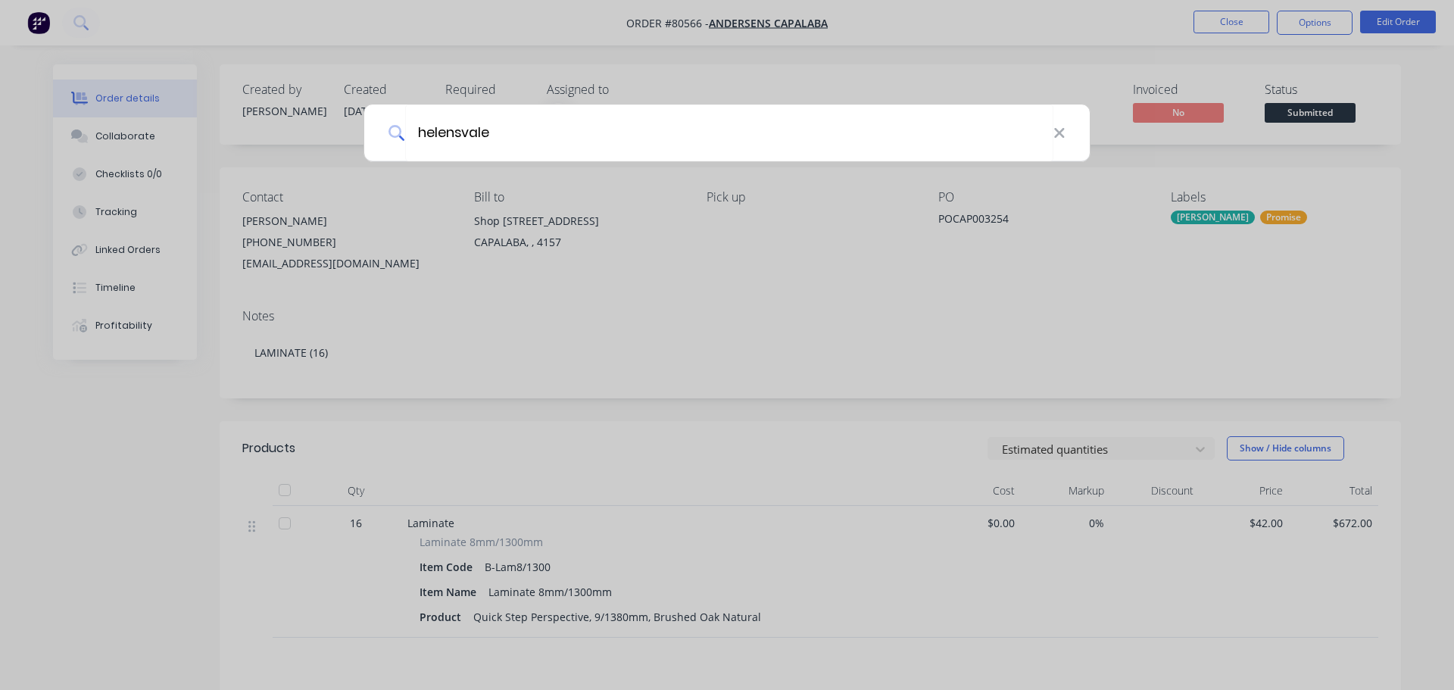
type input "helensvale"
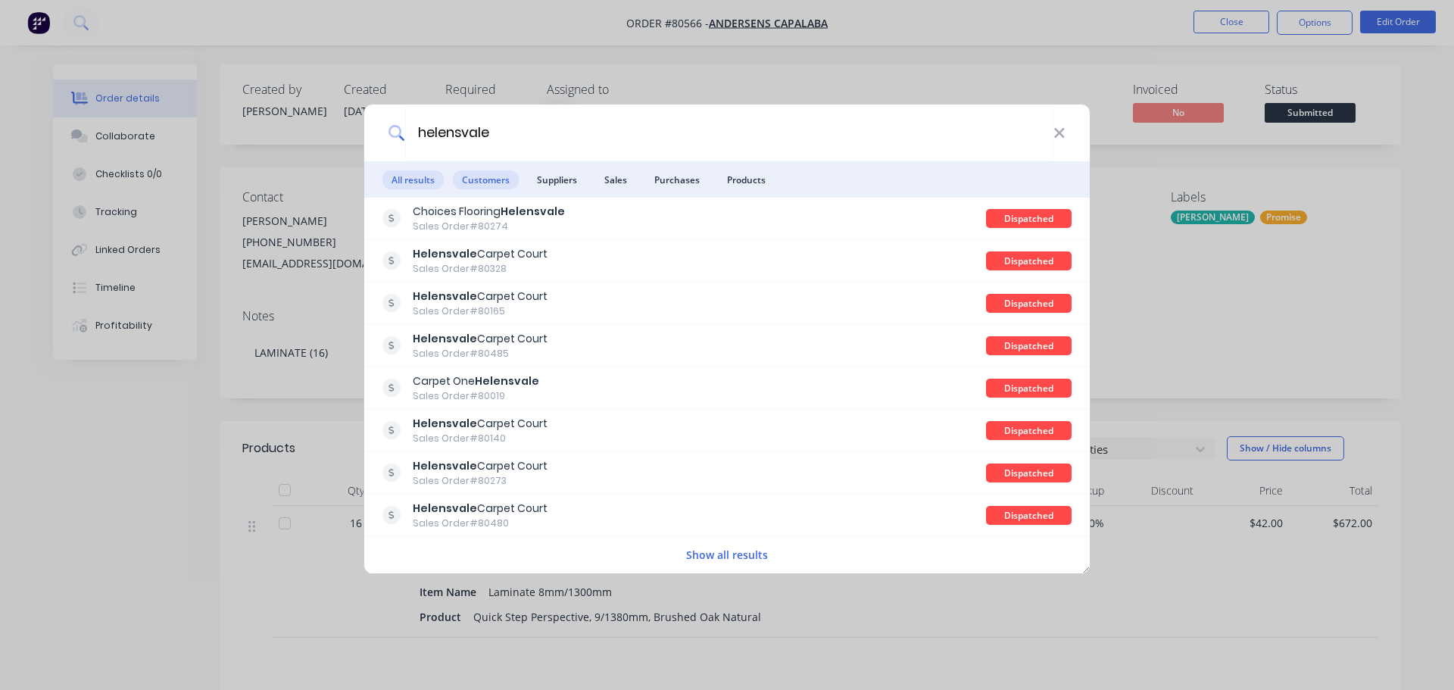
click at [486, 182] on span "Customers" at bounding box center [486, 179] width 66 height 19
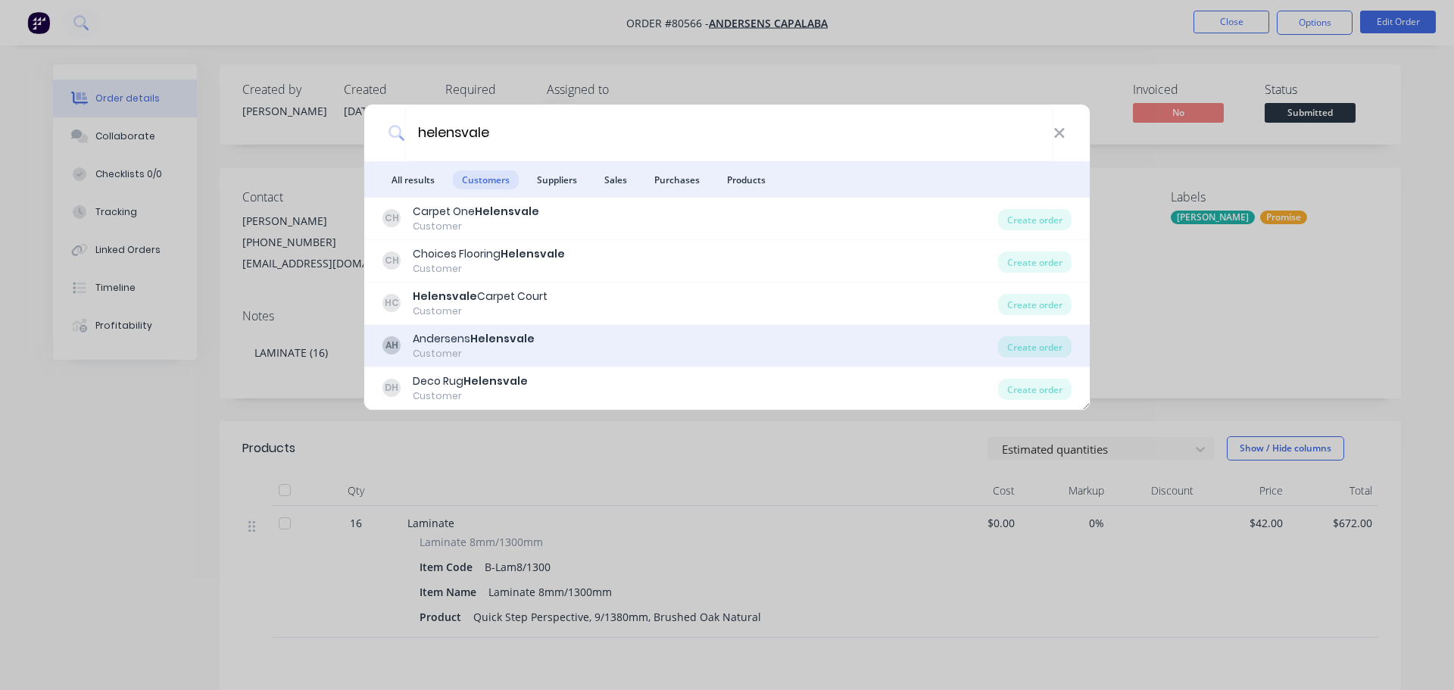
click at [470, 341] on div "Andersens Helensvale" at bounding box center [474, 339] width 122 height 16
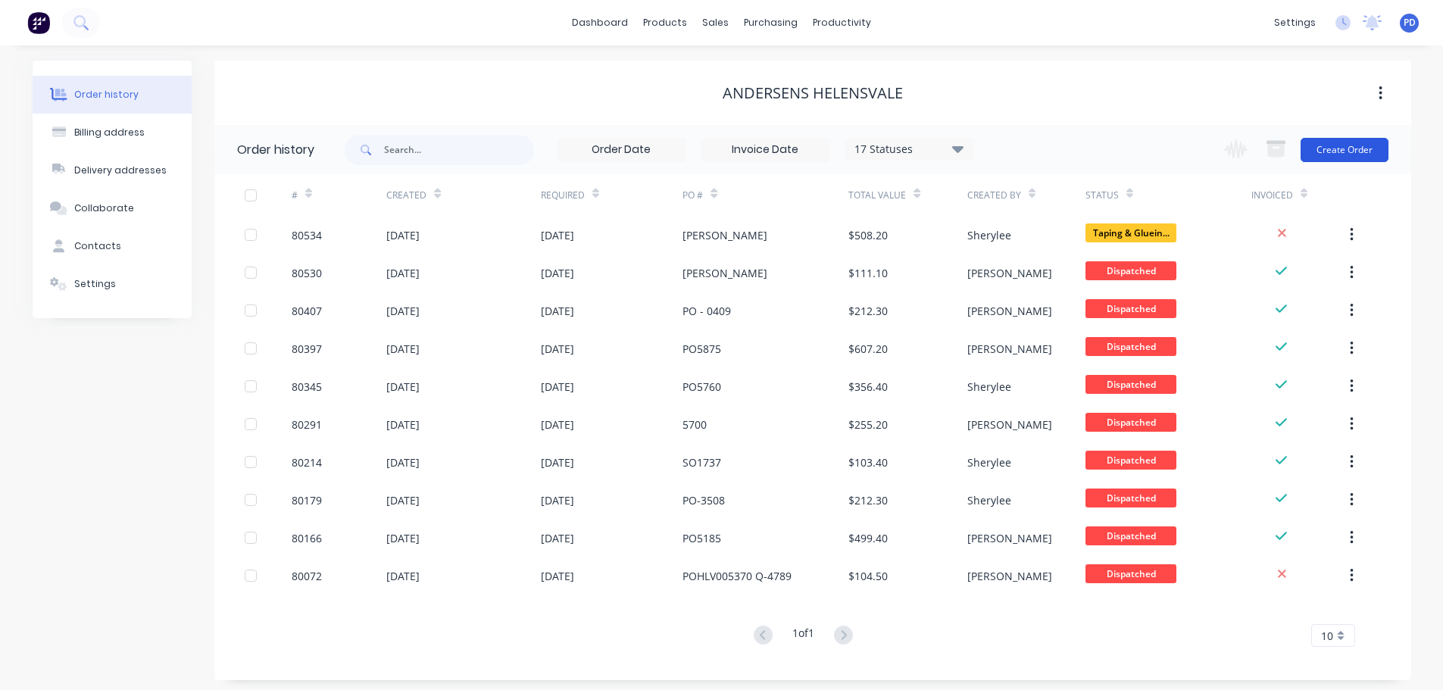
click at [1340, 152] on button "Create Order" at bounding box center [1344, 150] width 88 height 24
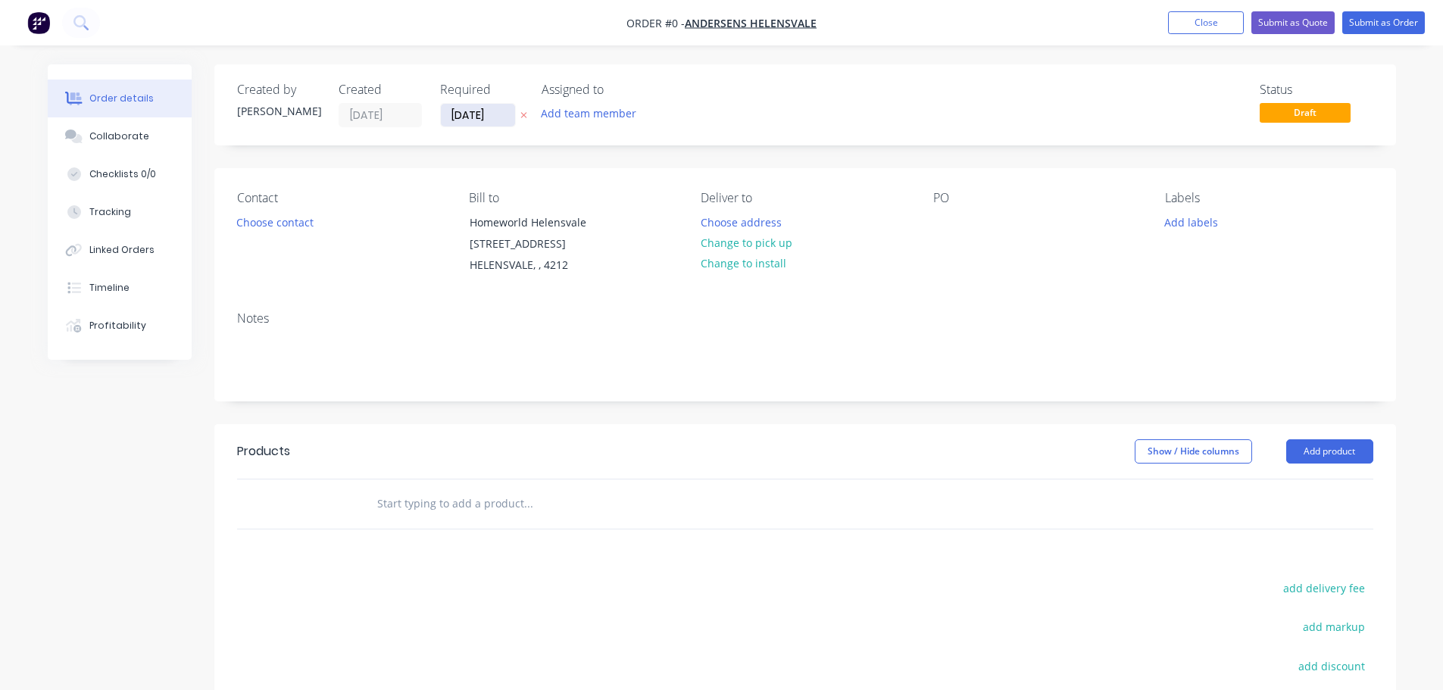
click at [501, 120] on input "[DATE]" at bounding box center [478, 115] width 74 height 23
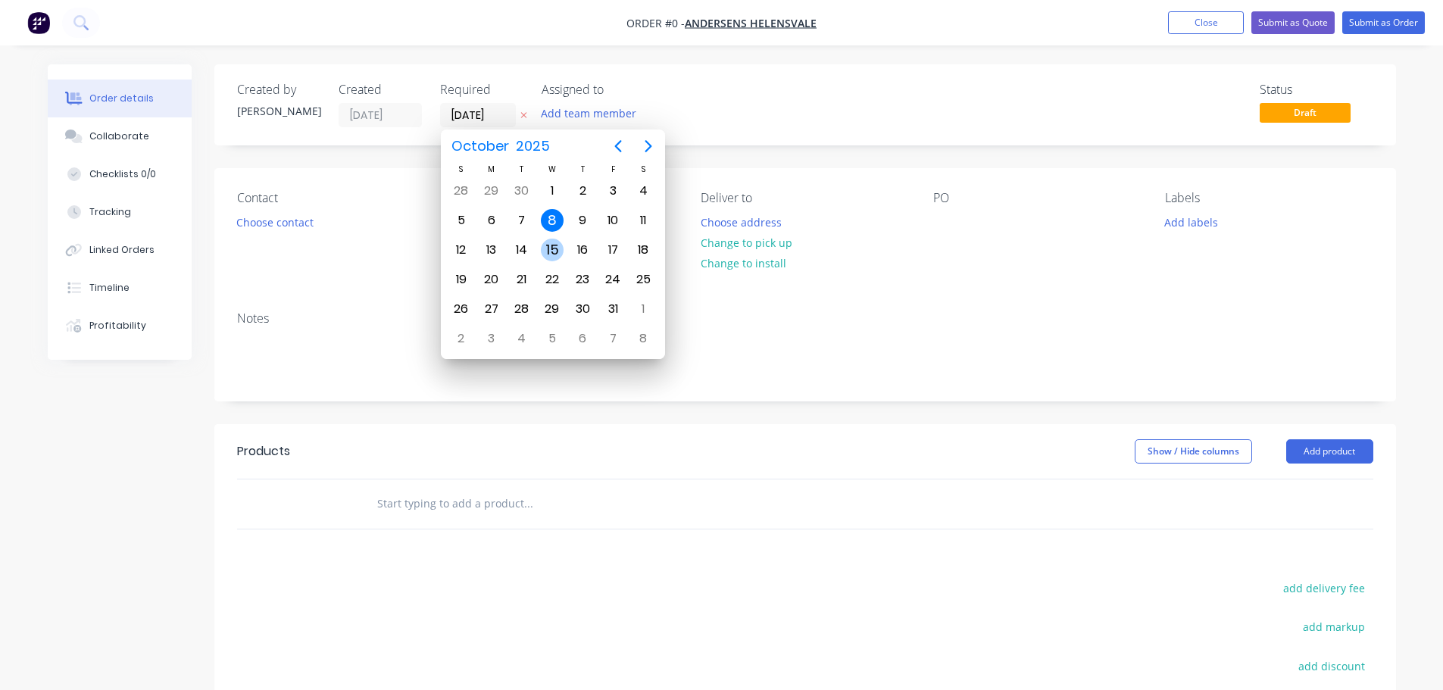
click at [551, 248] on div "15" at bounding box center [552, 250] width 23 height 23
type input "[DATE]"
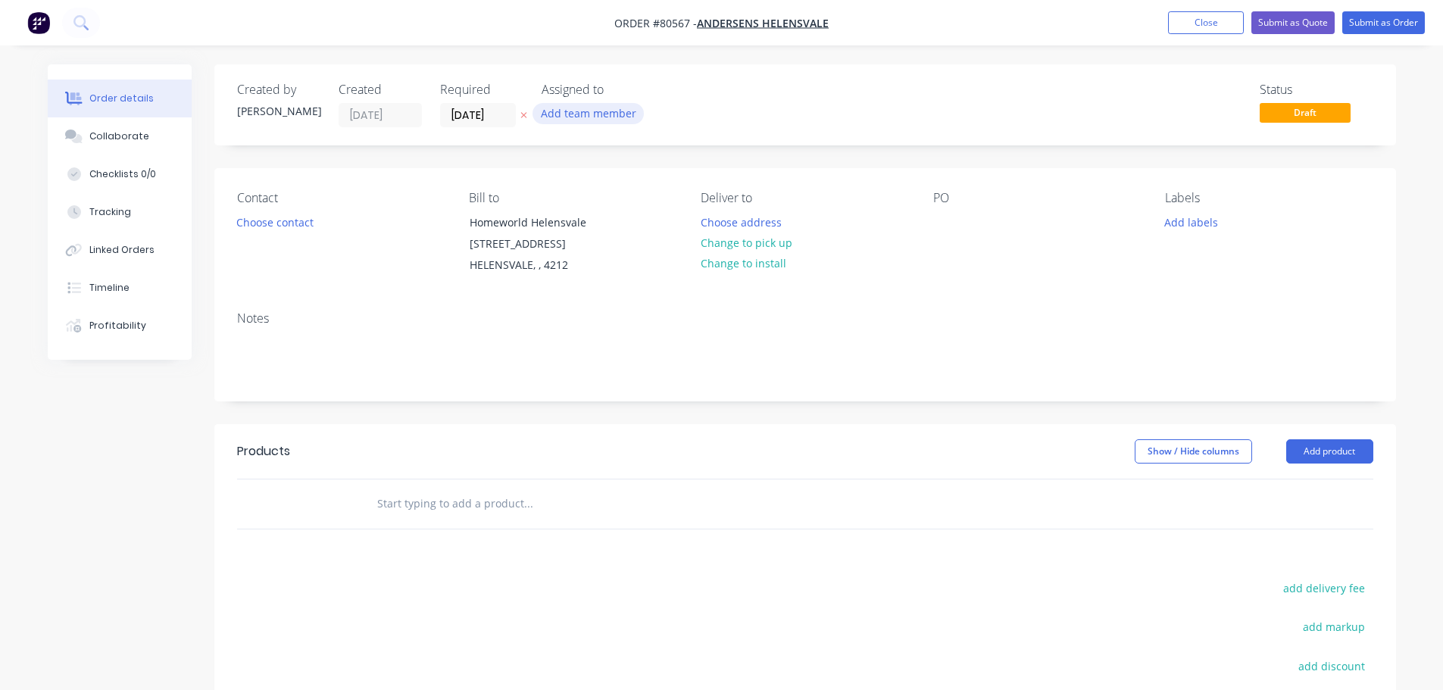
click at [581, 118] on button "Add team member" at bounding box center [587, 113] width 111 height 20
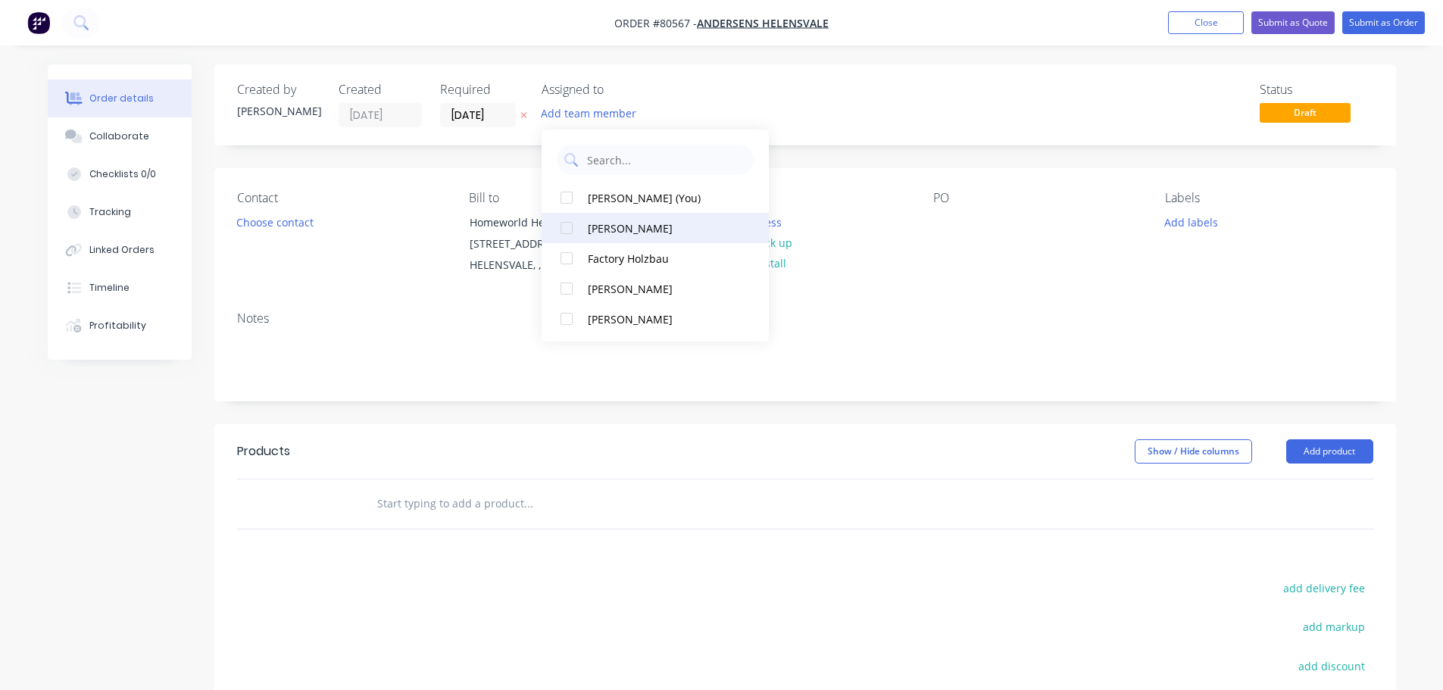
click at [562, 232] on div at bounding box center [566, 228] width 30 height 30
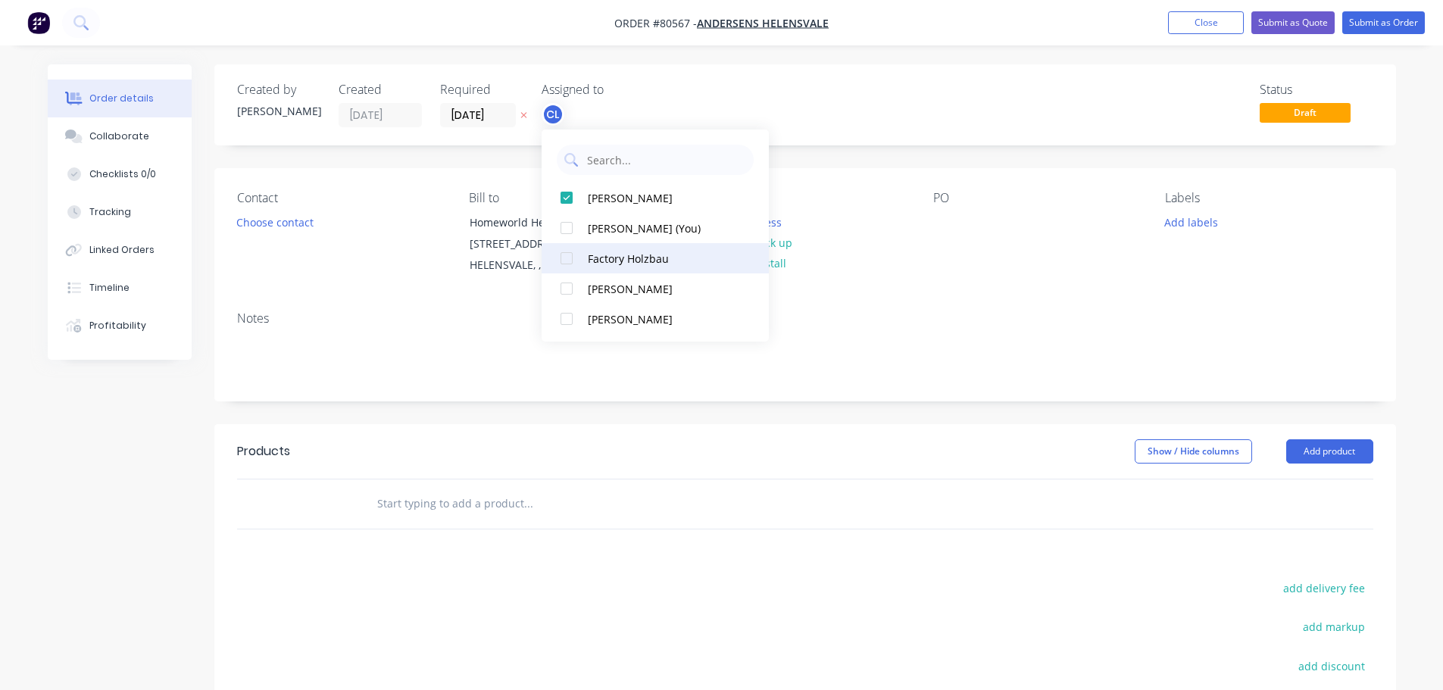
click at [568, 257] on div at bounding box center [566, 258] width 30 height 30
click at [277, 220] on button "Choose contact" at bounding box center [274, 221] width 93 height 20
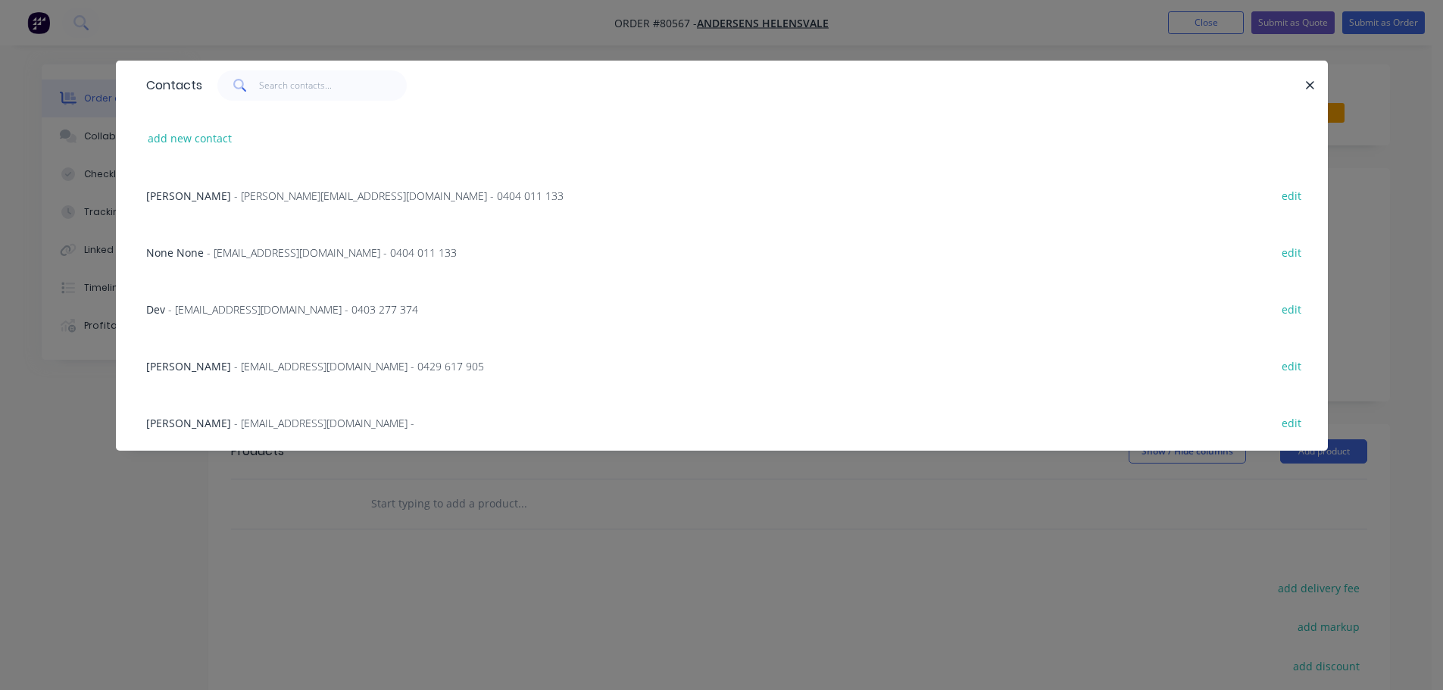
click at [206, 198] on span "[PERSON_NAME]" at bounding box center [188, 196] width 85 height 14
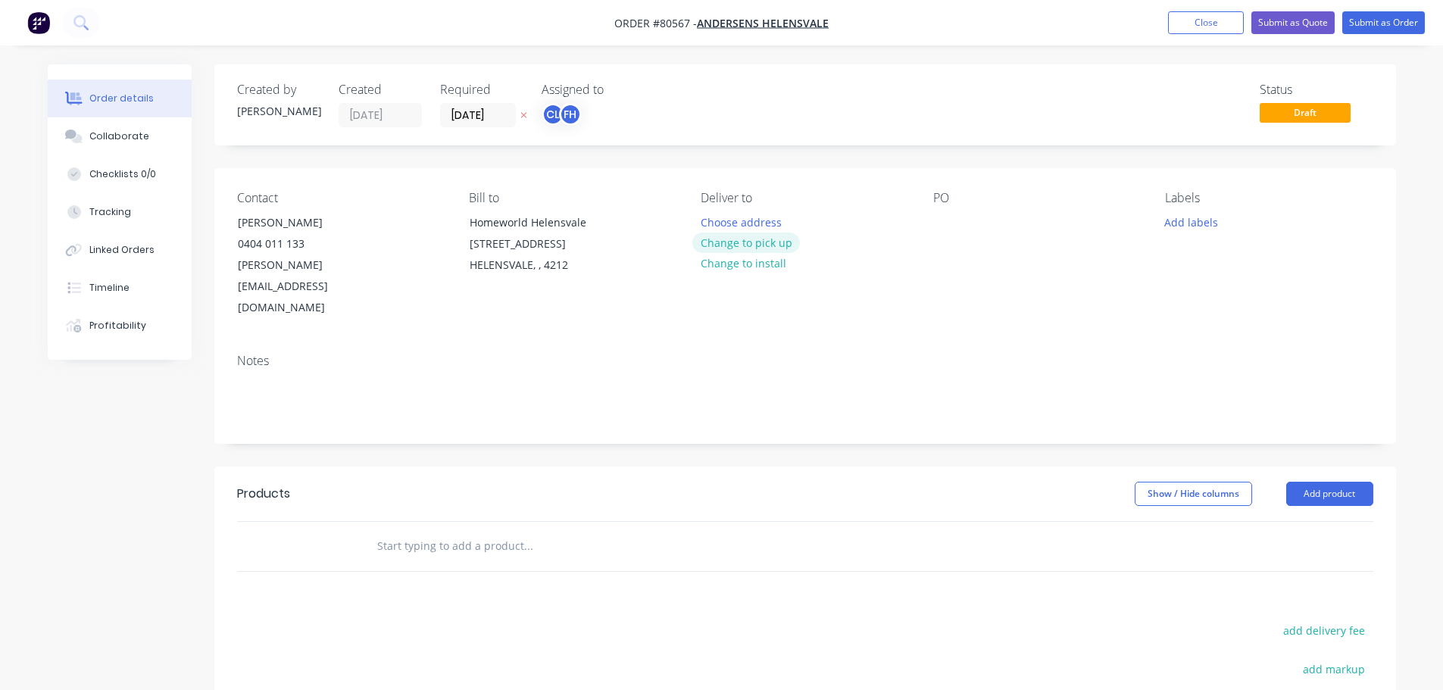
click at [725, 246] on button "Change to pick up" at bounding box center [746, 242] width 108 height 20
click at [942, 217] on div at bounding box center [945, 222] width 24 height 22
click at [1199, 219] on button "Add labels" at bounding box center [1191, 221] width 70 height 20
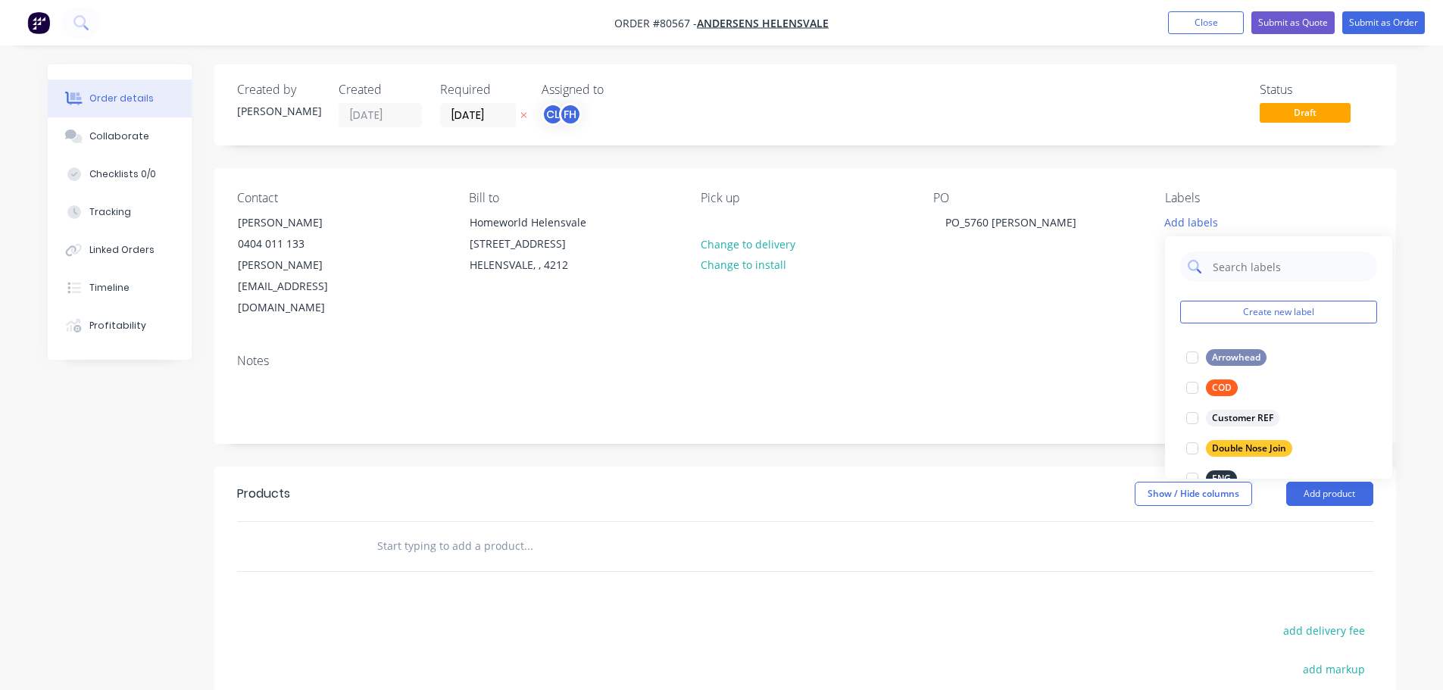
click at [1217, 264] on input "text" at bounding box center [1290, 266] width 158 height 30
drag, startPoint x: 1195, startPoint y: 361, endPoint x: 1234, endPoint y: 281, distance: 89.4
click at [1195, 361] on div at bounding box center [1192, 357] width 30 height 30
drag, startPoint x: 1235, startPoint y: 262, endPoint x: 1185, endPoint y: 260, distance: 50.0
click at [1185, 260] on div "lvt" at bounding box center [1278, 259] width 197 height 30
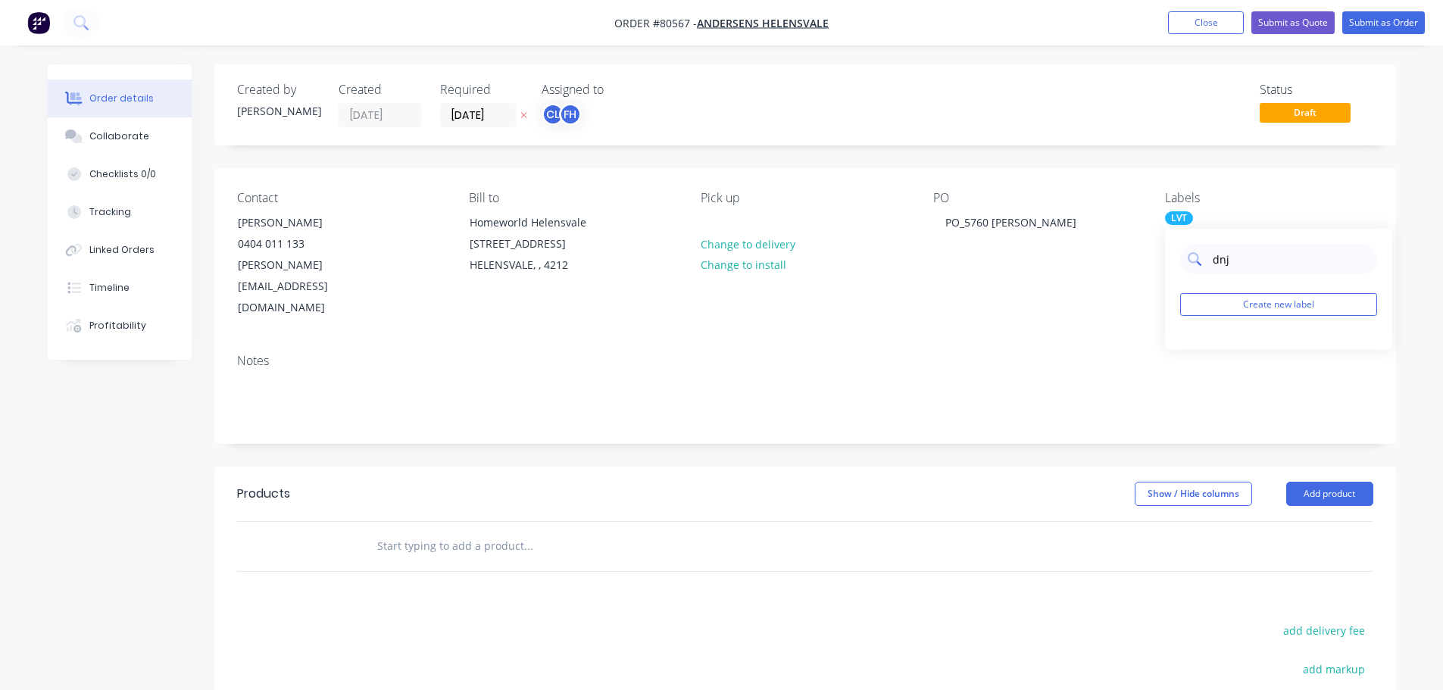
drag, startPoint x: 1246, startPoint y: 262, endPoint x: 1208, endPoint y: 267, distance: 38.9
click at [1208, 267] on div "dnj" at bounding box center [1278, 259] width 197 height 30
type input "joi"
click at [1192, 348] on div at bounding box center [1192, 350] width 30 height 30
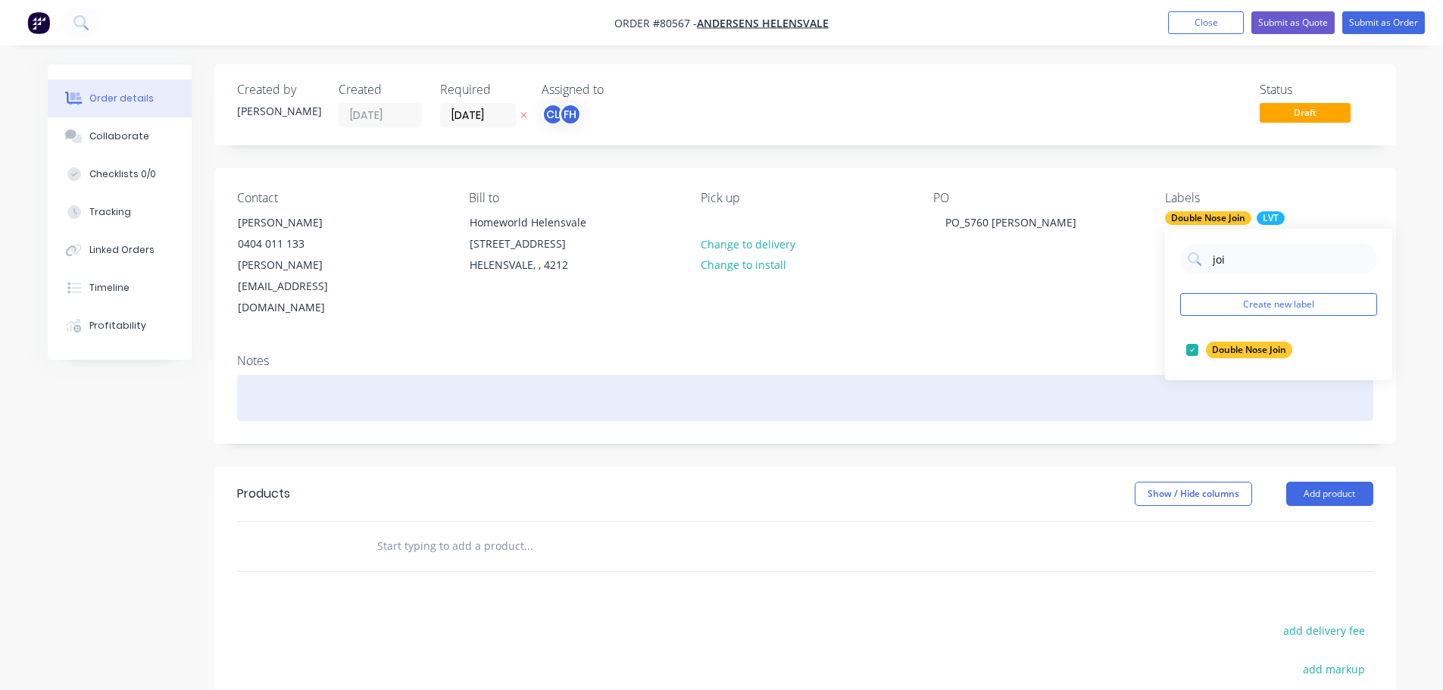
click at [309, 375] on div at bounding box center [805, 398] width 1136 height 46
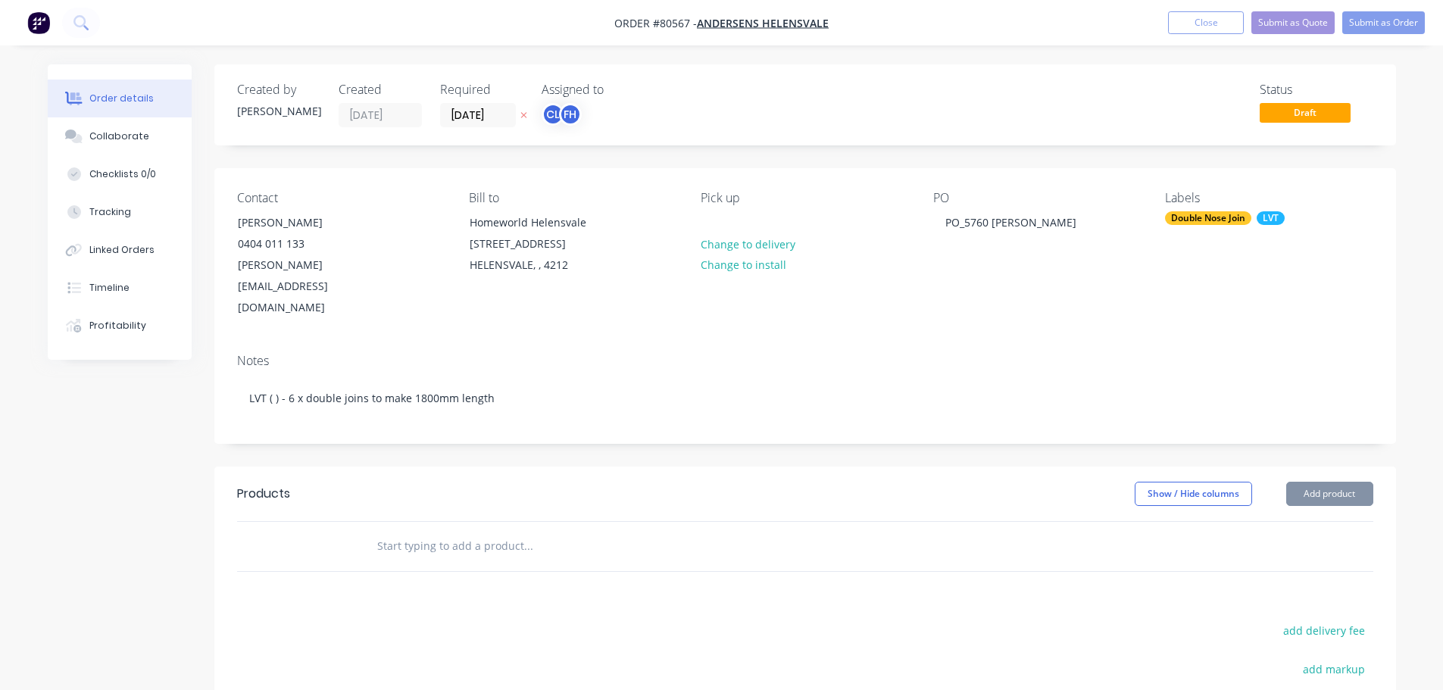
click at [428, 531] on input "text" at bounding box center [527, 546] width 303 height 30
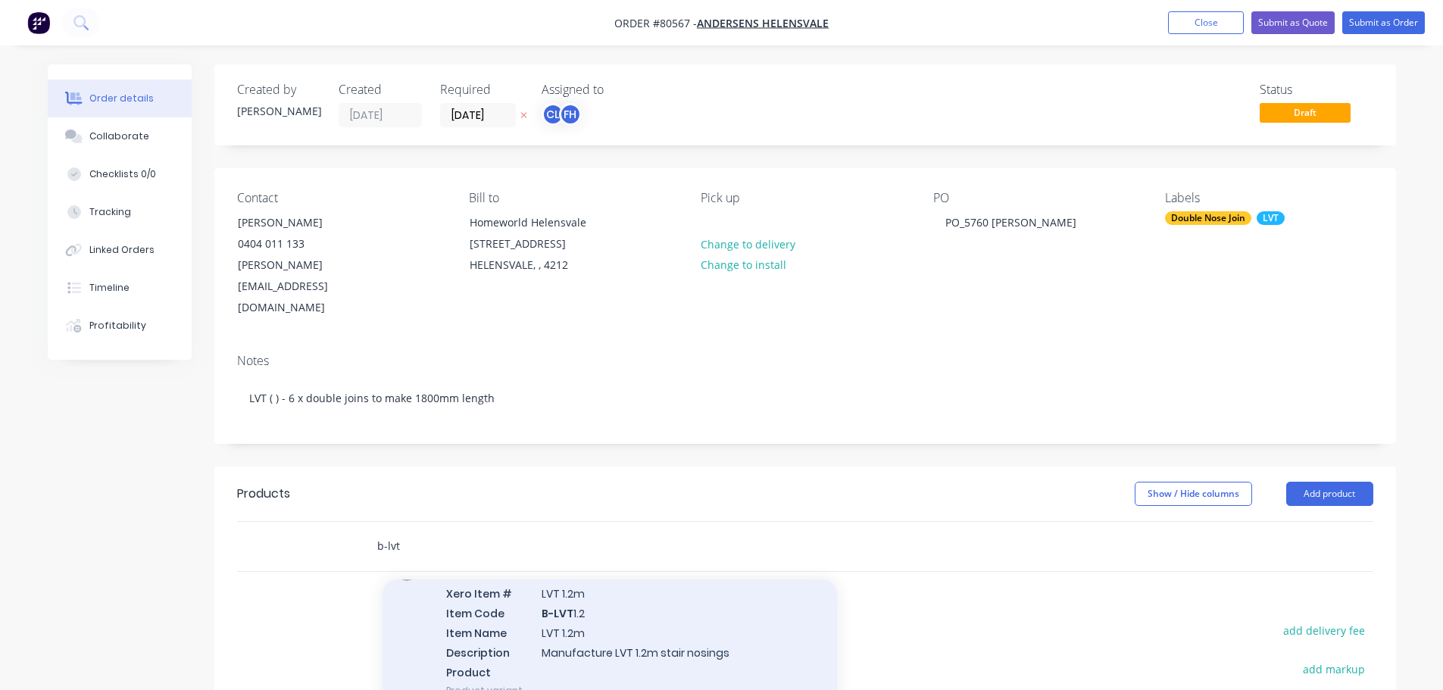
scroll to position [151, 0]
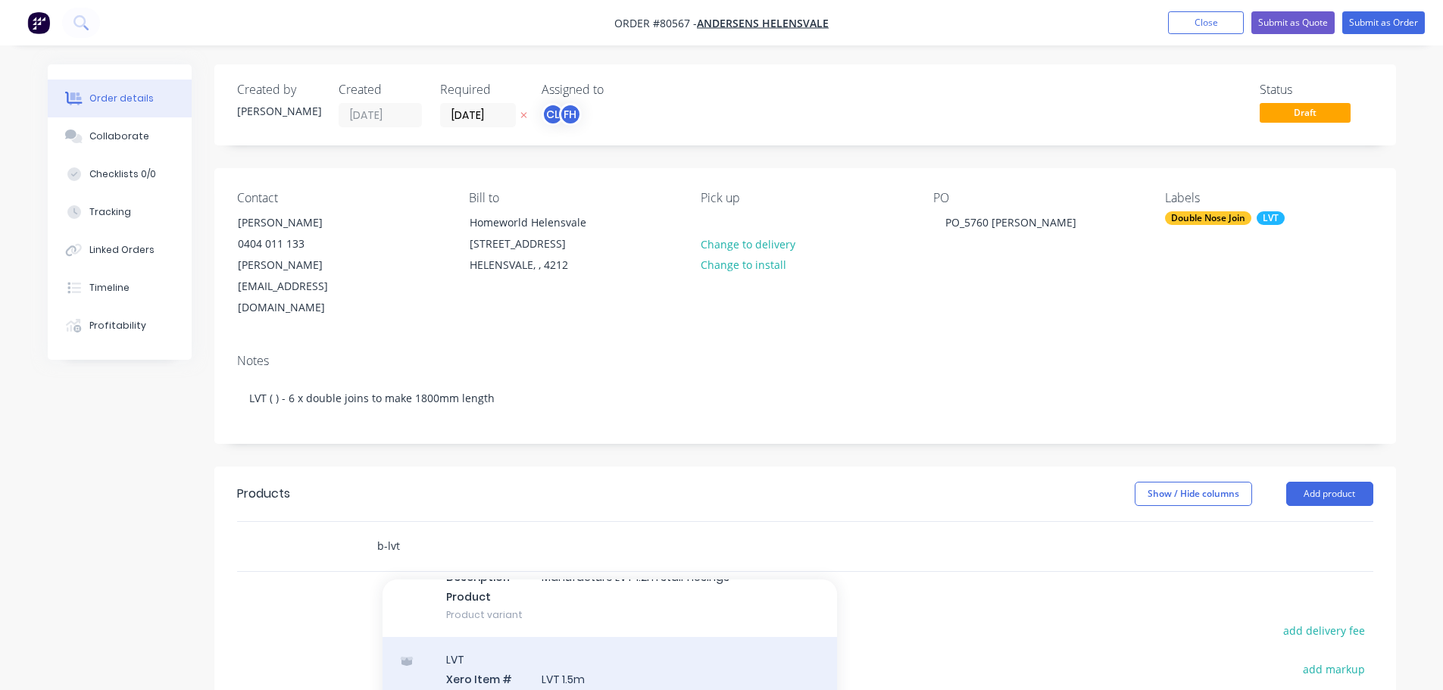
type input "b-lvt"
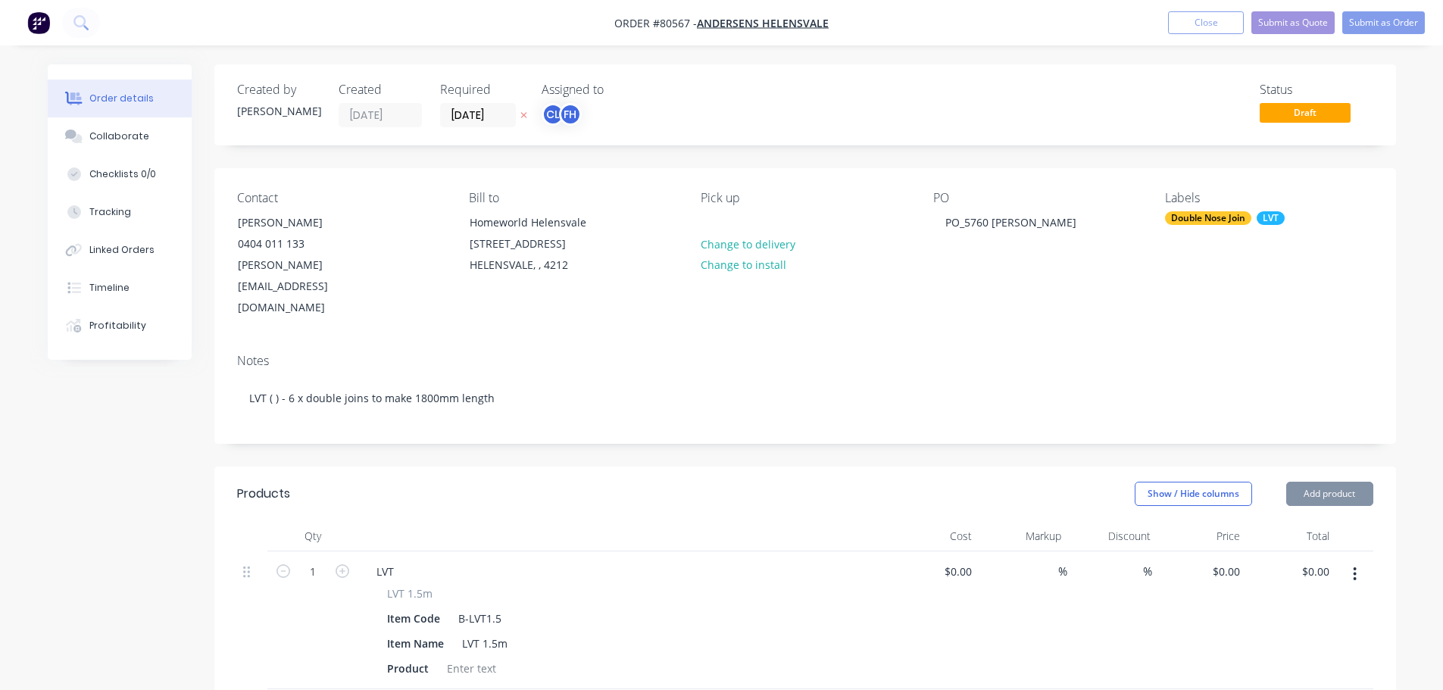
type input "$46.00"
click at [458, 657] on div at bounding box center [471, 668] width 61 height 22
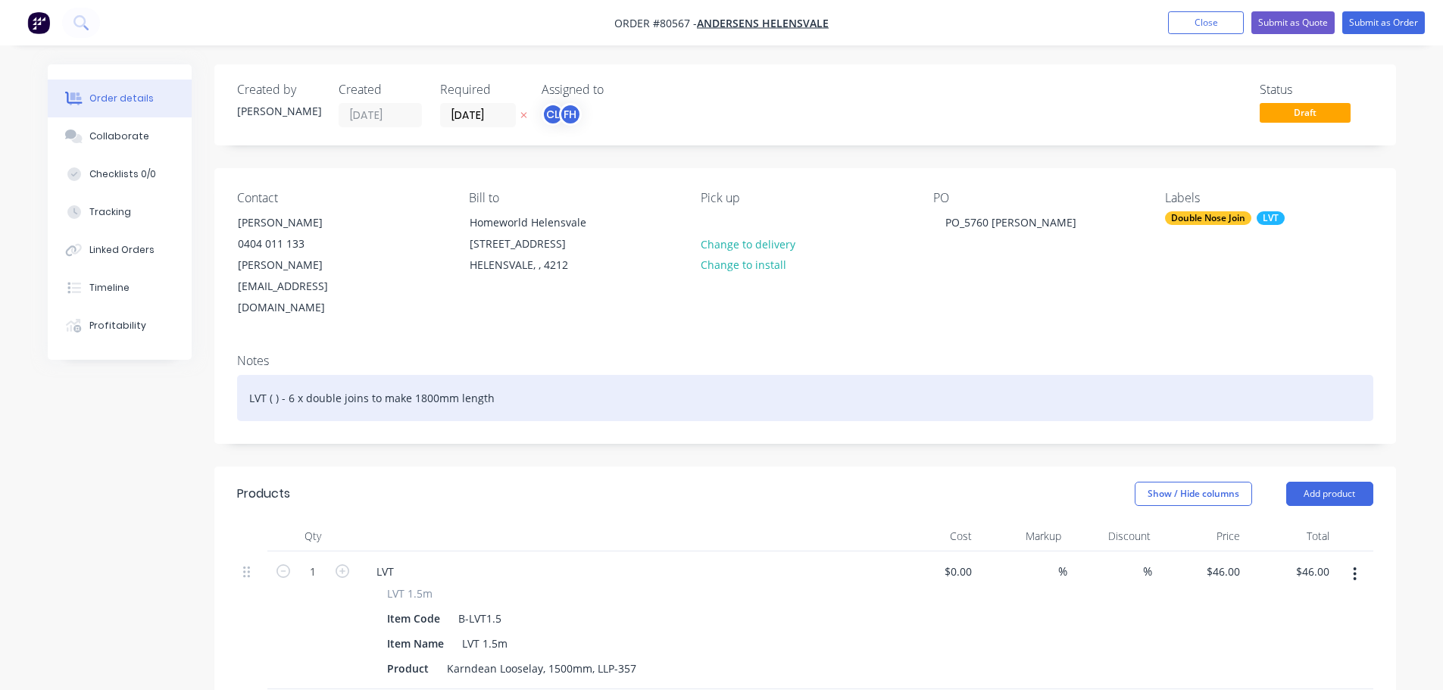
click at [528, 375] on div "LVT ( ) - 6 x double joins to make 1800mm length" at bounding box center [805, 398] width 1136 height 46
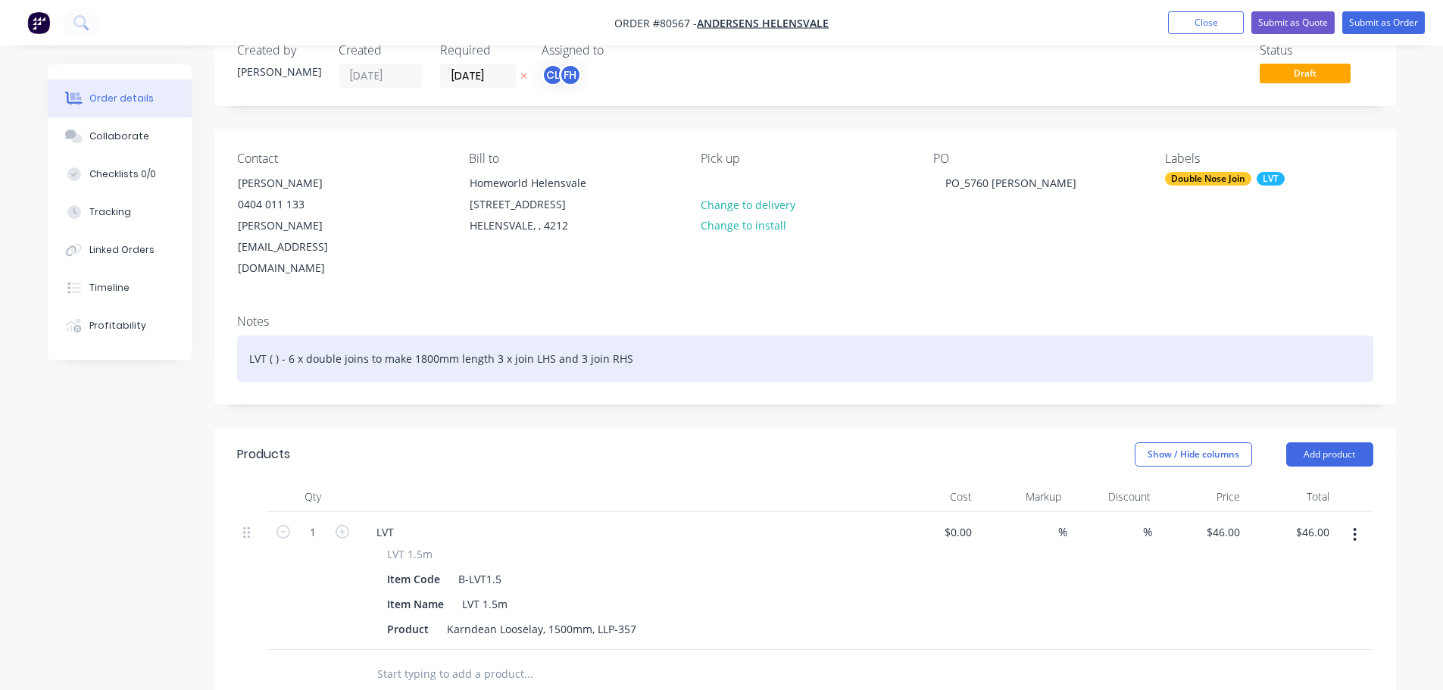
scroll to position [76, 0]
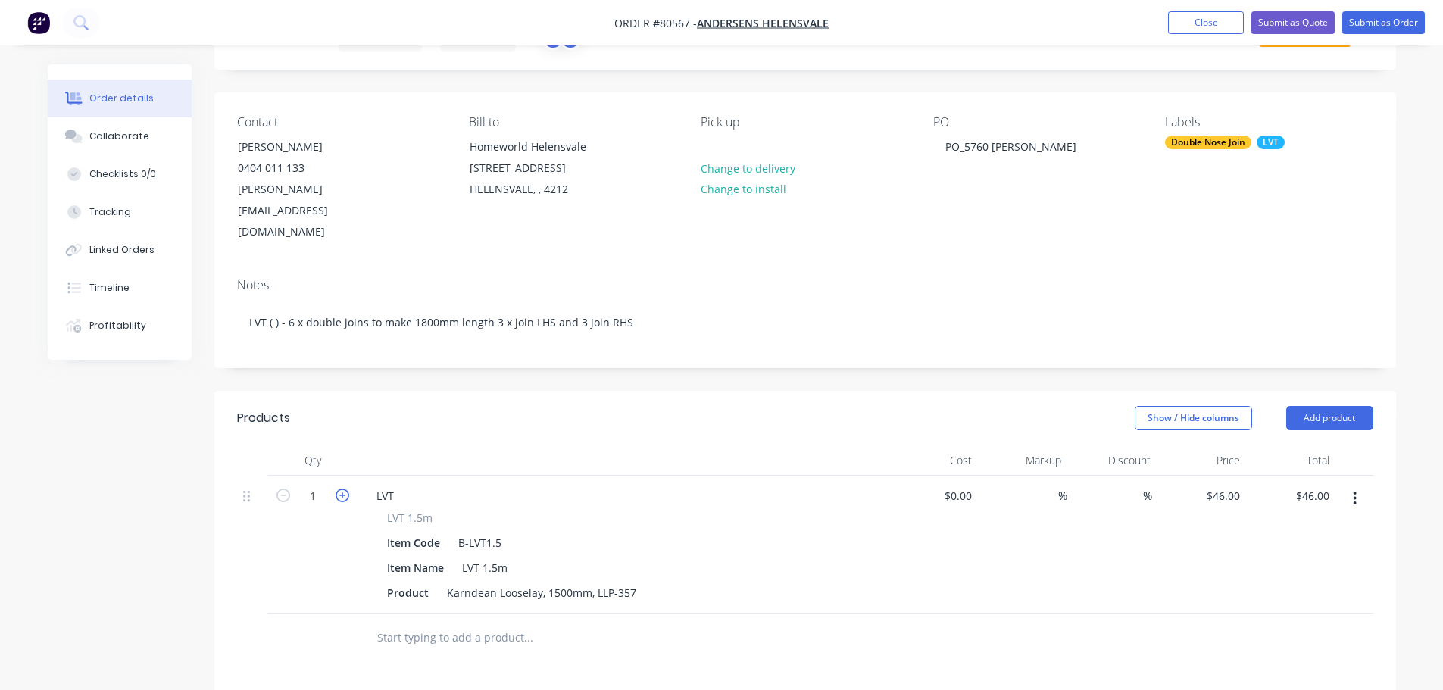
click at [346, 488] on icon "button" at bounding box center [342, 495] width 14 height 14
type input "2"
type input "$92.00"
click at [346, 488] on icon "button" at bounding box center [342, 495] width 14 height 14
type input "3"
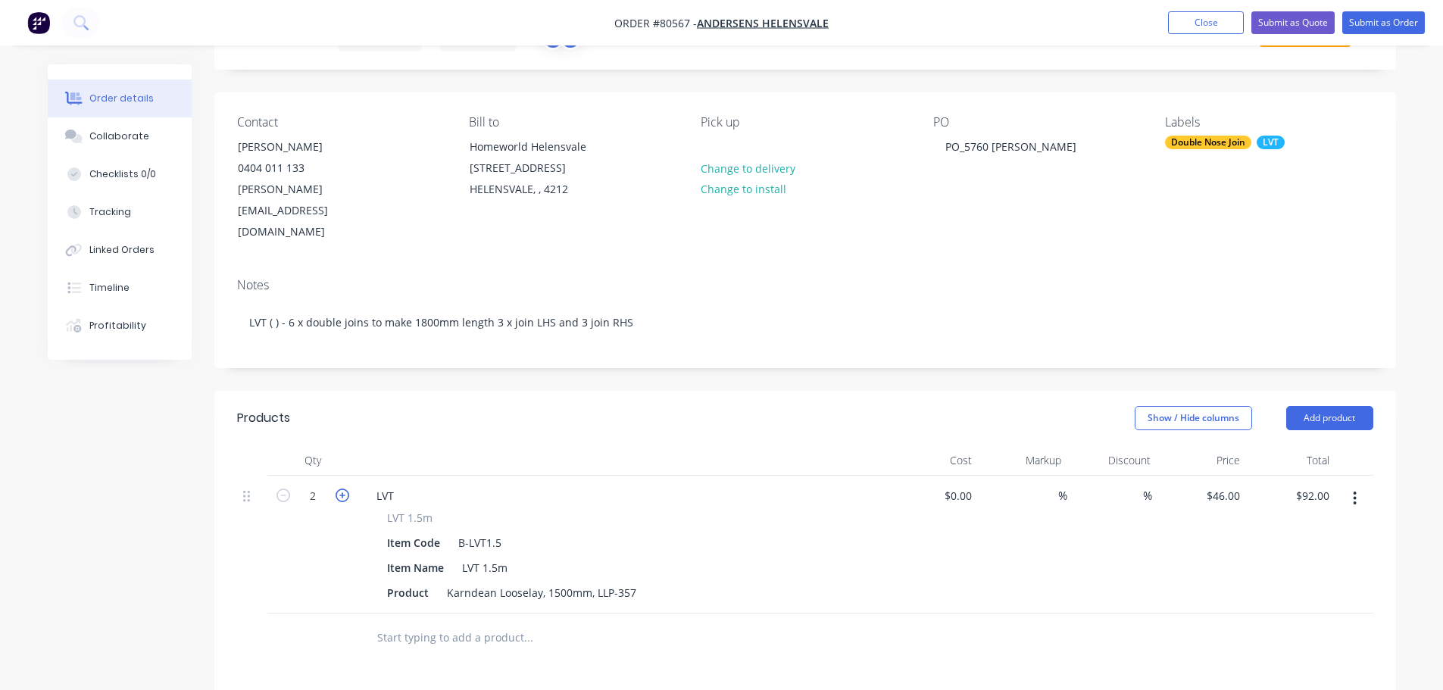
type input "$138.00"
click at [346, 488] on icon "button" at bounding box center [342, 495] width 14 height 14
type input "4"
type input "$184.00"
click at [346, 488] on icon "button" at bounding box center [342, 495] width 14 height 14
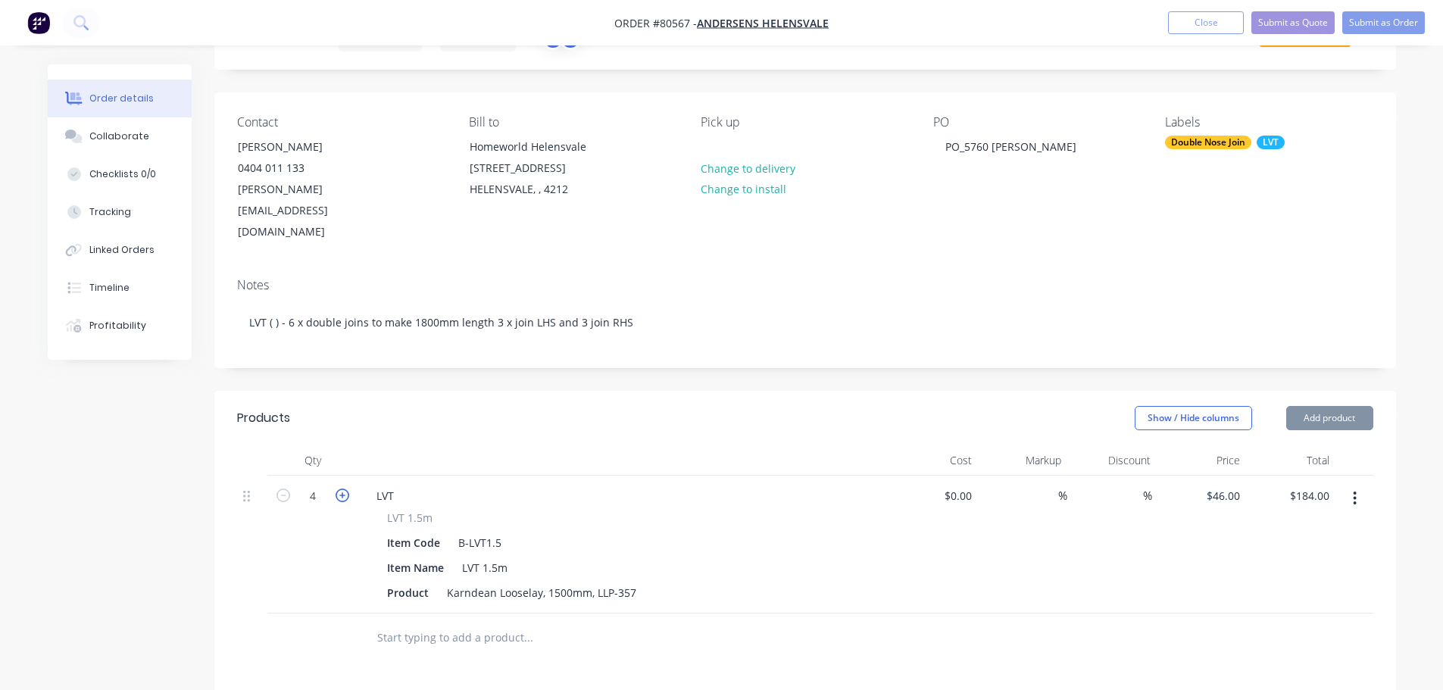
type input "5"
type input "$230.00"
click at [346, 488] on icon "button" at bounding box center [342, 495] width 14 height 14
type input "6"
type input "$276.00"
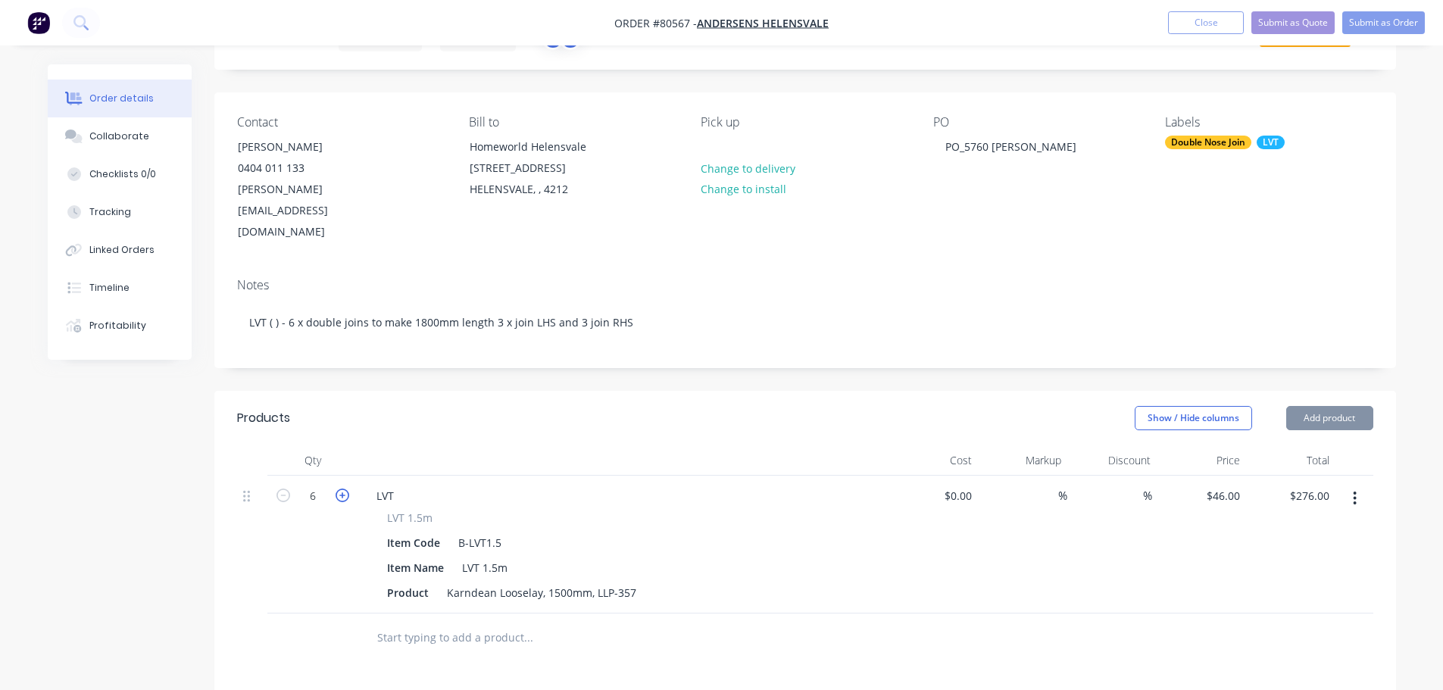
click at [346, 488] on icon "button" at bounding box center [342, 495] width 14 height 14
type input "7"
type input "$322.00"
click at [346, 488] on icon "button" at bounding box center [342, 495] width 14 height 14
type input "8"
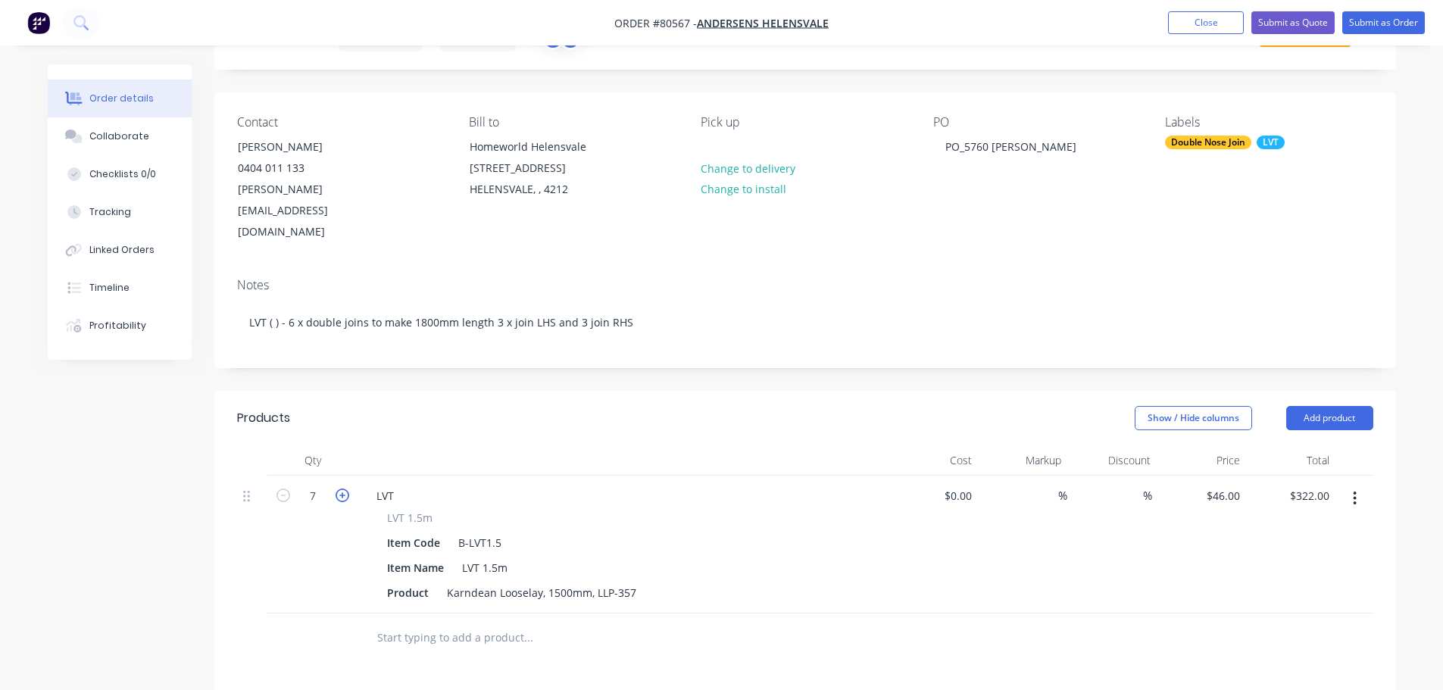
type input "$368.00"
click at [467, 622] on input "text" at bounding box center [527, 637] width 303 height 30
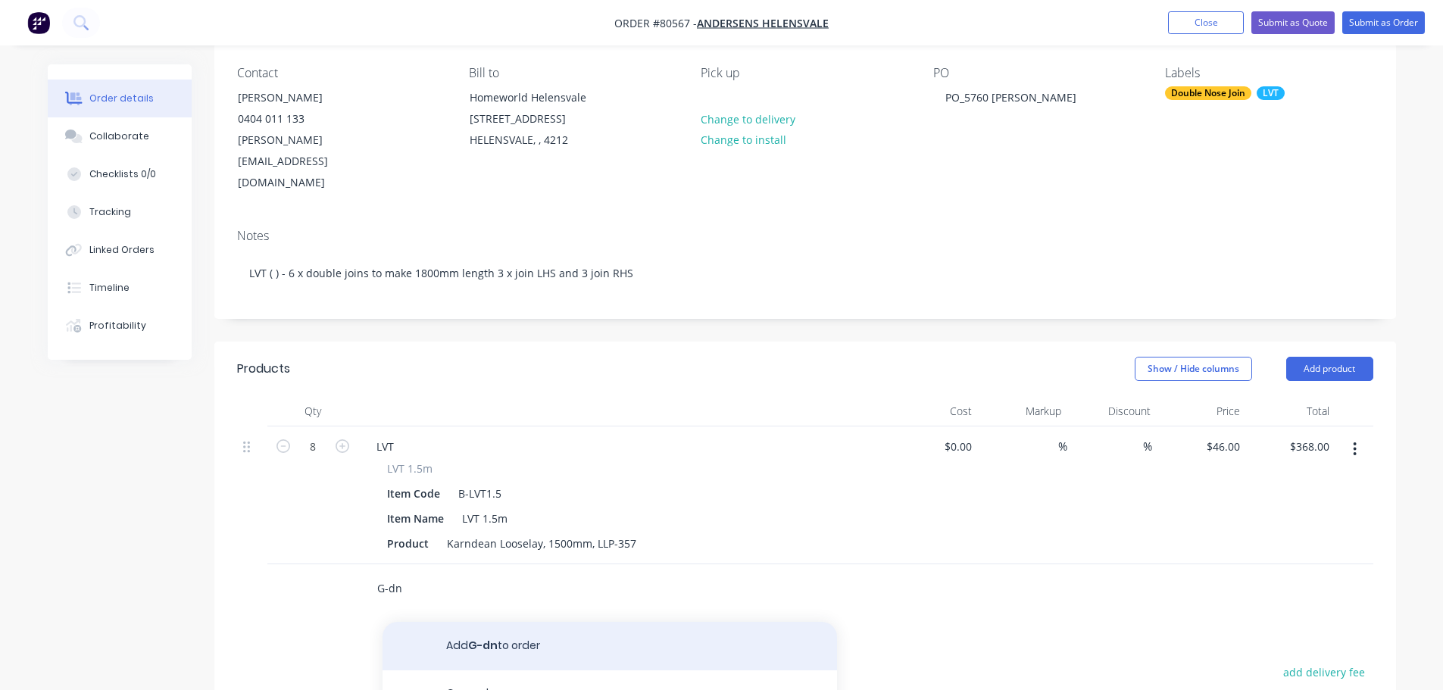
scroll to position [151, 0]
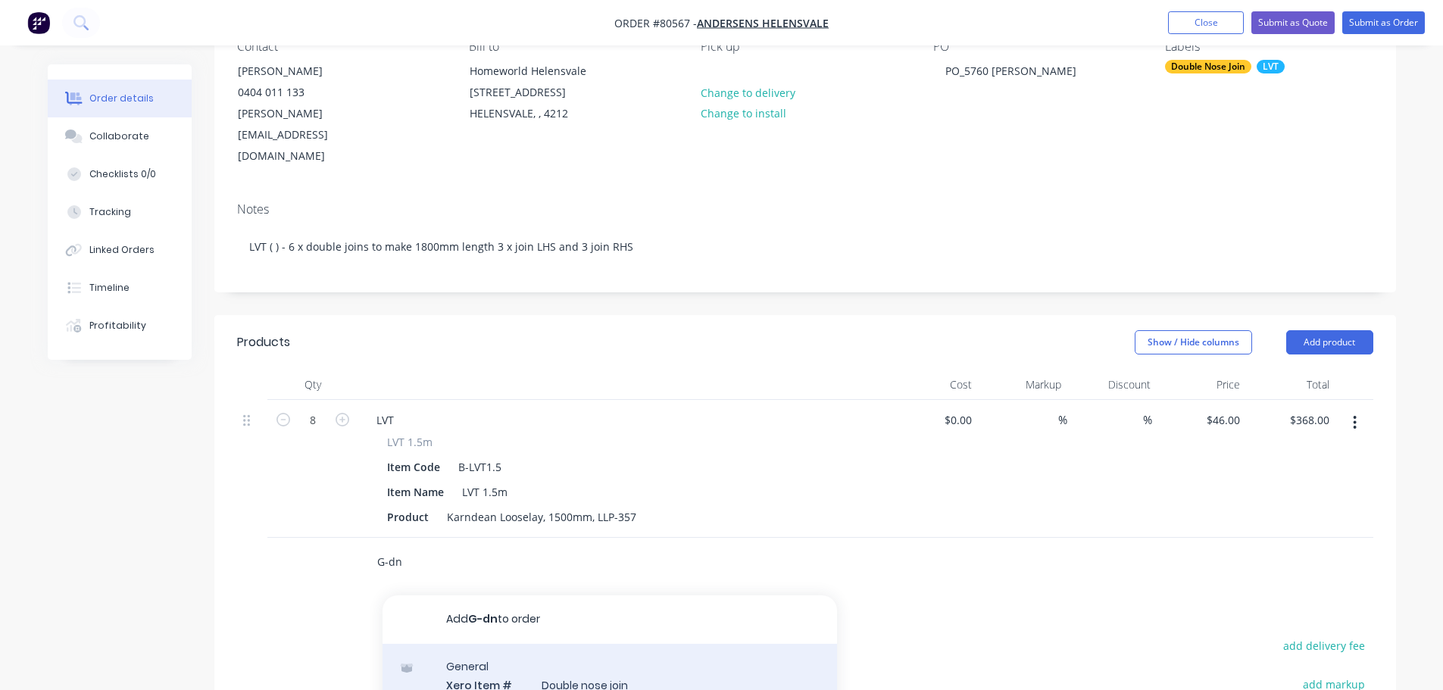
type input "G-dn"
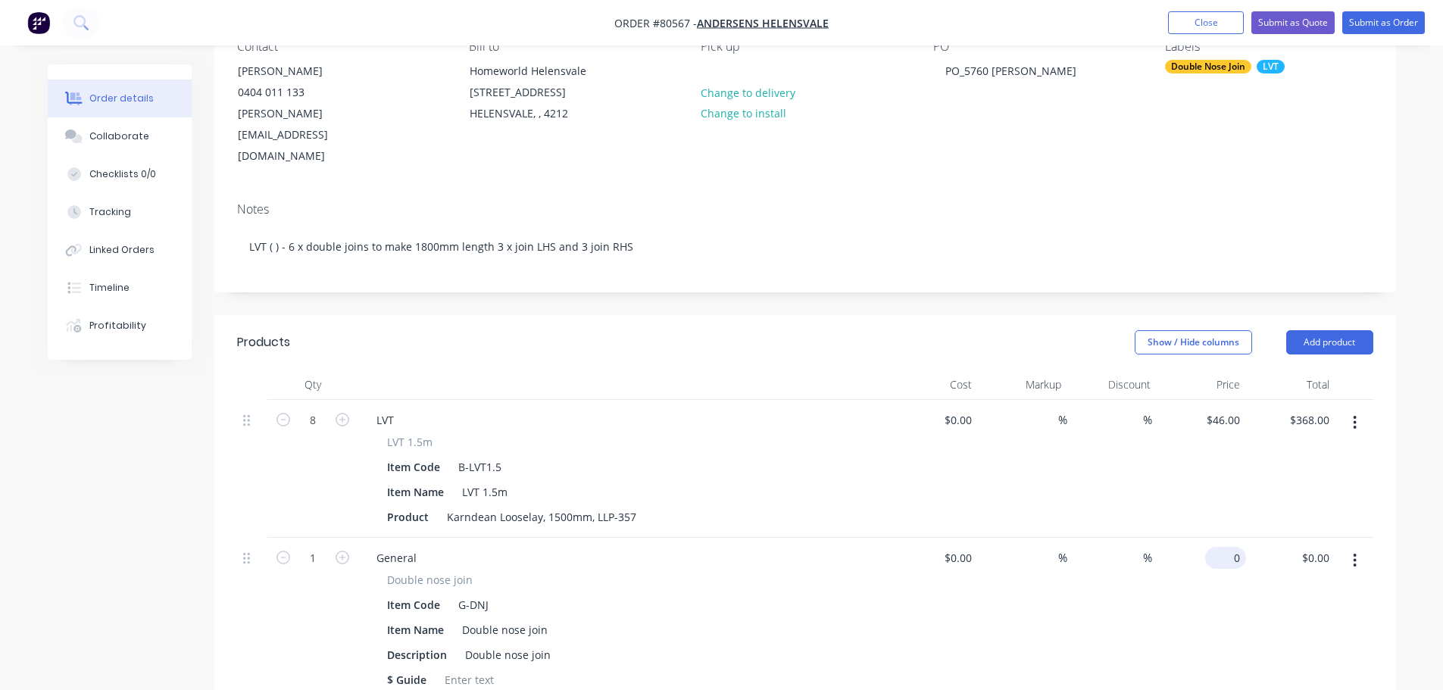
click at [1227, 547] on input "0" at bounding box center [1228, 558] width 35 height 22
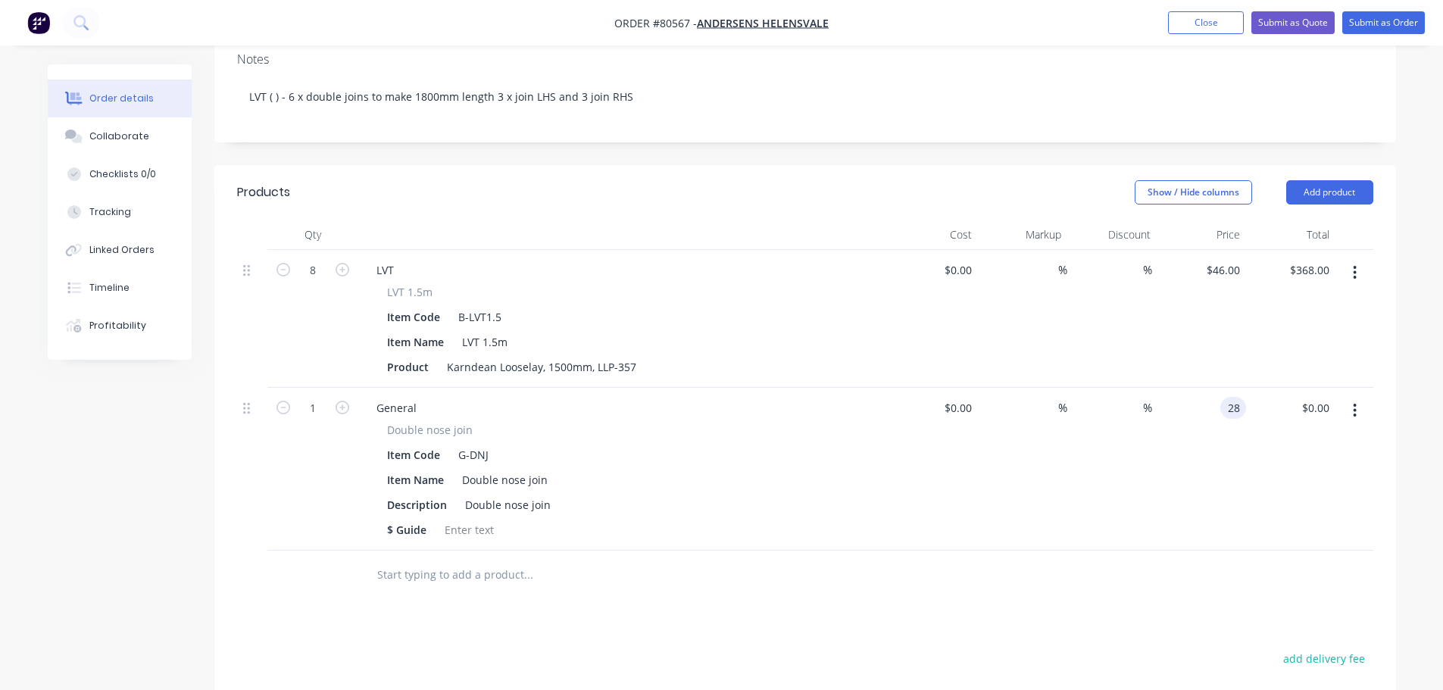
scroll to position [303, 0]
type input "$28.00"
click at [712, 442] on div "Item Code G-DNJ" at bounding box center [620, 453] width 479 height 22
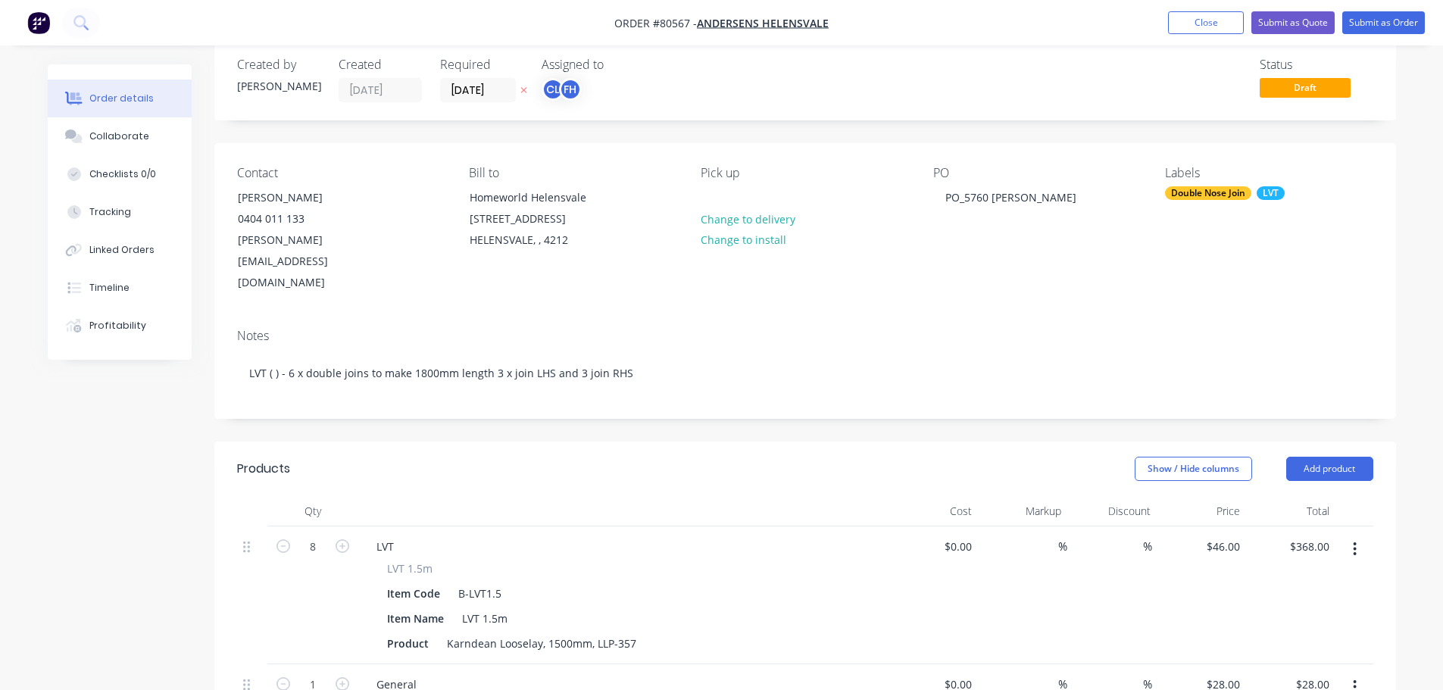
scroll to position [0, 0]
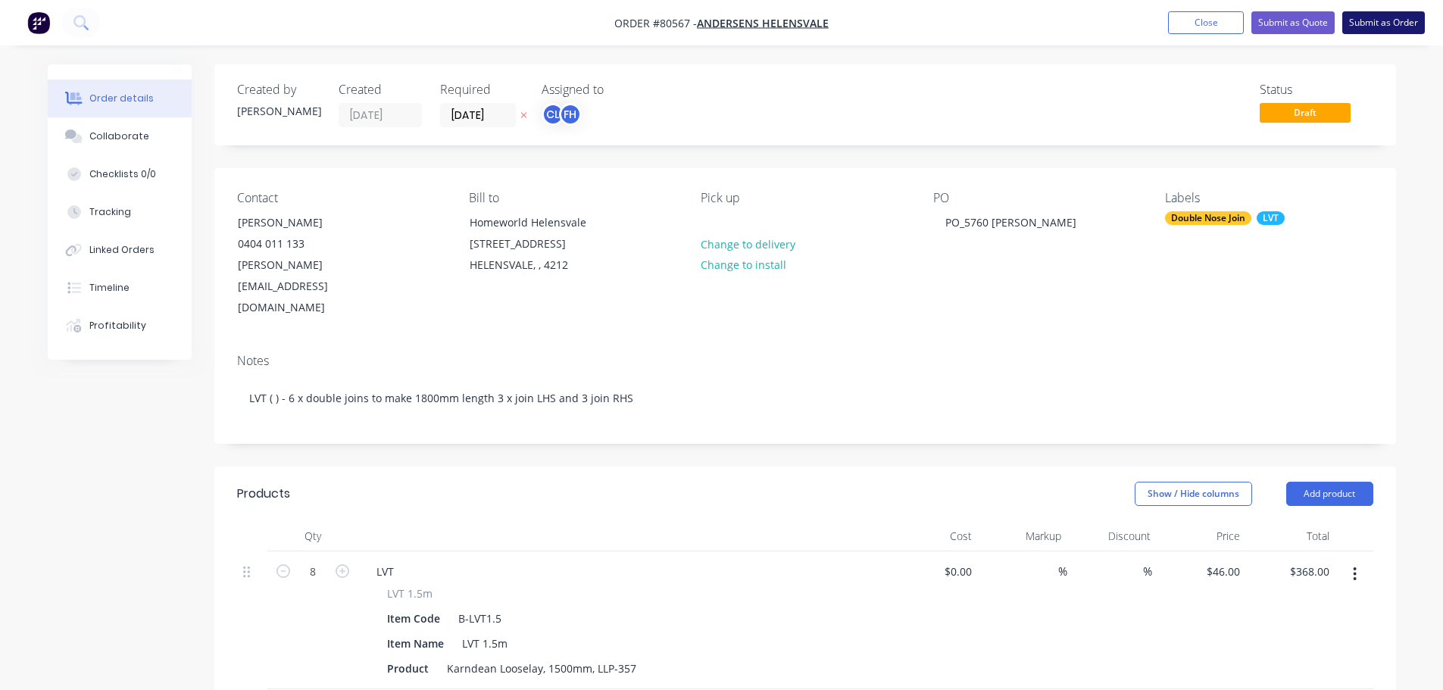
click at [1380, 22] on button "Submit as Order" at bounding box center [1383, 22] width 83 height 23
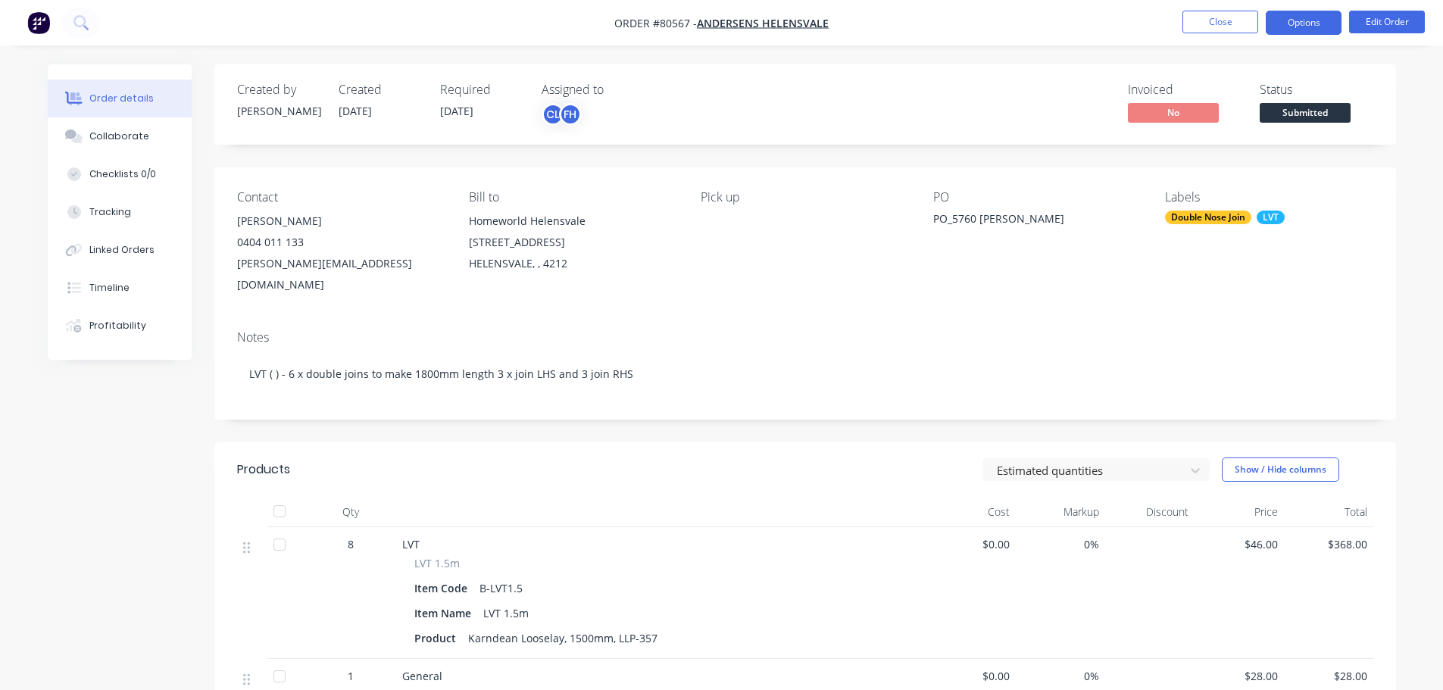
click at [1306, 23] on button "Options" at bounding box center [1303, 23] width 76 height 24
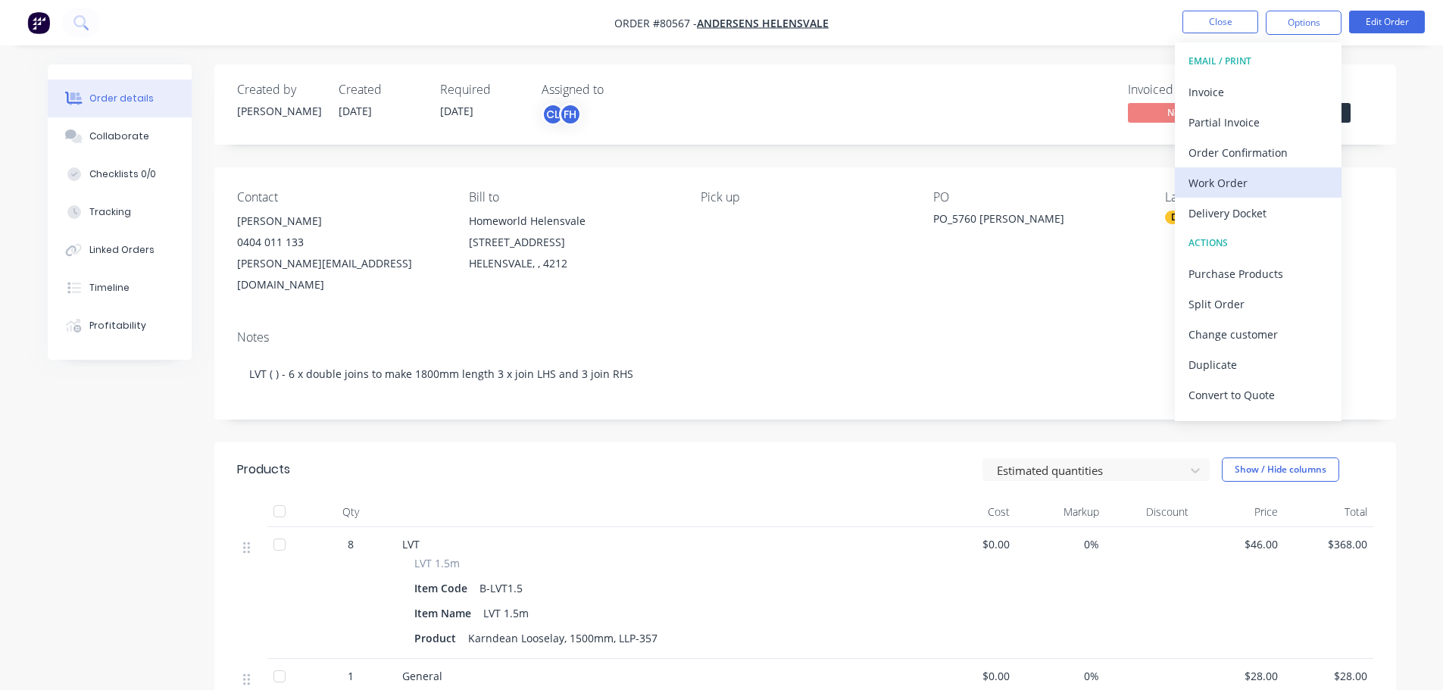
click at [1236, 192] on div "Work Order" at bounding box center [1257, 183] width 139 height 22
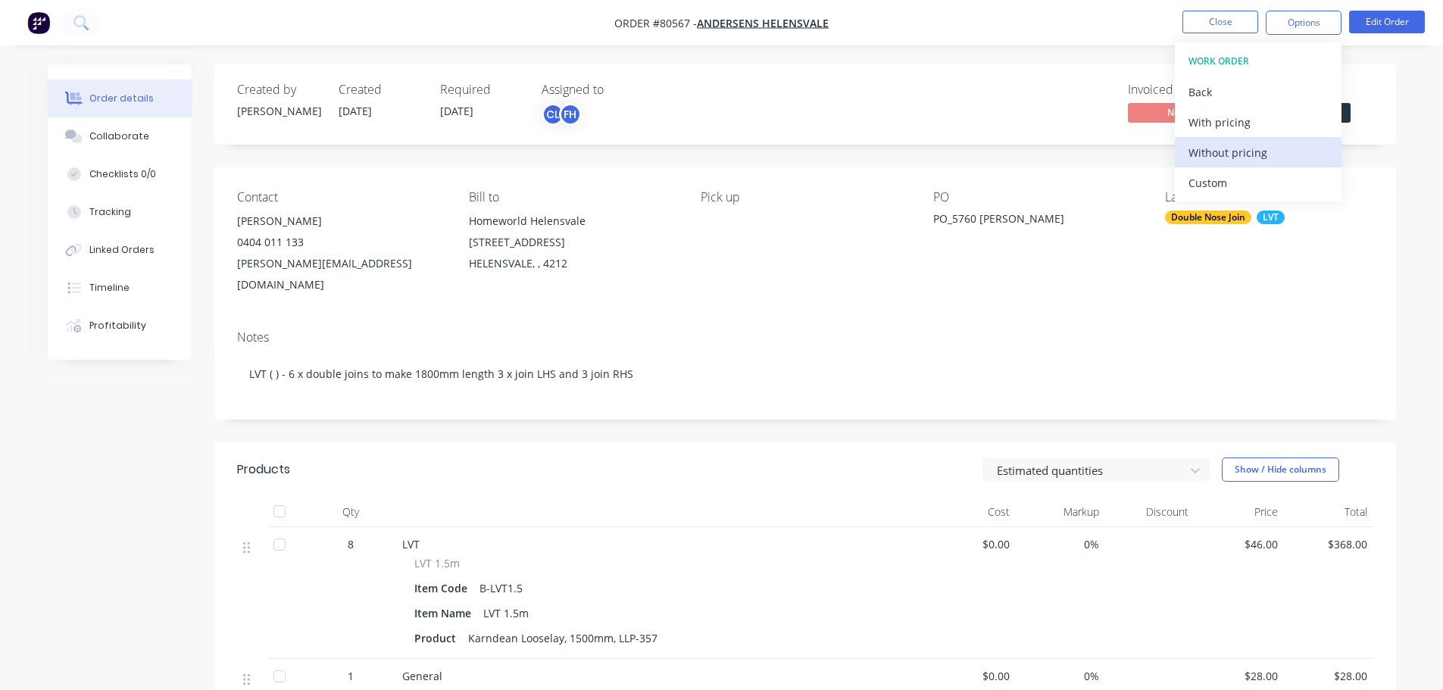
click at [1227, 158] on div "Without pricing" at bounding box center [1257, 153] width 139 height 22
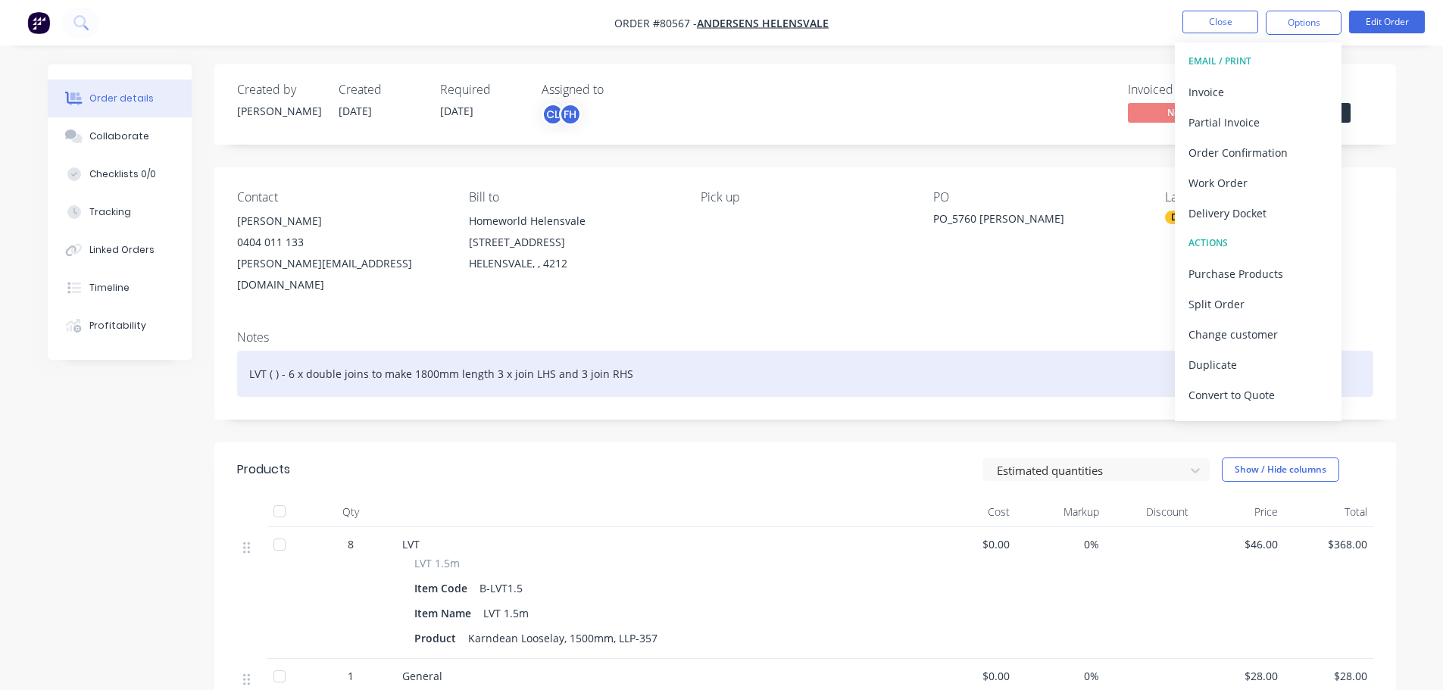
drag, startPoint x: 272, startPoint y: 355, endPoint x: 287, endPoint y: 359, distance: 15.6
click at [276, 354] on div "LVT ( ) - 6 x double joins to make 1800mm length 3 x join LHS and 3 join RHS" at bounding box center [805, 374] width 1136 height 46
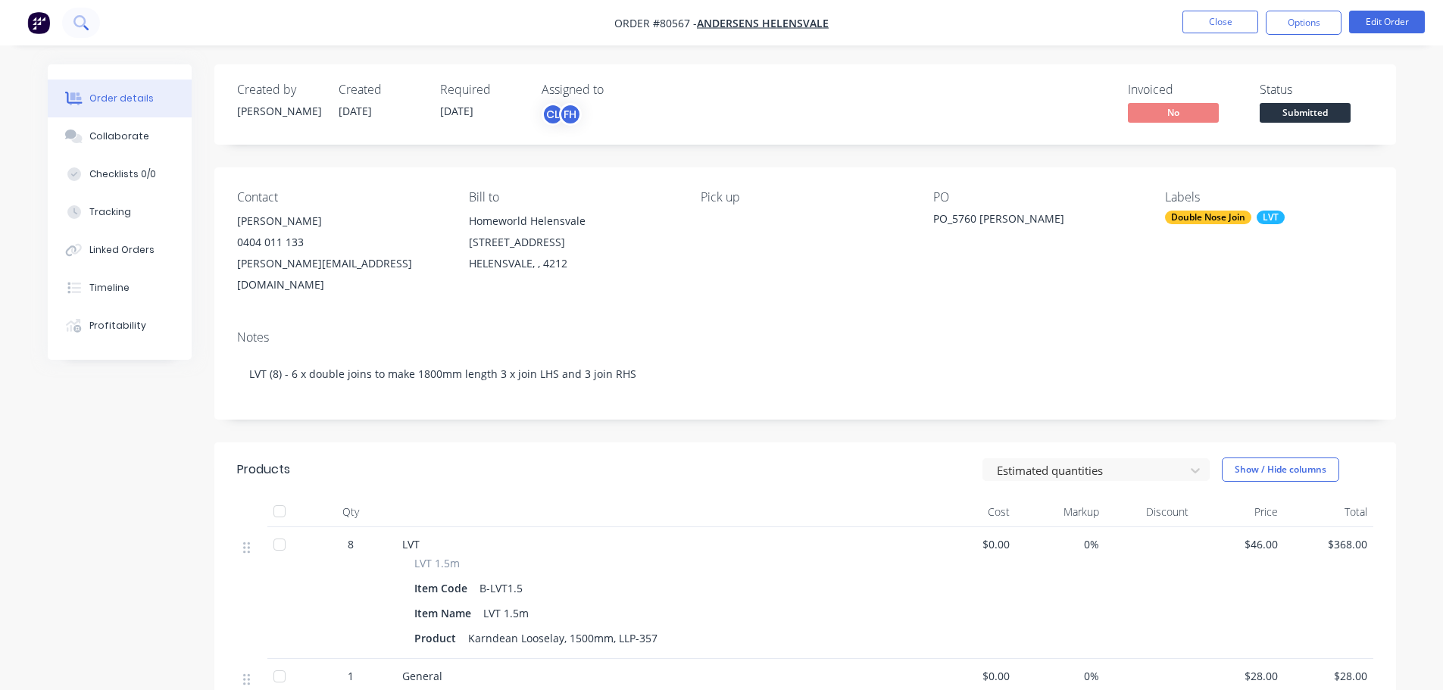
drag, startPoint x: 72, startPoint y: 23, endPoint x: 79, endPoint y: 28, distance: 8.2
click at [79, 28] on button at bounding box center [81, 23] width 38 height 30
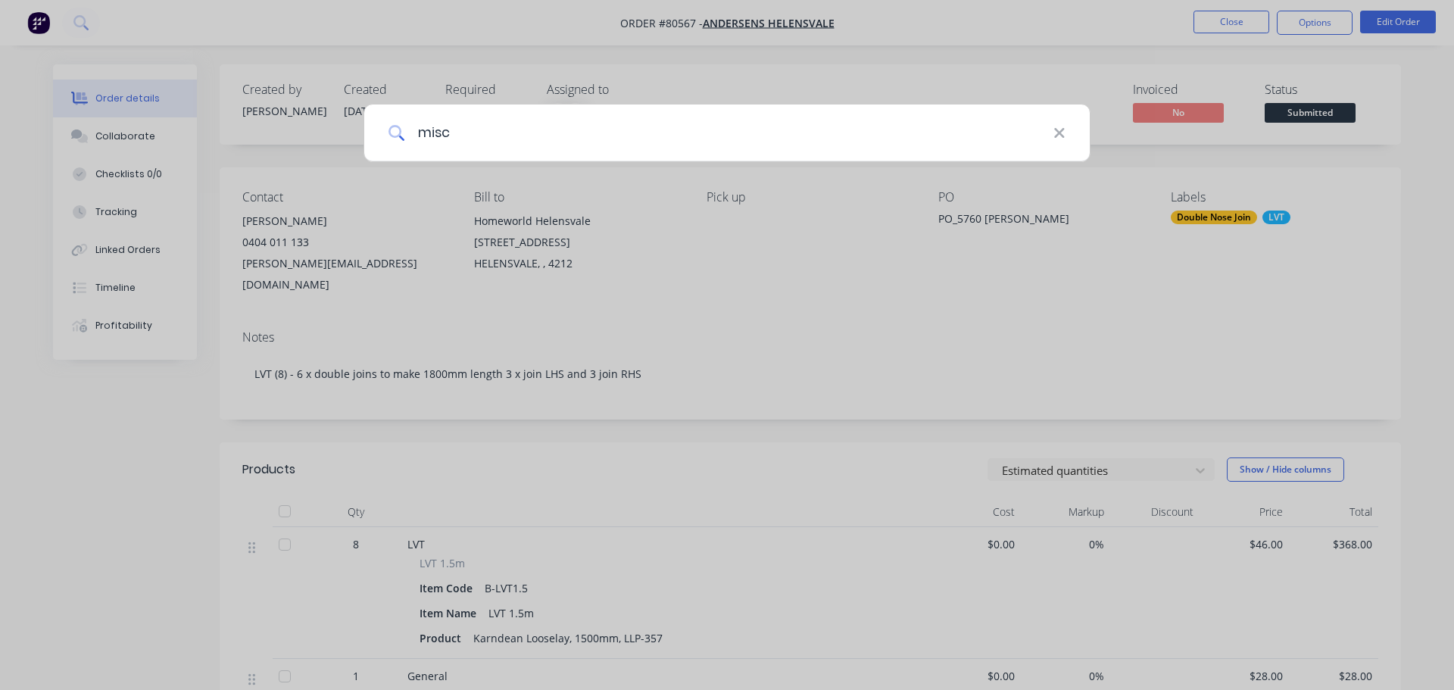
type input "misc"
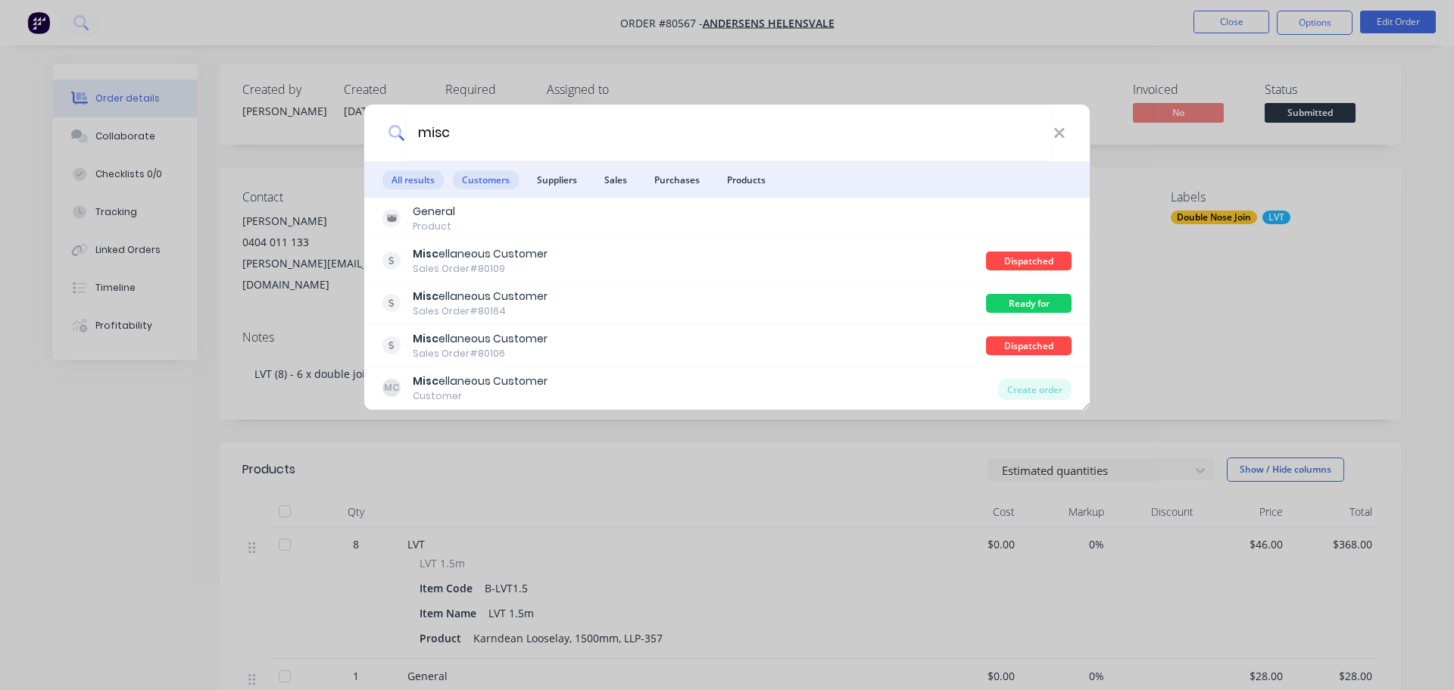
click at [488, 185] on span "Customers" at bounding box center [486, 179] width 66 height 19
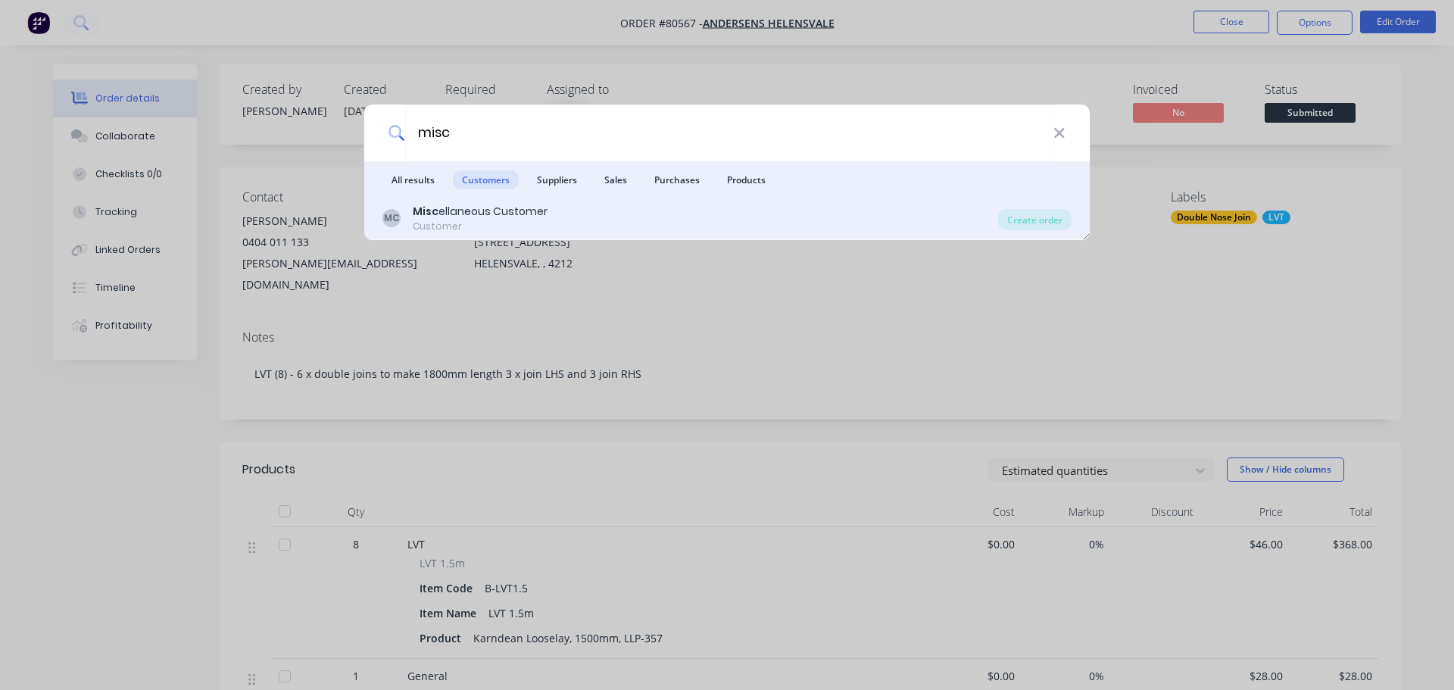
click at [461, 217] on div "Misc ellaneous Customer" at bounding box center [480, 212] width 135 height 16
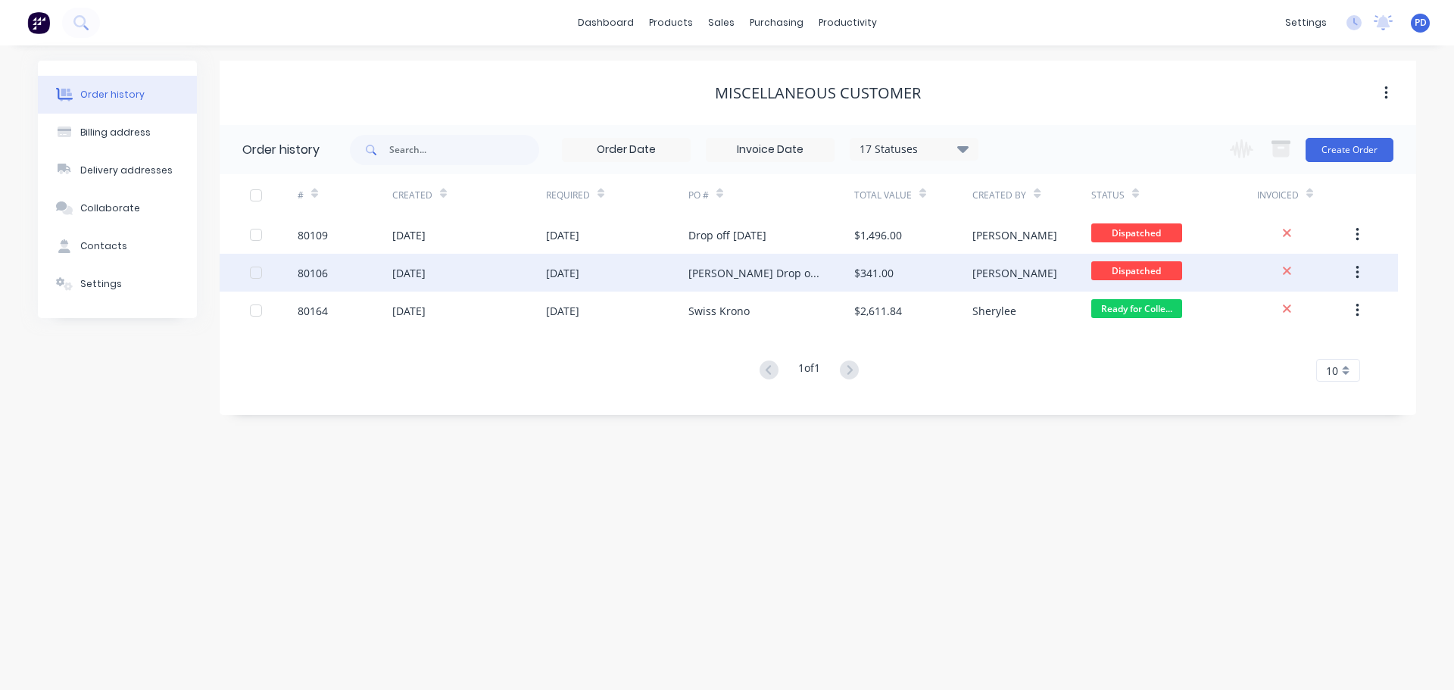
click at [423, 276] on div "[DATE]" at bounding box center [408, 273] width 33 height 16
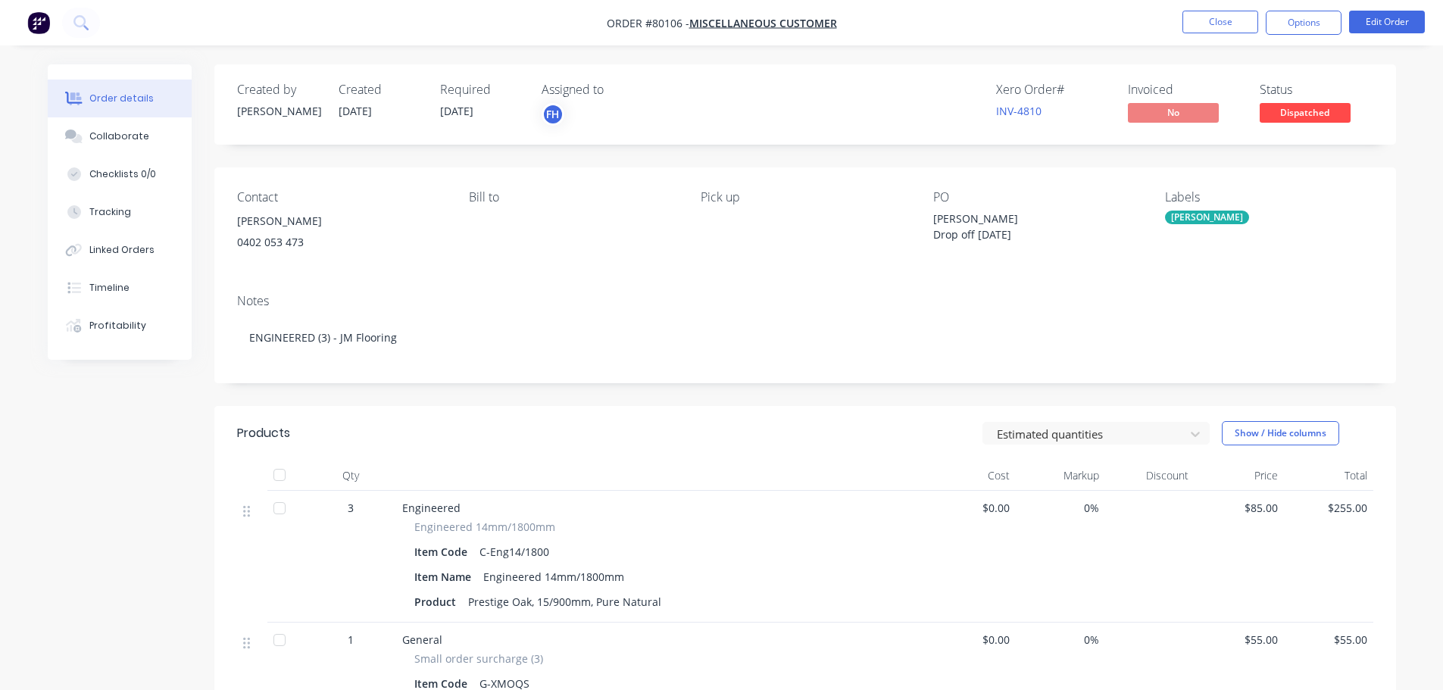
click at [487, 117] on div "Required [DATE]" at bounding box center [481, 105] width 83 height 44
click at [1380, 11] on button "Edit Order" at bounding box center [1387, 22] width 76 height 23
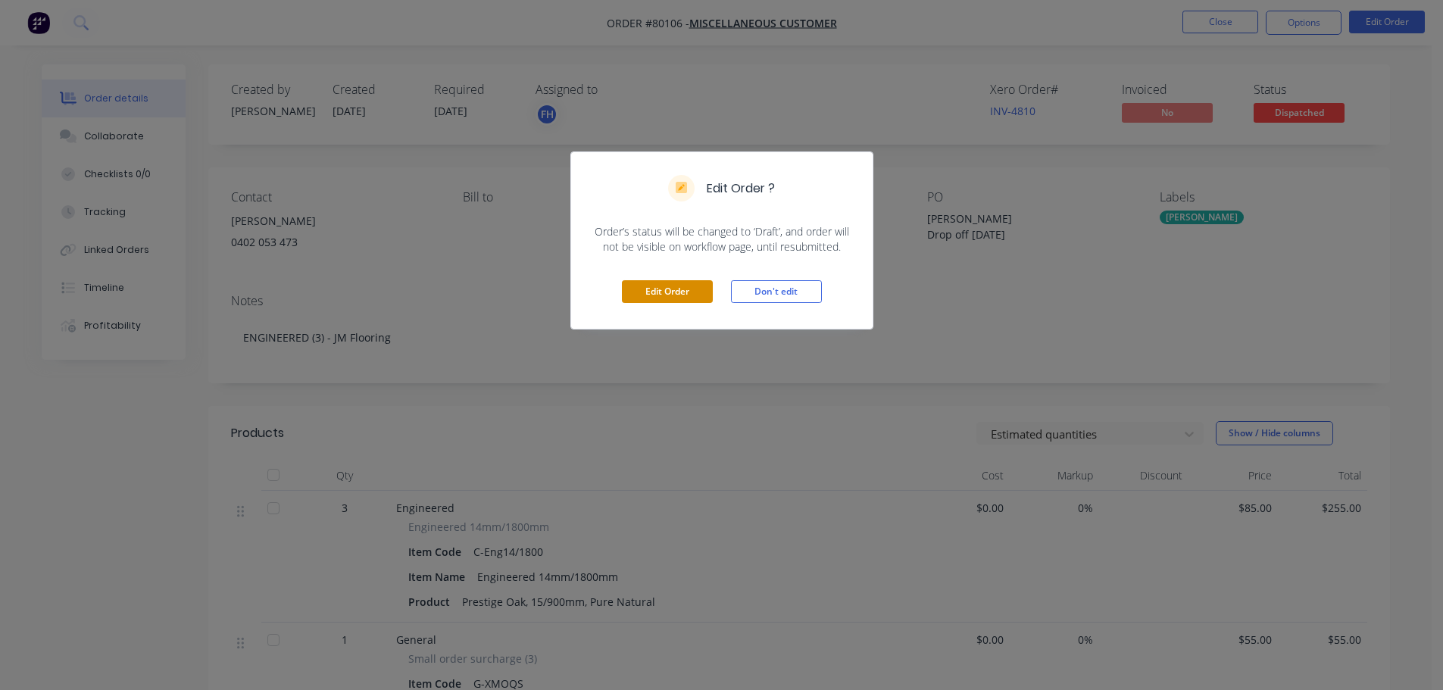
click at [649, 294] on button "Edit Order" at bounding box center [667, 291] width 91 height 23
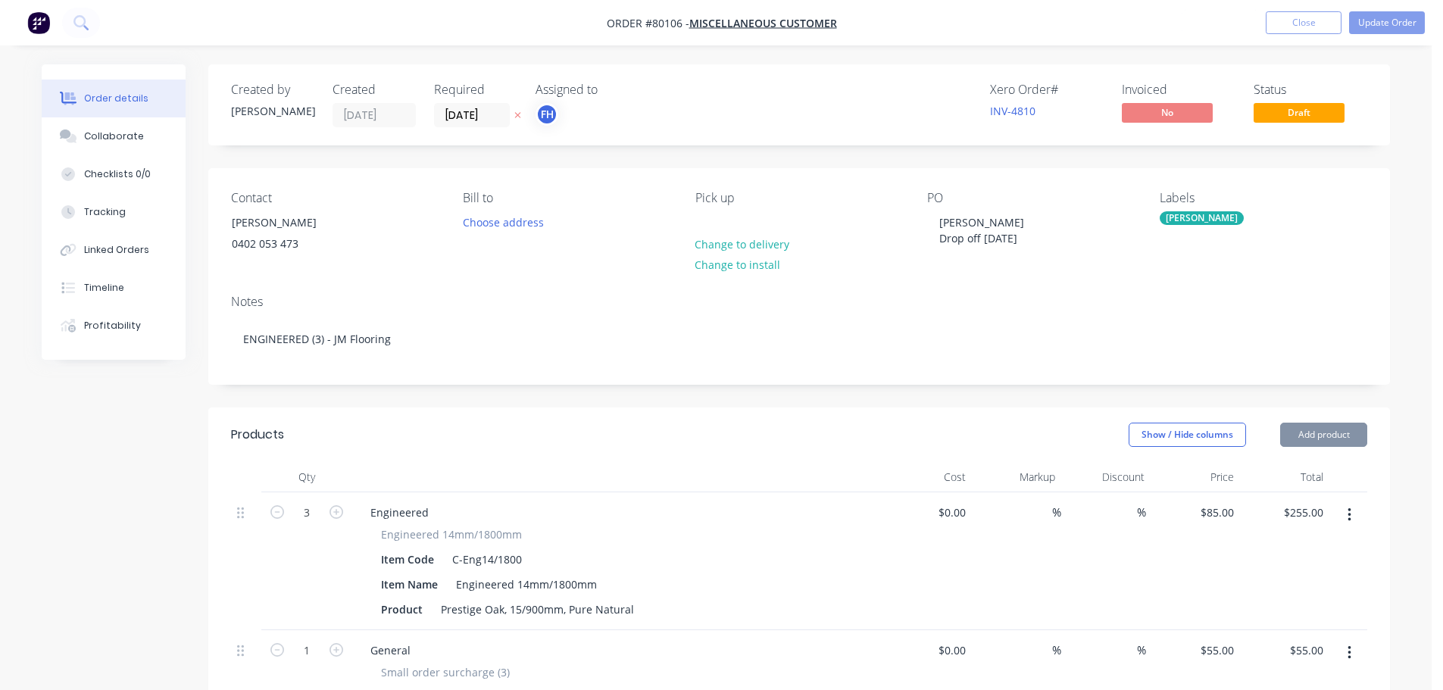
type input "$85.00"
type input "$255.00"
type input "$55.00"
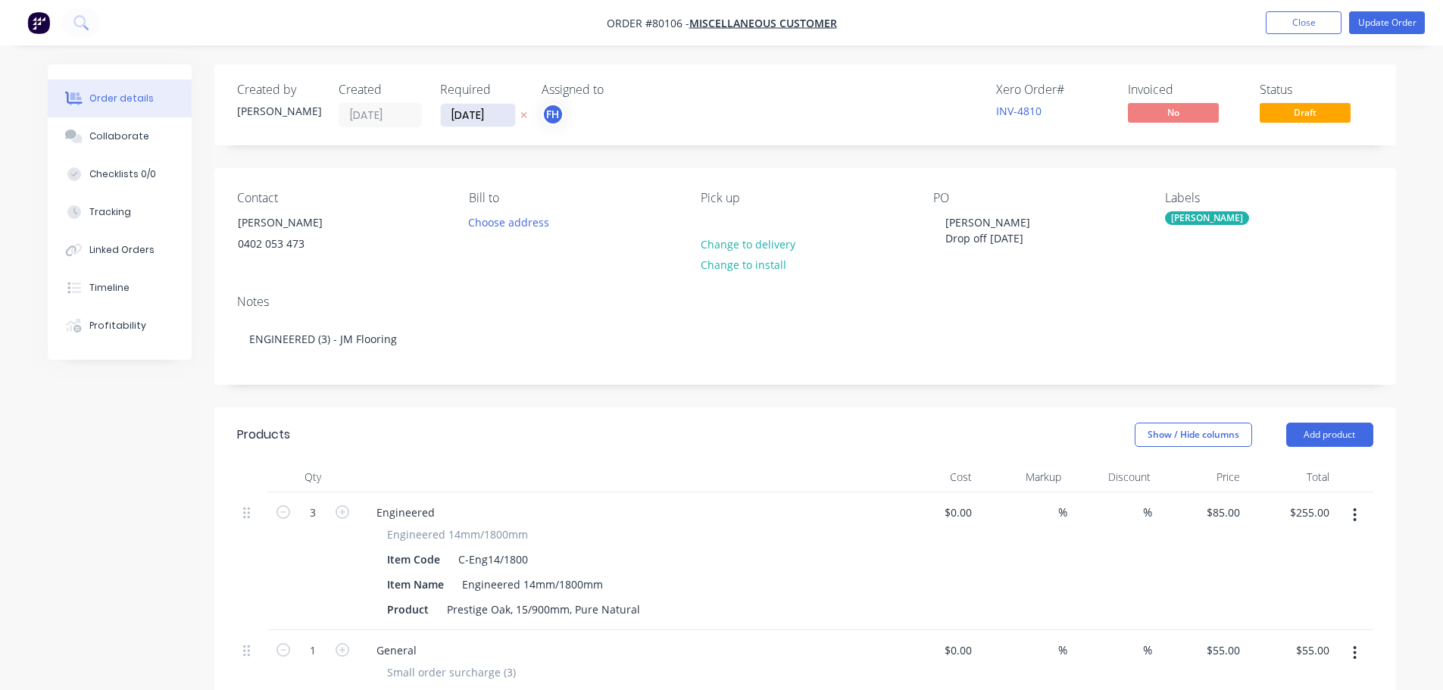
click at [503, 114] on input "[DATE]" at bounding box center [478, 115] width 74 height 23
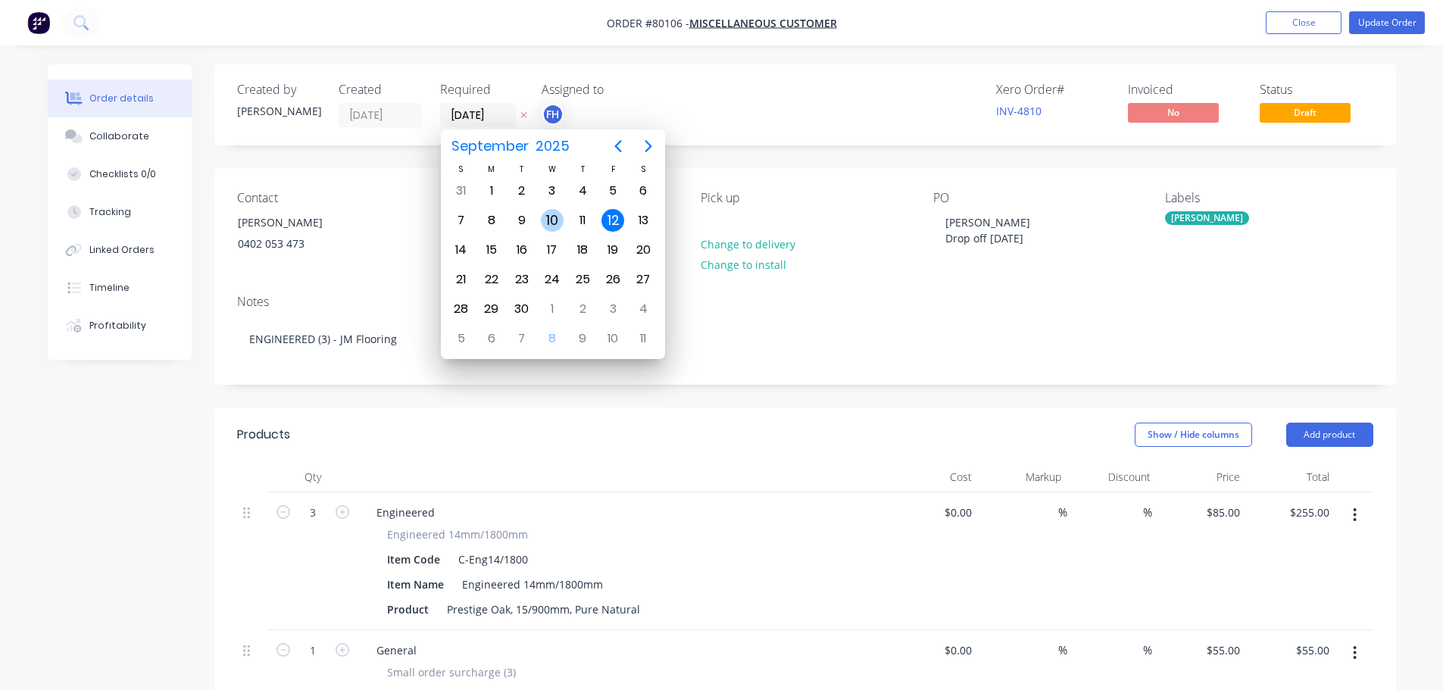
click at [553, 234] on div "10" at bounding box center [552, 220] width 30 height 29
type input "[DATE]"
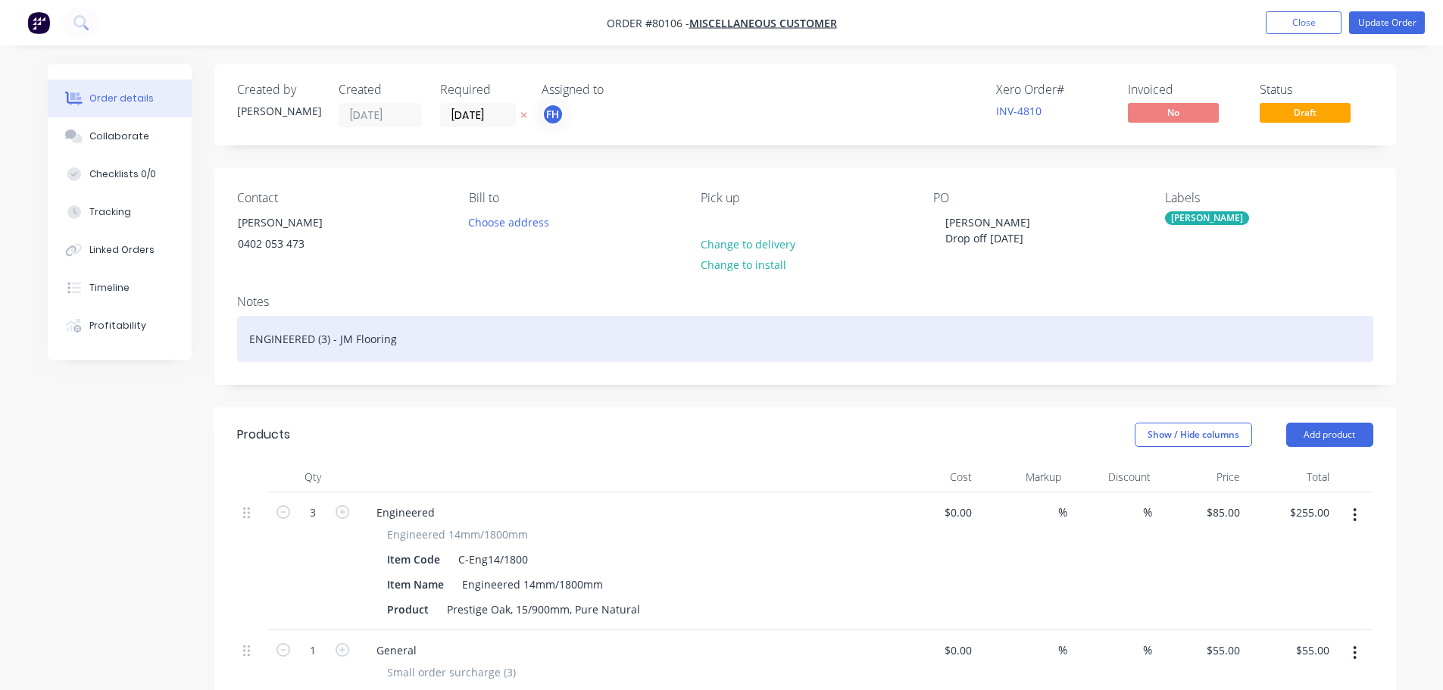
click at [325, 342] on div "ENGINEERED (3) - JM Flooring" at bounding box center [805, 339] width 1136 height 46
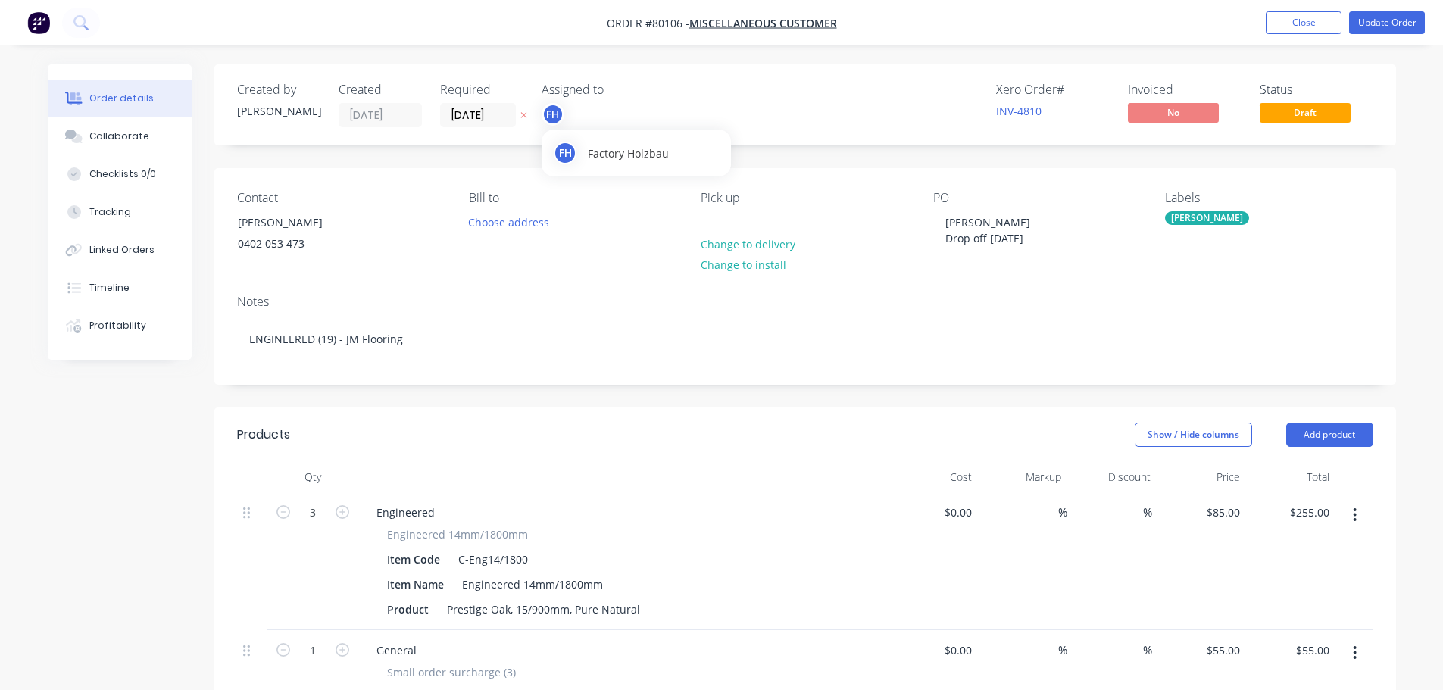
click at [562, 114] on div "FH" at bounding box center [552, 114] width 23 height 23
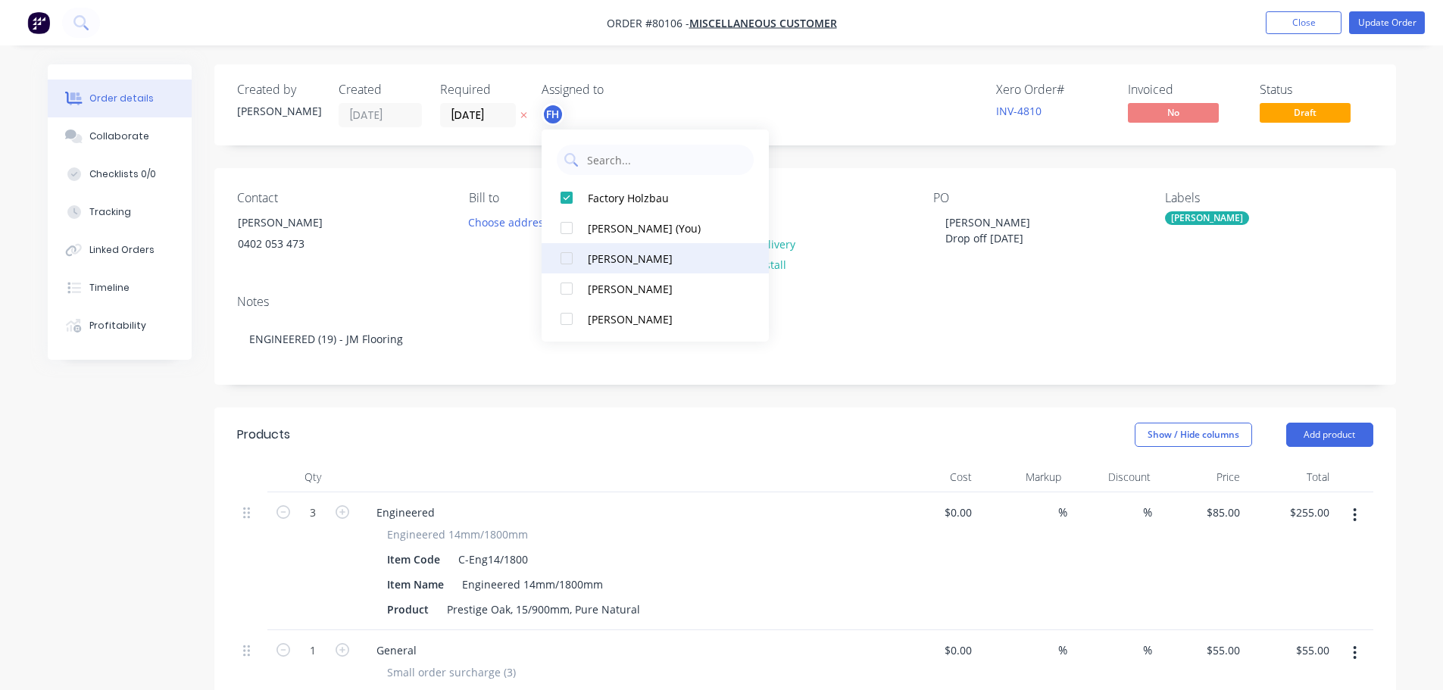
click at [563, 261] on div at bounding box center [566, 258] width 30 height 30
click at [458, 309] on div "Notes" at bounding box center [805, 302] width 1136 height 14
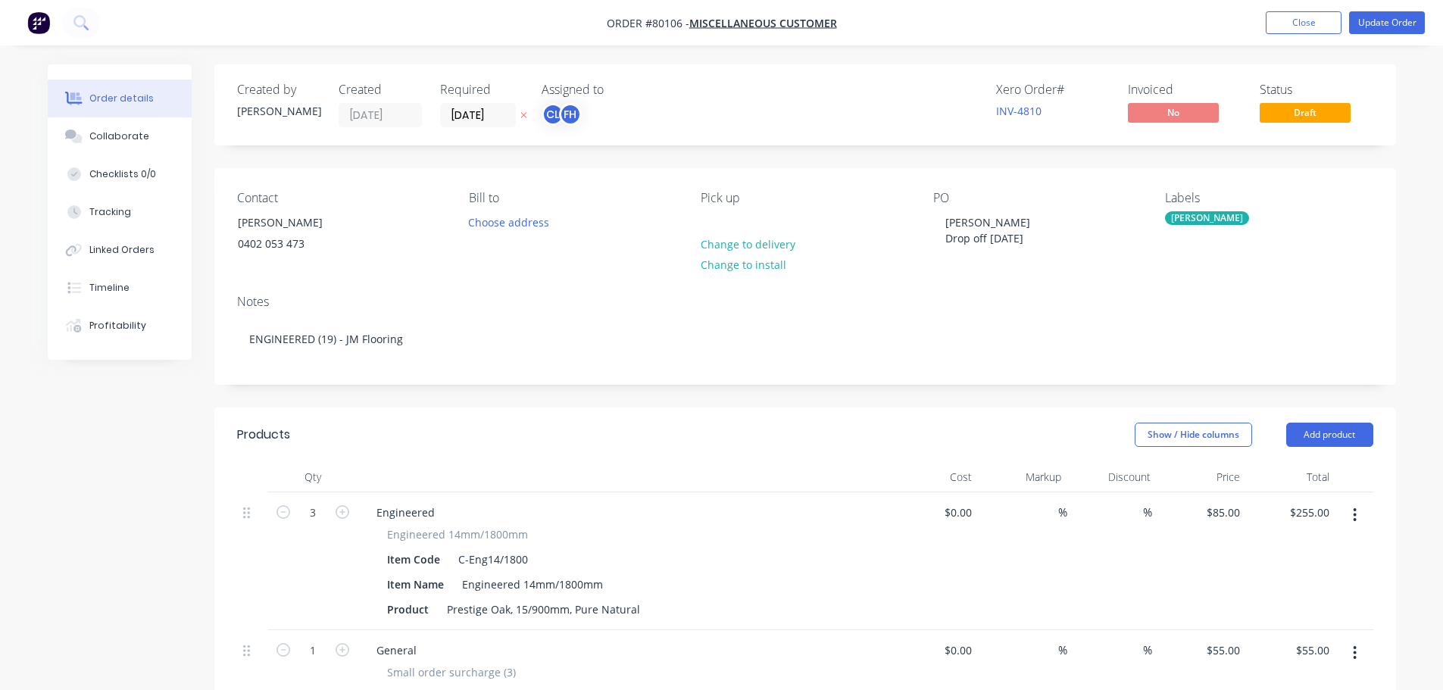
click at [1206, 214] on div "[PERSON_NAME]" at bounding box center [1268, 218] width 207 height 14
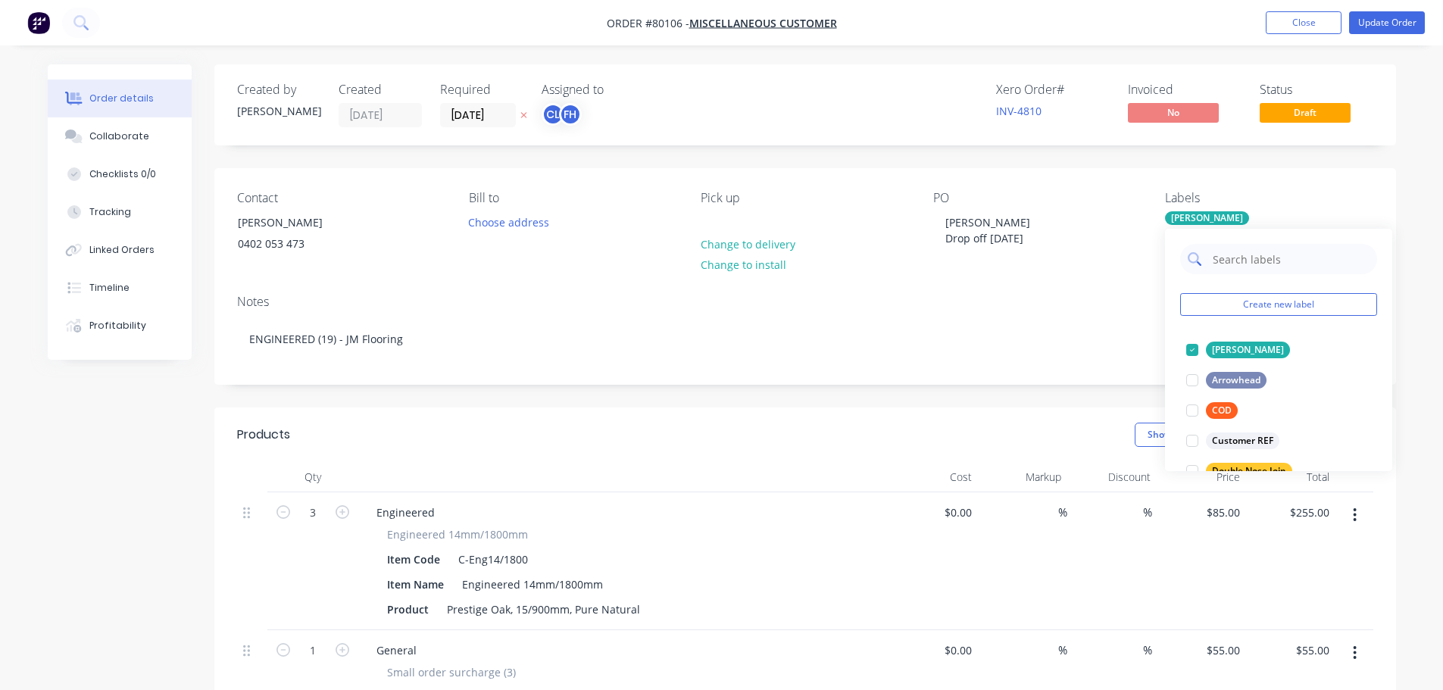
click at [1208, 253] on div at bounding box center [1278, 259] width 197 height 30
click at [1190, 350] on div at bounding box center [1192, 350] width 30 height 30
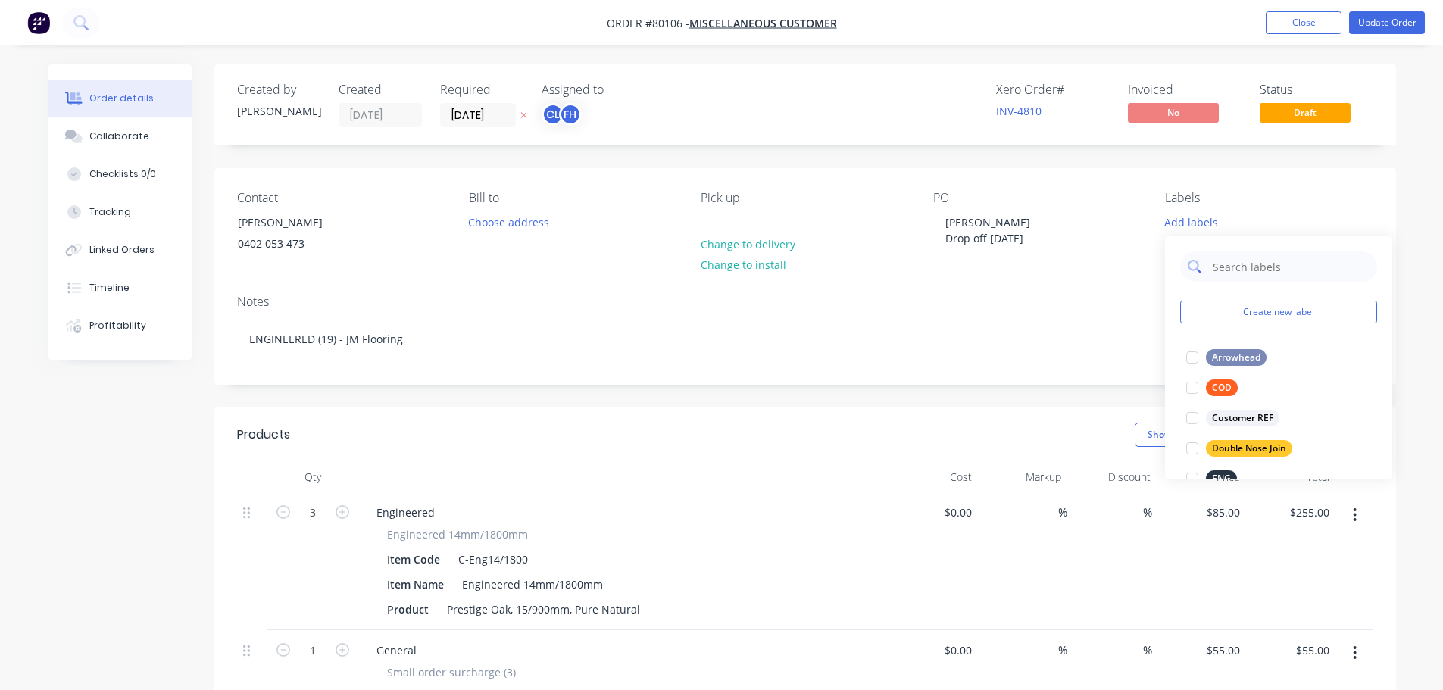
click at [1244, 270] on input "text" at bounding box center [1290, 266] width 158 height 30
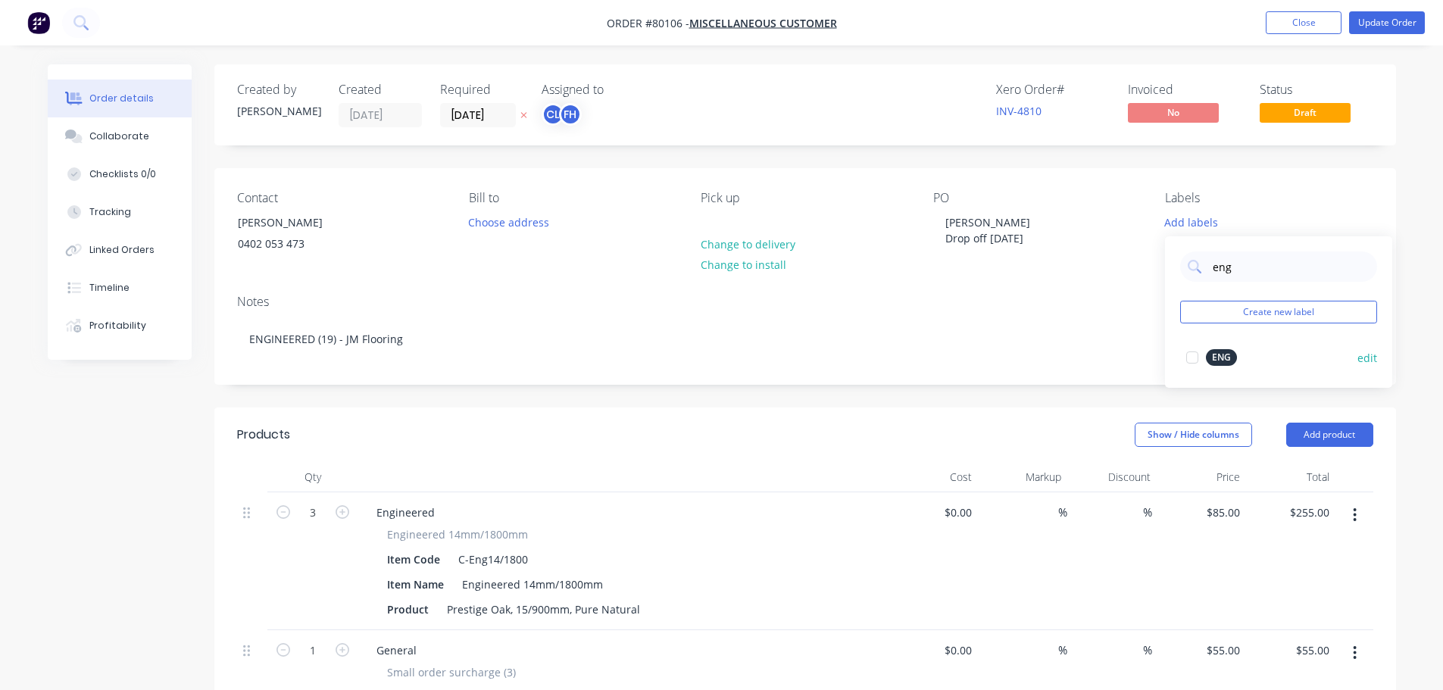
click at [1196, 360] on div at bounding box center [1192, 357] width 30 height 30
drag, startPoint x: 1244, startPoint y: 261, endPoint x: 1164, endPoint y: 248, distance: 81.4
click at [1164, 248] on body "Order #80106 - Miscellaneous Customer Add product Close Update Order Order deta…" at bounding box center [721, 622] width 1443 height 1244
drag, startPoint x: 1247, startPoint y: 268, endPoint x: 1205, endPoint y: 265, distance: 42.5
click at [1205, 265] on div "eng" at bounding box center [1278, 259] width 197 height 30
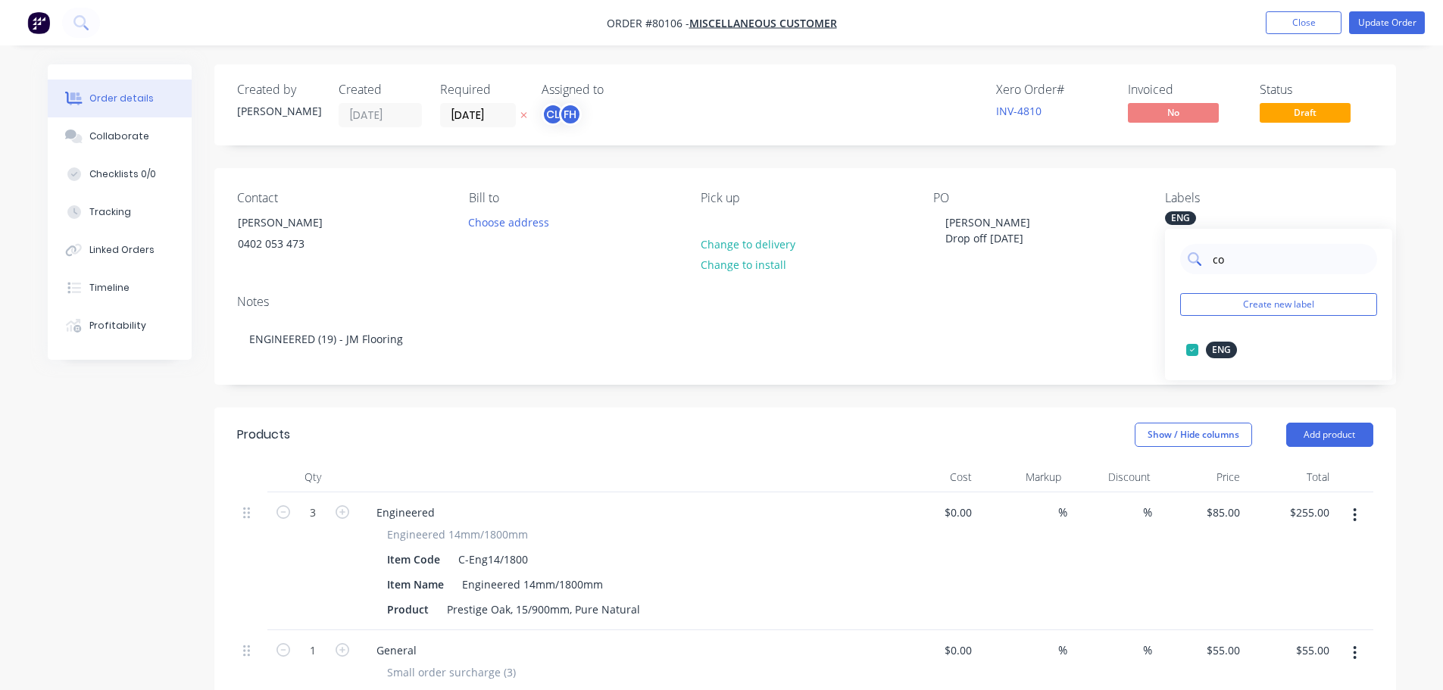
type input "cod"
click at [1197, 348] on div at bounding box center [1192, 350] width 30 height 30
click at [326, 516] on input "3" at bounding box center [312, 512] width 39 height 23
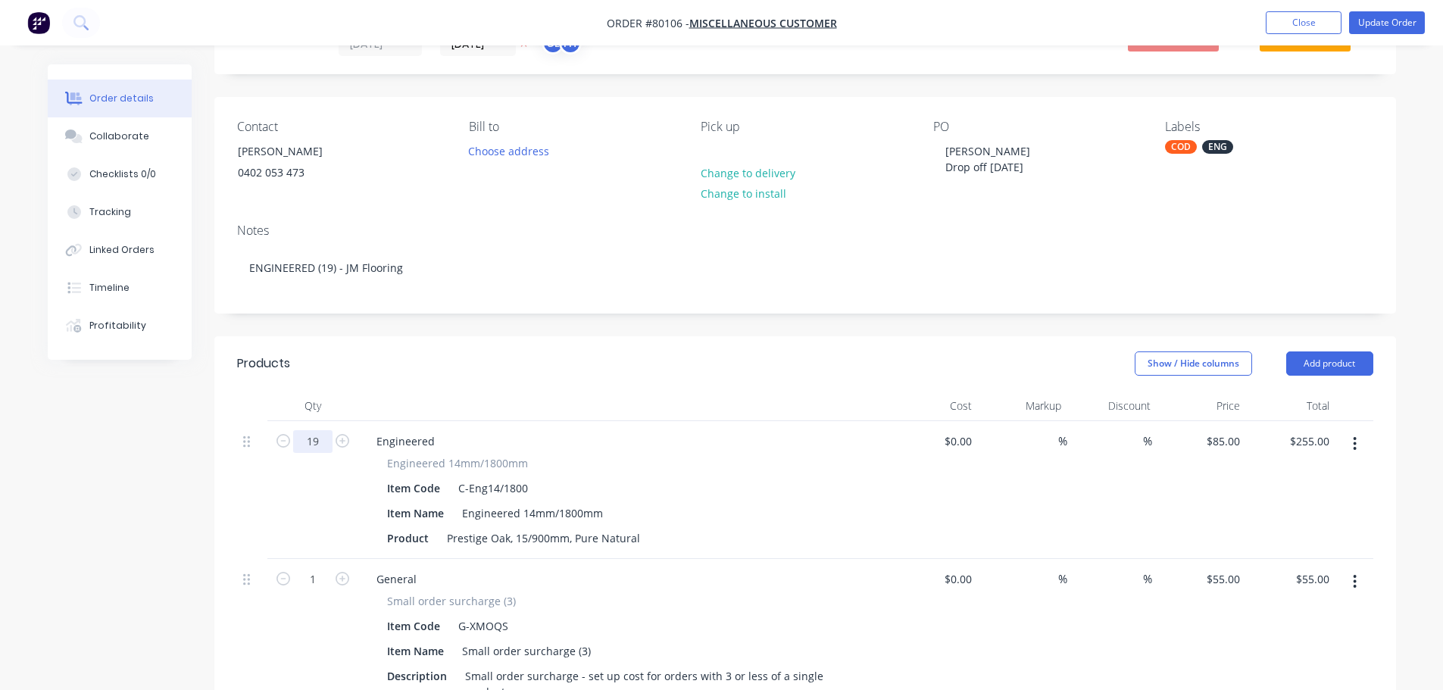
scroll to position [151, 0]
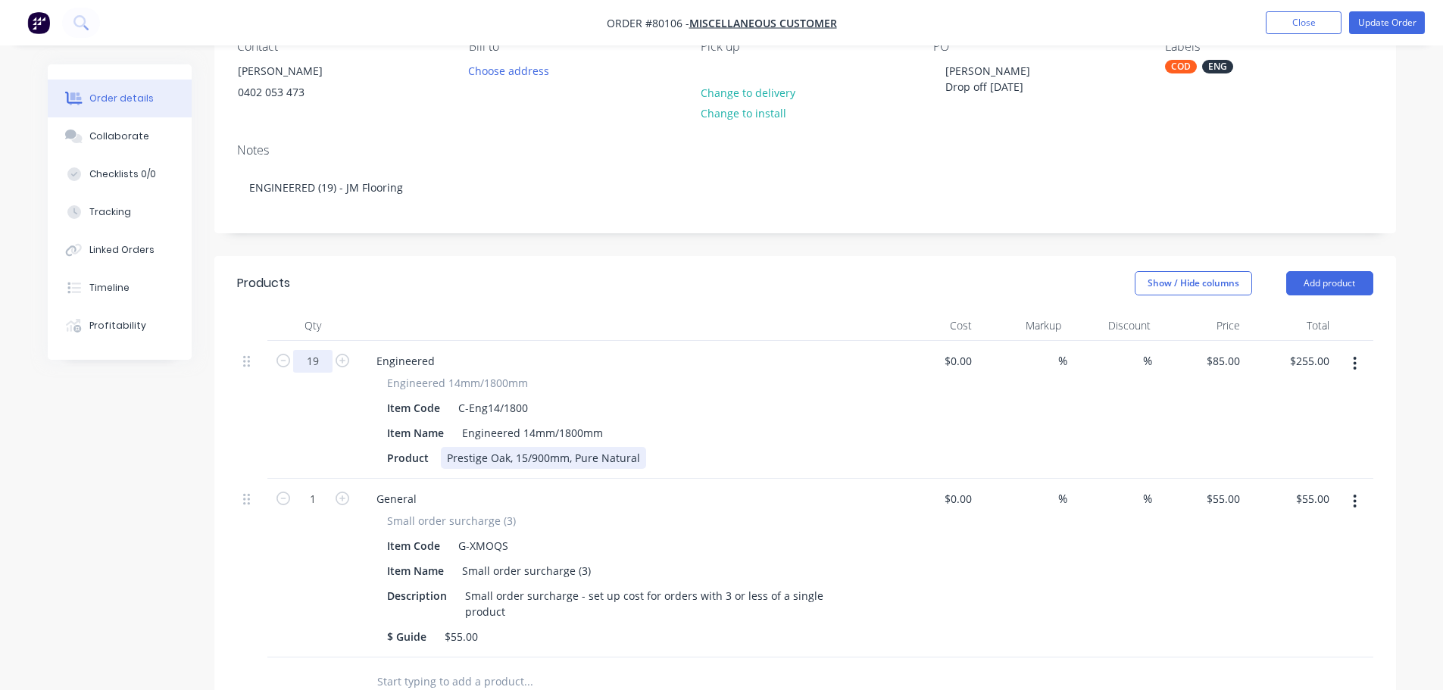
type input "19"
type input "$1,615.00"
click at [637, 461] on div "Prestige Oak, 15/900mm, Pure Natural" at bounding box center [543, 458] width 205 height 22
drag, startPoint x: 637, startPoint y: 461, endPoint x: 571, endPoint y: 470, distance: 66.5
click at [571, 469] on div "Prestige Oak, 15/900mm, Pure Natural" at bounding box center [543, 458] width 205 height 22
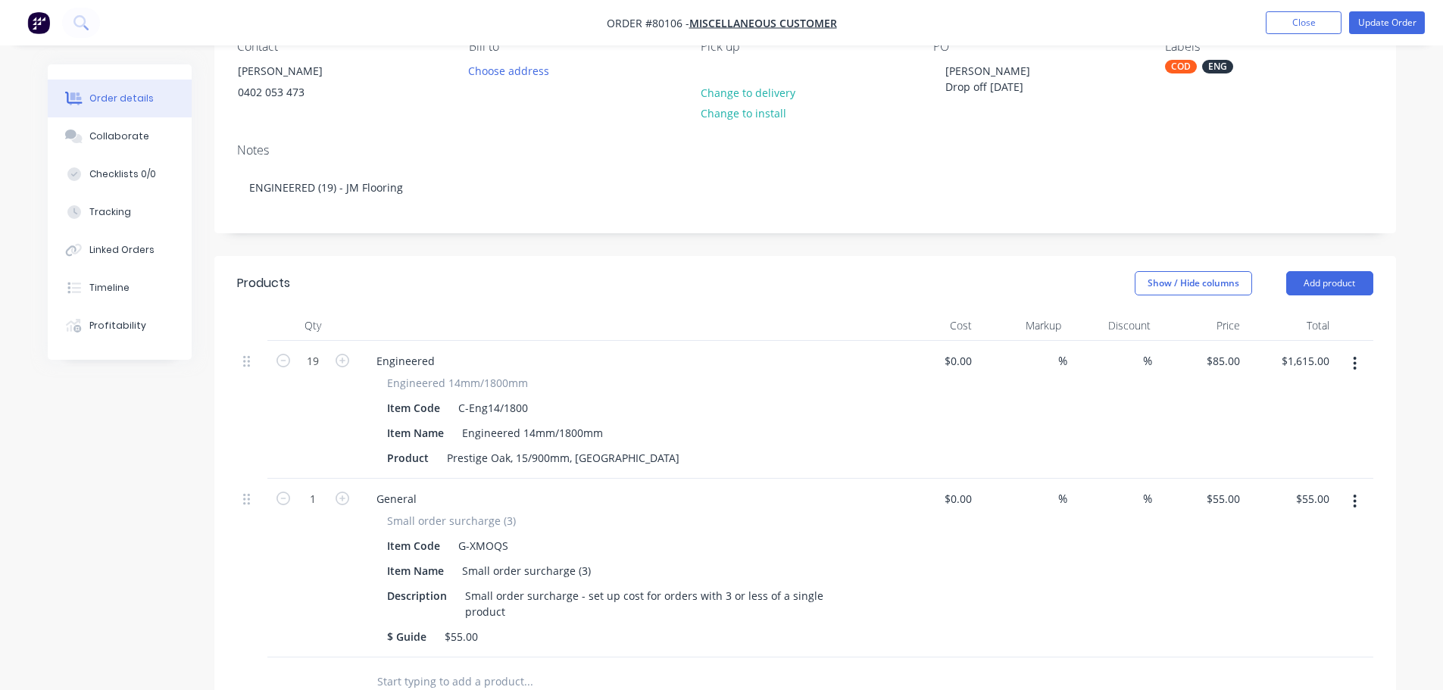
click at [1356, 510] on icon "button" at bounding box center [1354, 501] width 4 height 17
click at [1275, 638] on div "Delete" at bounding box center [1301, 632] width 117 height 22
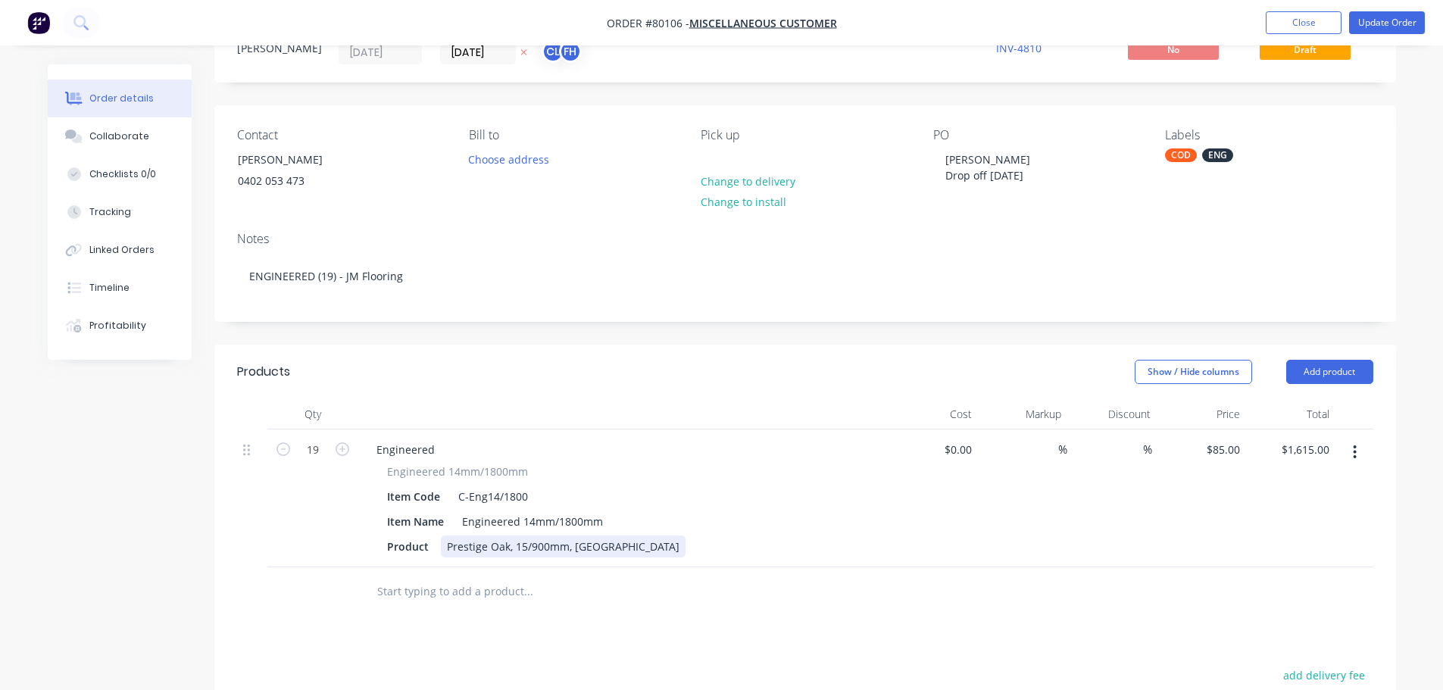
scroll to position [0, 0]
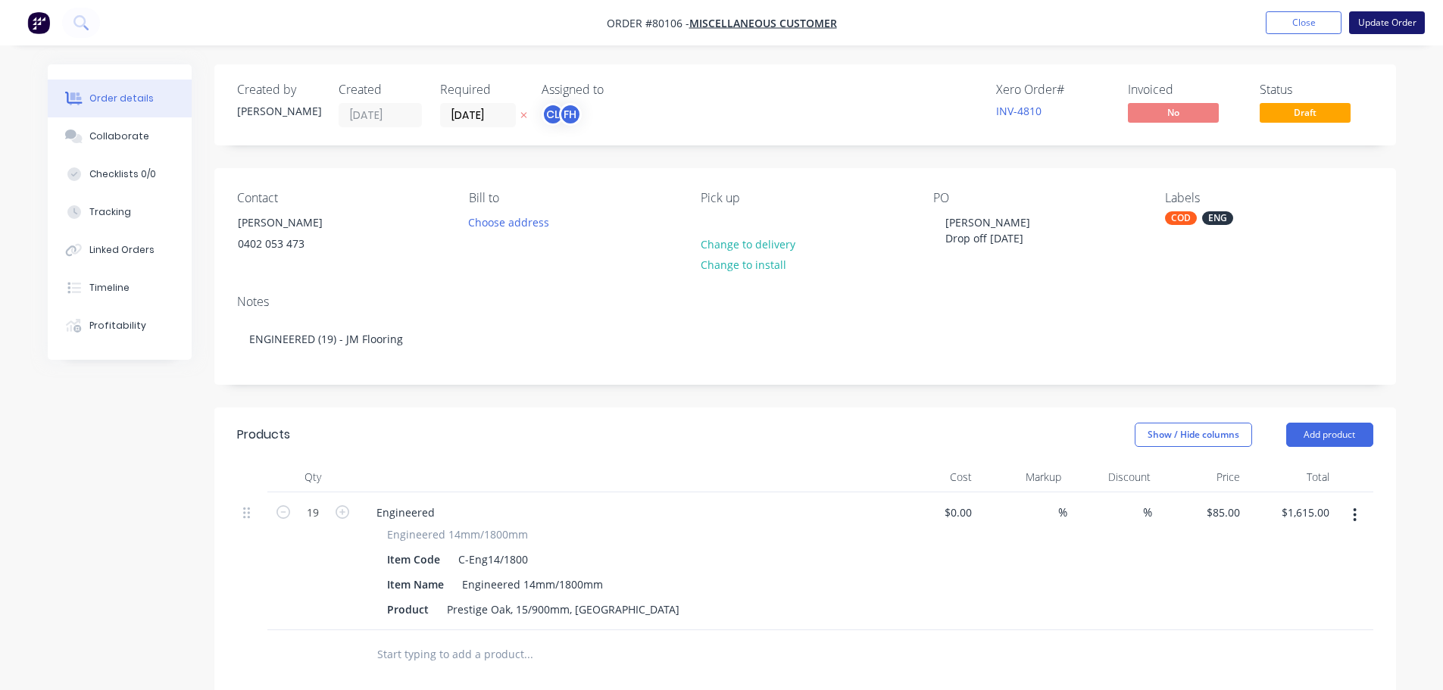
click at [1386, 20] on button "Update Order" at bounding box center [1387, 22] width 76 height 23
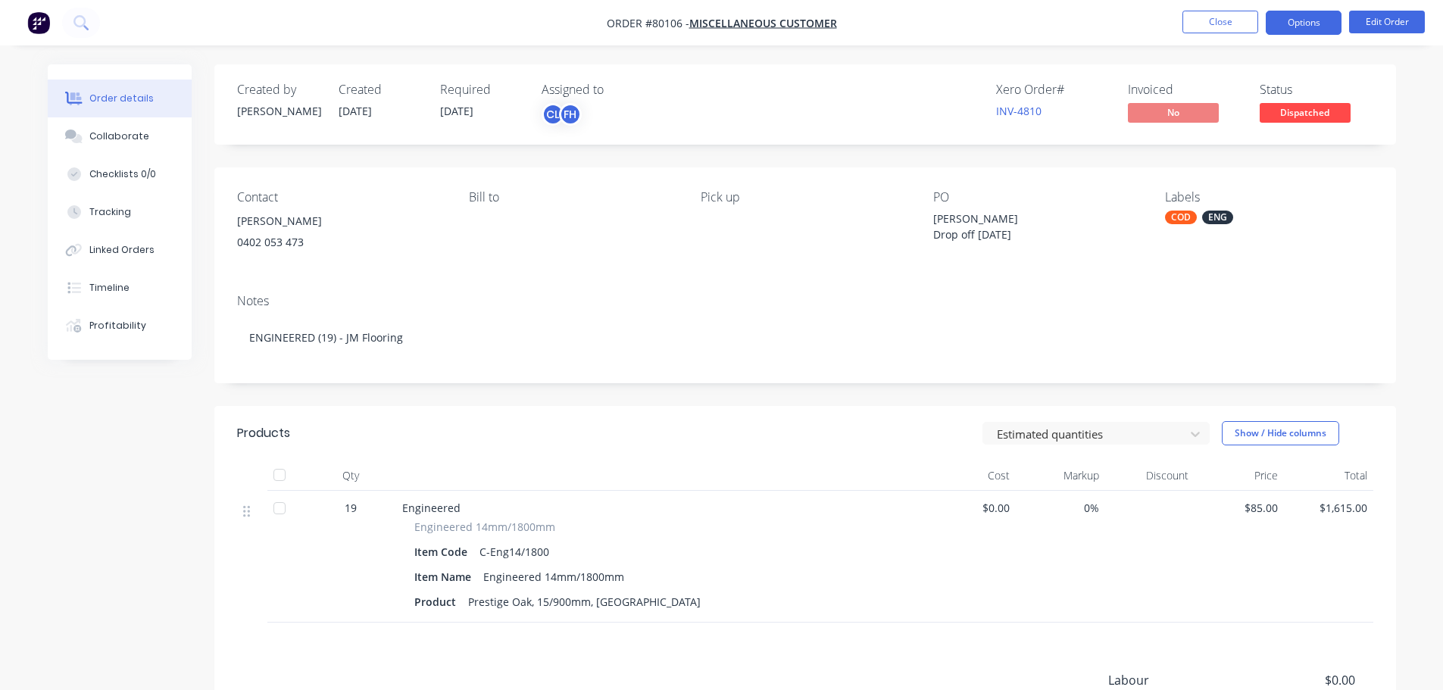
click at [1297, 24] on button "Options" at bounding box center [1303, 23] width 76 height 24
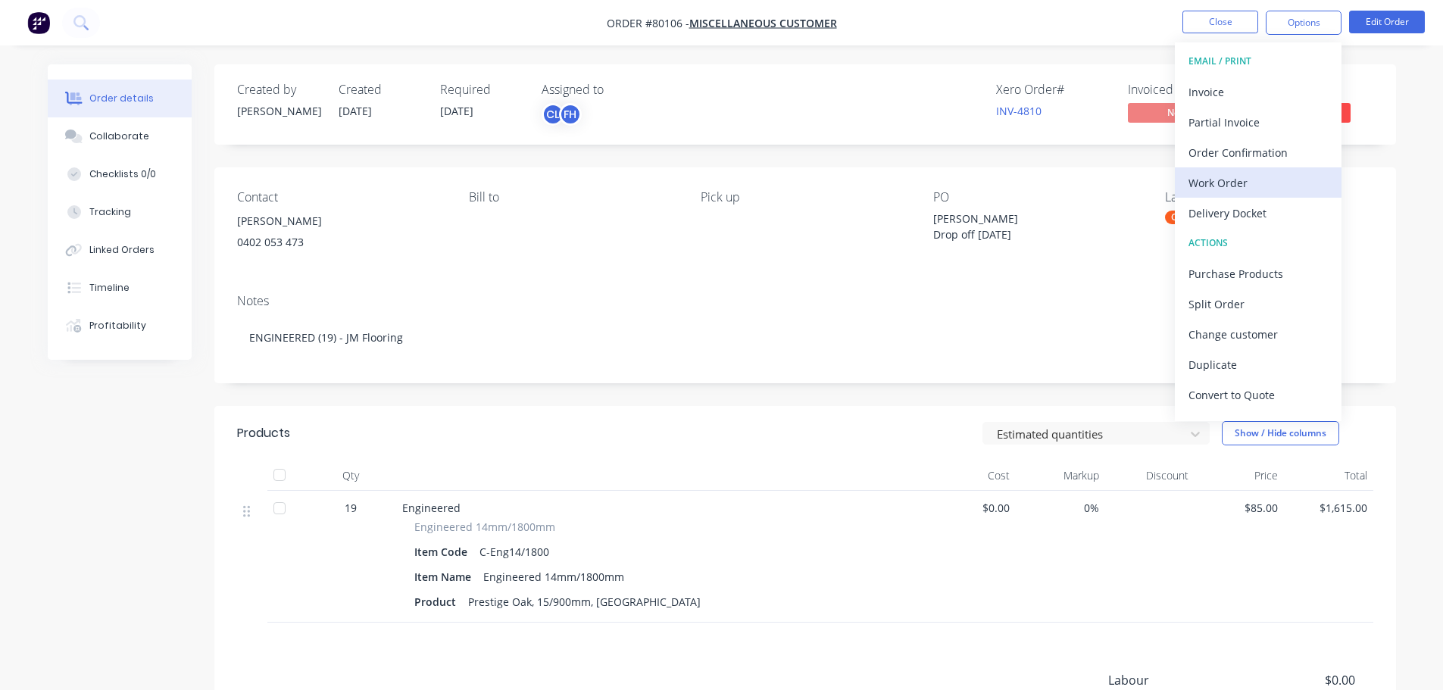
click at [1213, 180] on div "Work Order" at bounding box center [1257, 183] width 139 height 22
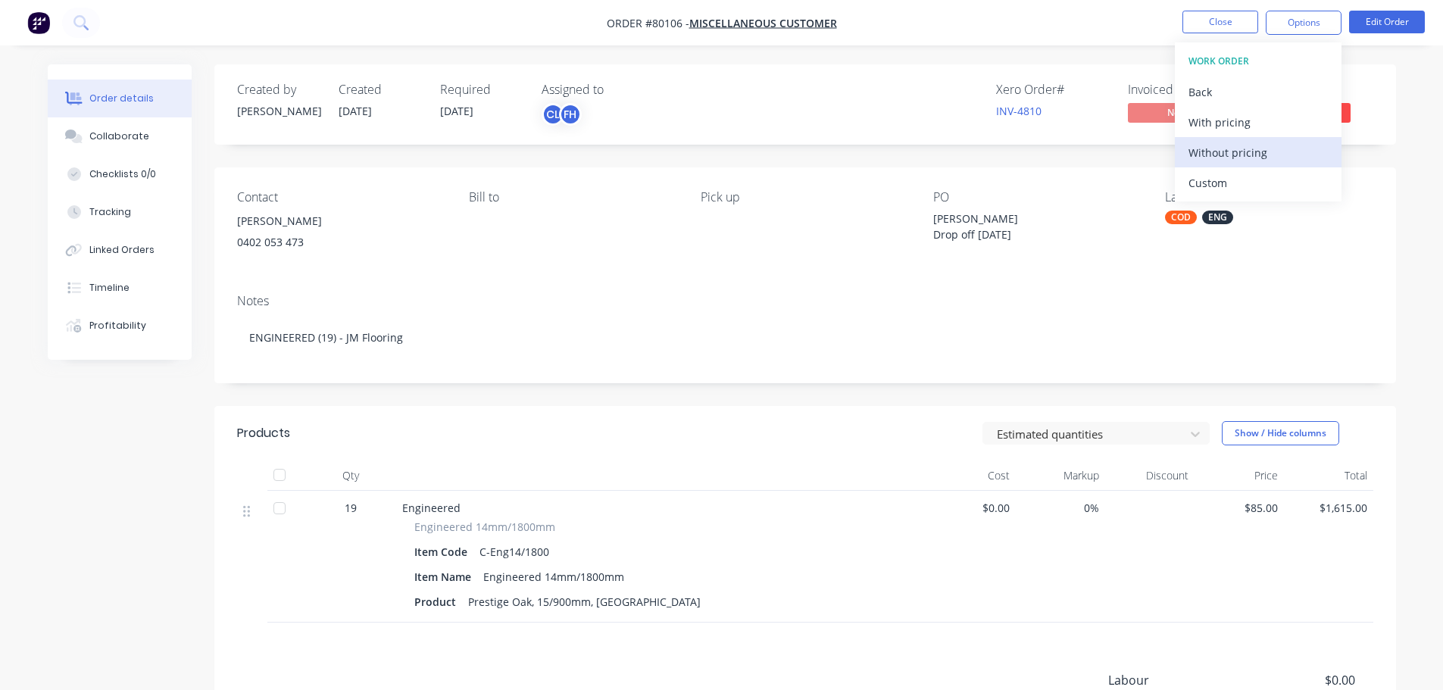
click at [1212, 146] on div "Without pricing" at bounding box center [1257, 153] width 139 height 22
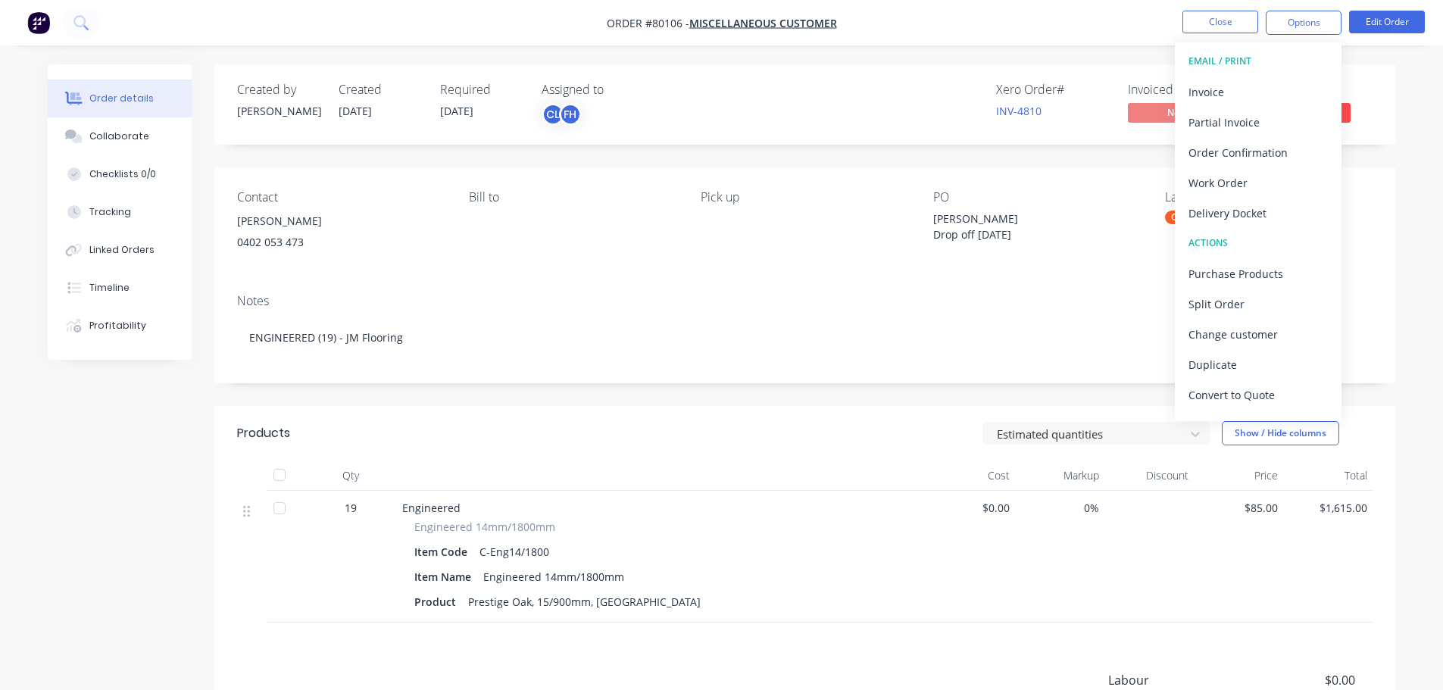
click at [510, 114] on div "Required [DATE]" at bounding box center [481, 105] width 83 height 44
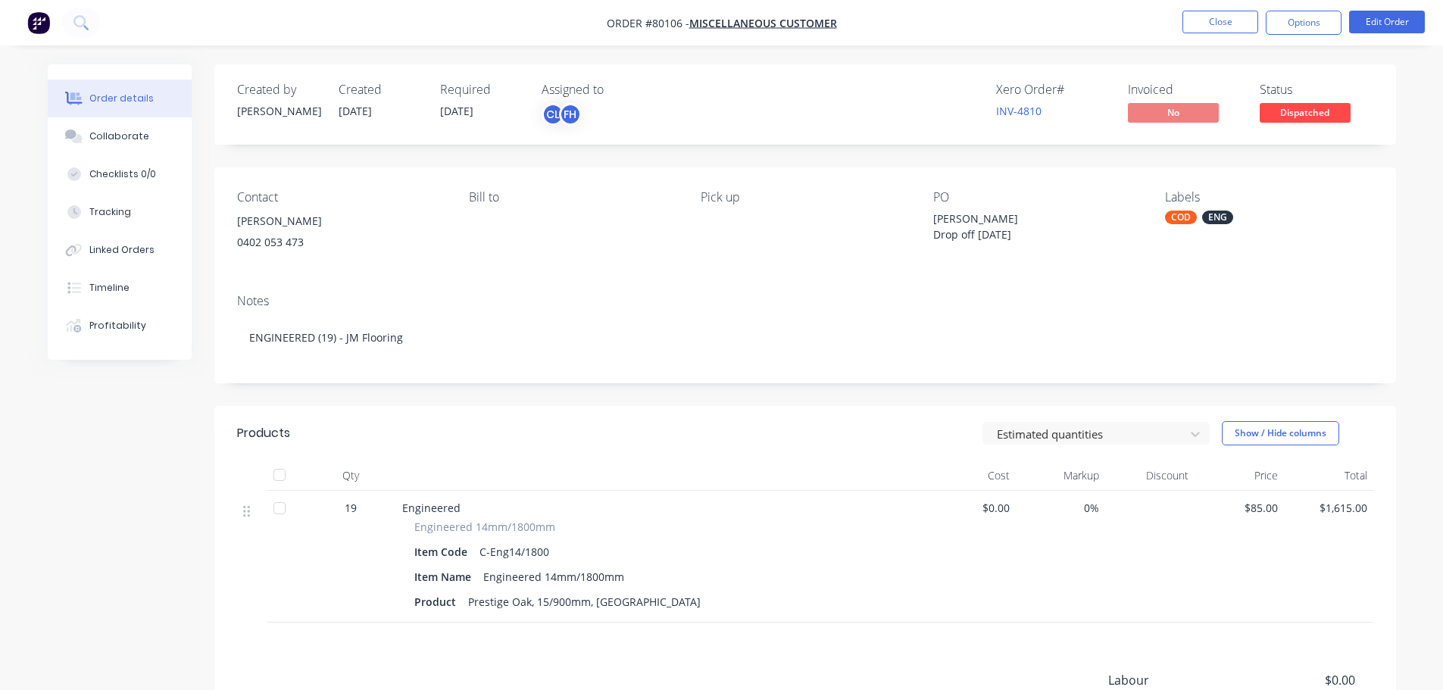
click at [488, 116] on div "Required [DATE]" at bounding box center [481, 105] width 83 height 44
click at [1383, 32] on button "Edit Order" at bounding box center [1387, 22] width 76 height 23
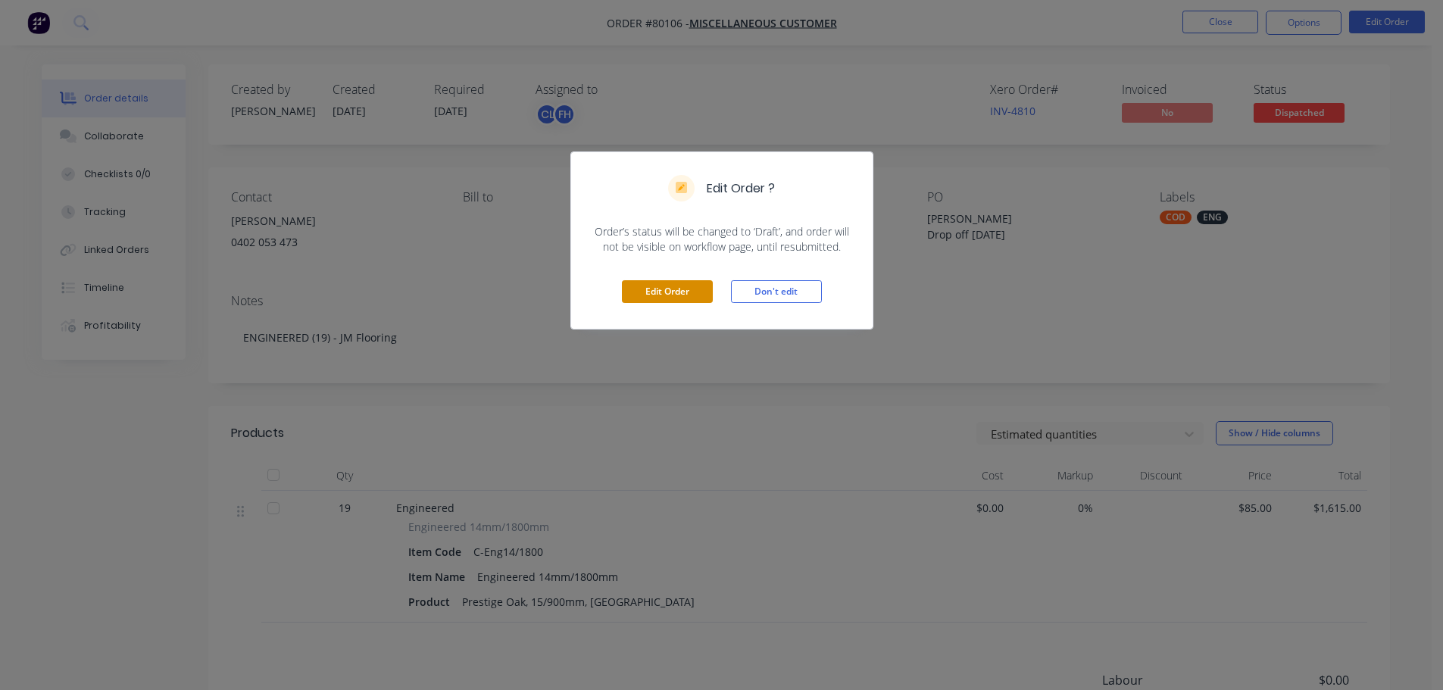
click at [685, 292] on button "Edit Order" at bounding box center [667, 291] width 91 height 23
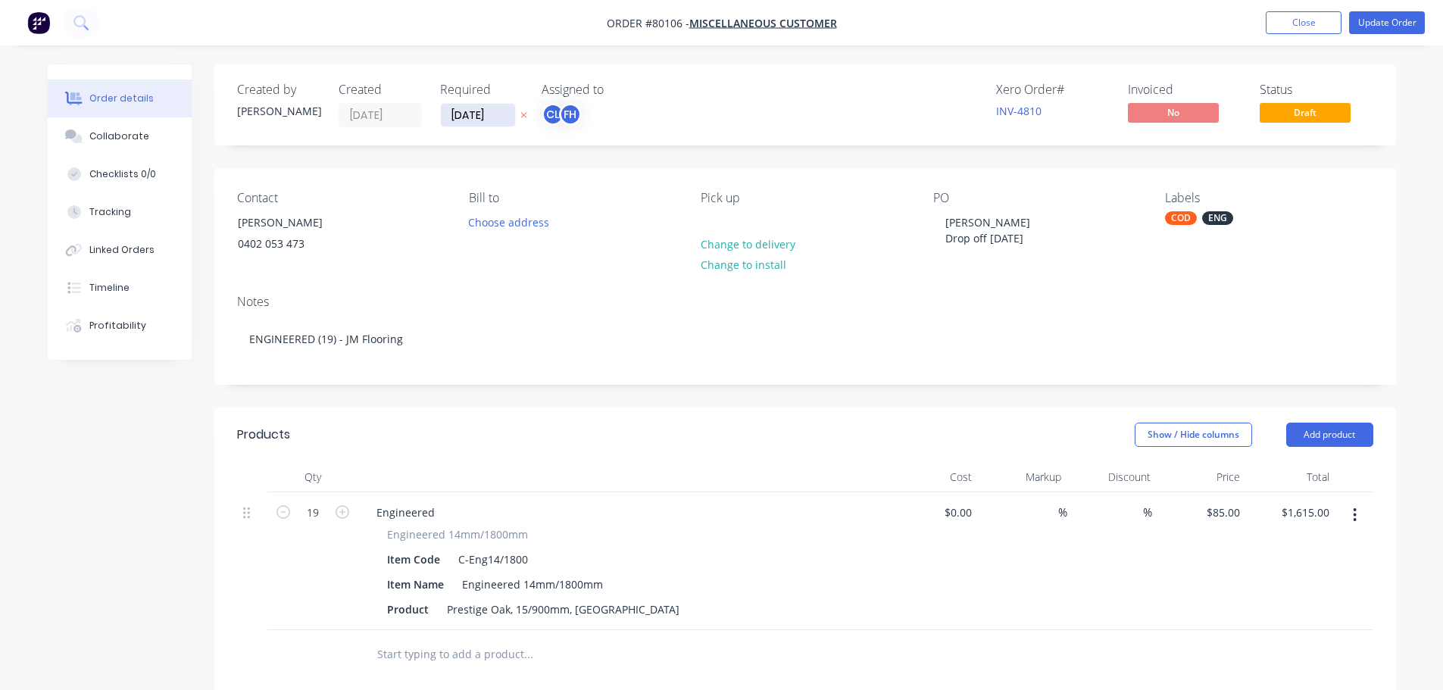
click at [495, 119] on input "[DATE]" at bounding box center [478, 115] width 74 height 23
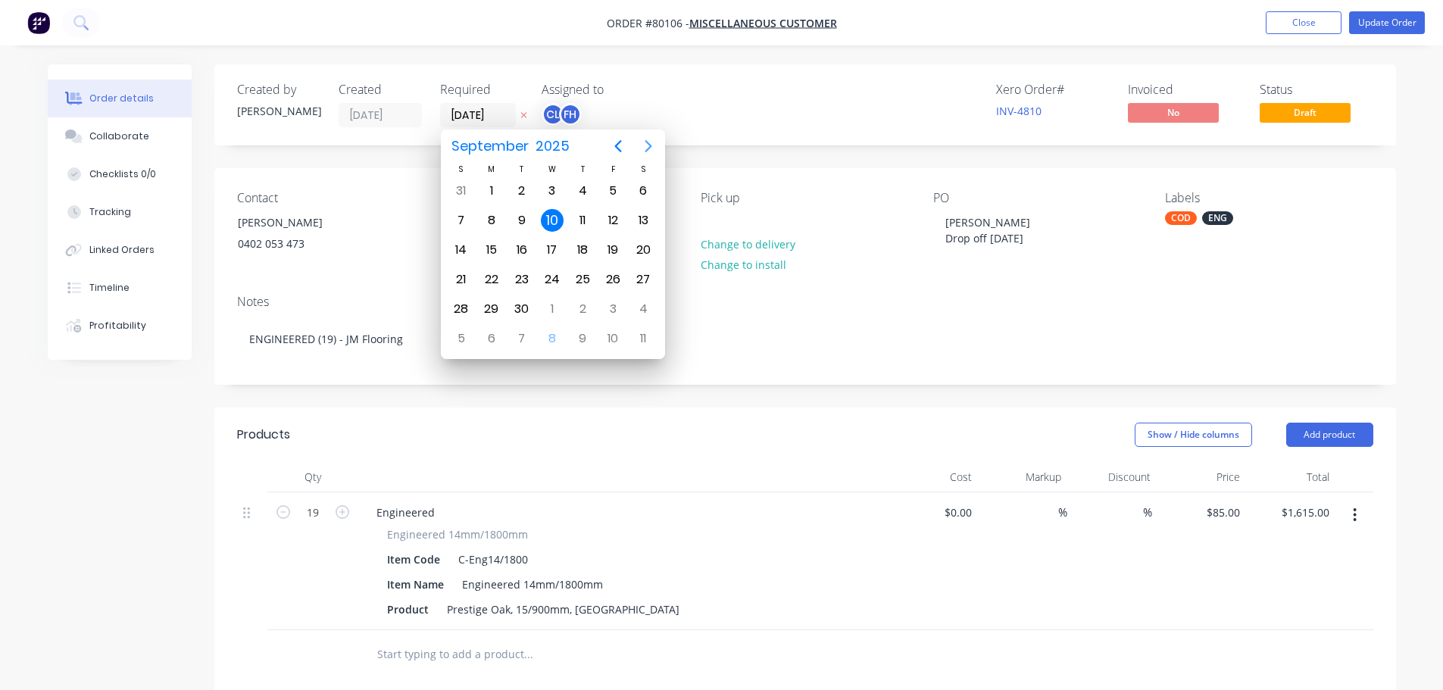
click at [646, 140] on icon "Next page" at bounding box center [648, 146] width 18 height 18
click at [611, 220] on div "10" at bounding box center [612, 220] width 23 height 23
type input "[DATE]"
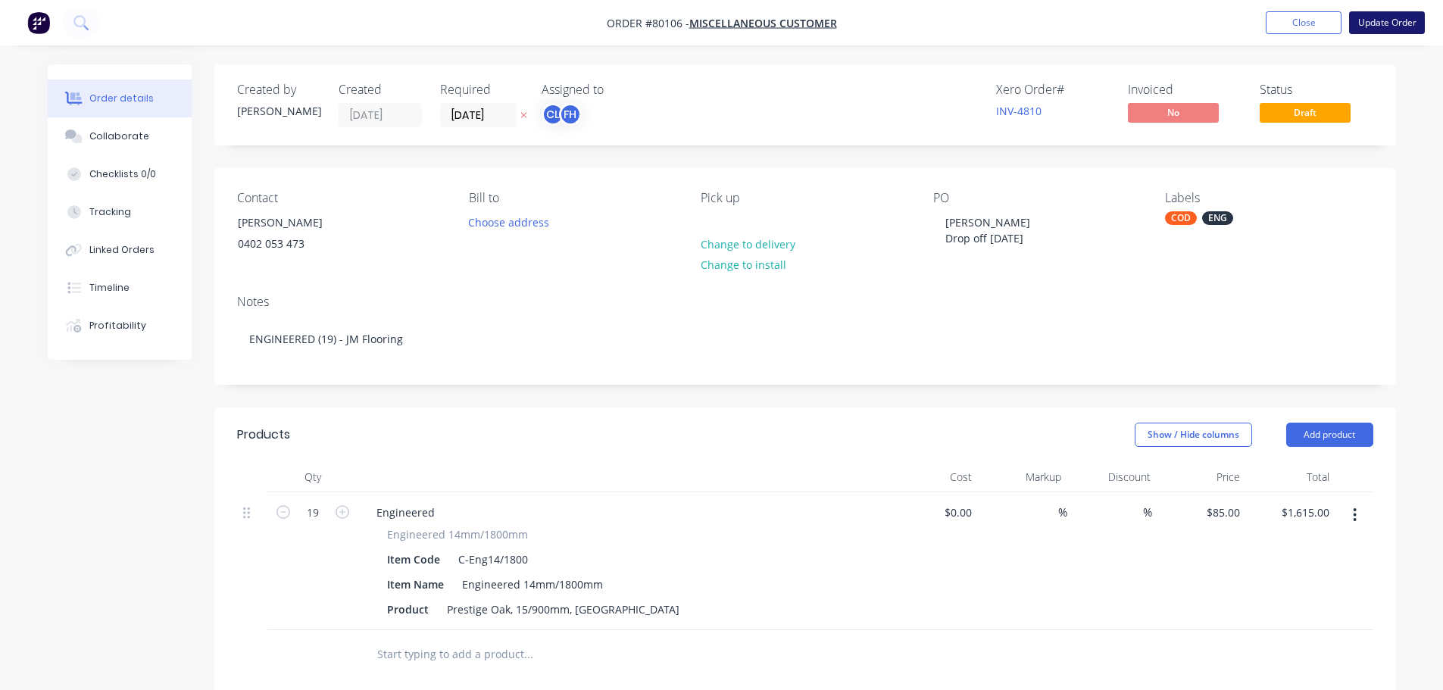
click at [1414, 28] on button "Update Order" at bounding box center [1387, 22] width 76 height 23
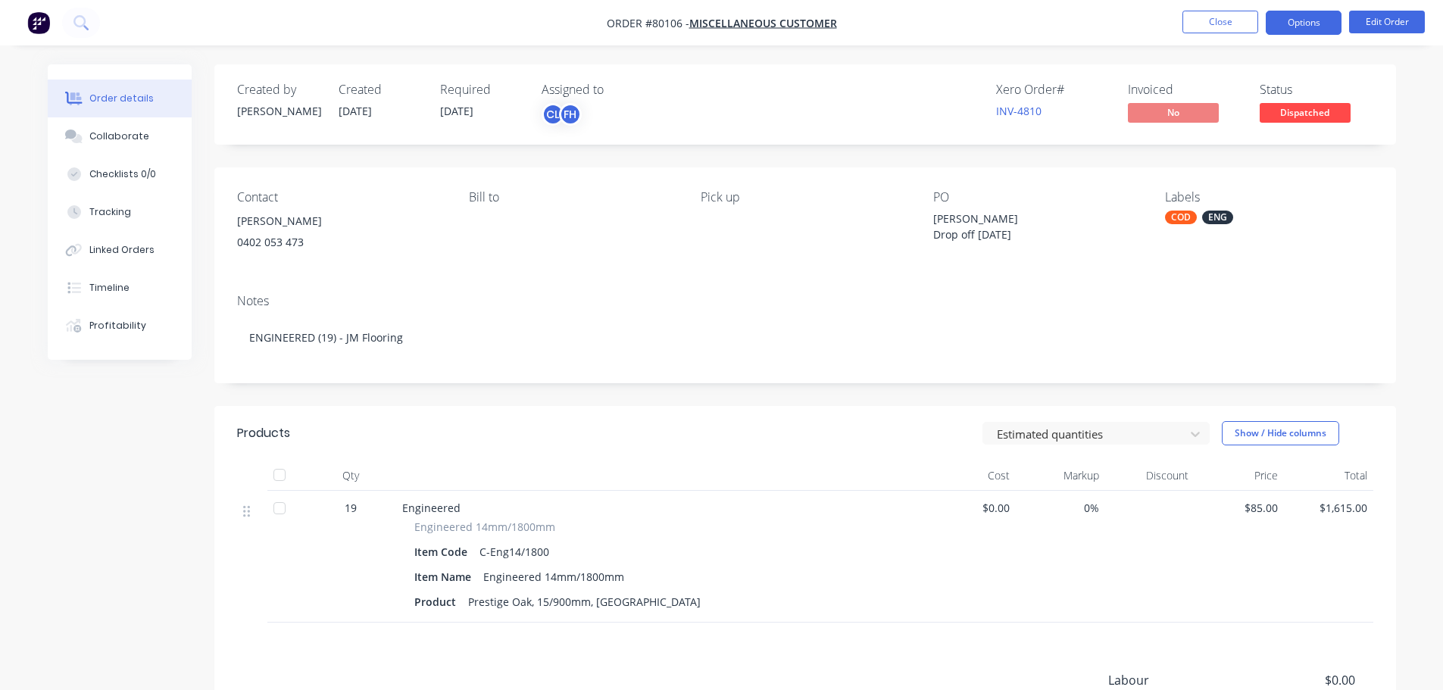
click at [1313, 25] on button "Options" at bounding box center [1303, 23] width 76 height 24
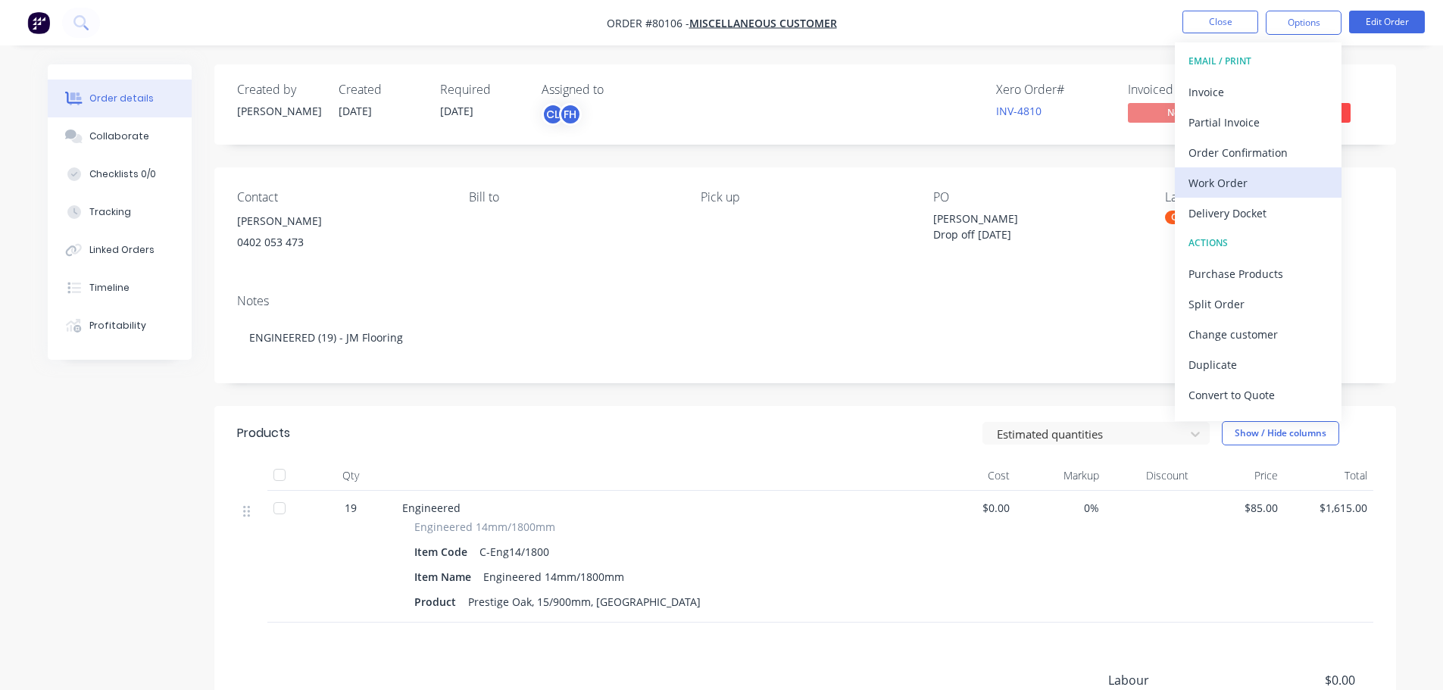
click at [1236, 188] on div "Work Order" at bounding box center [1257, 183] width 139 height 22
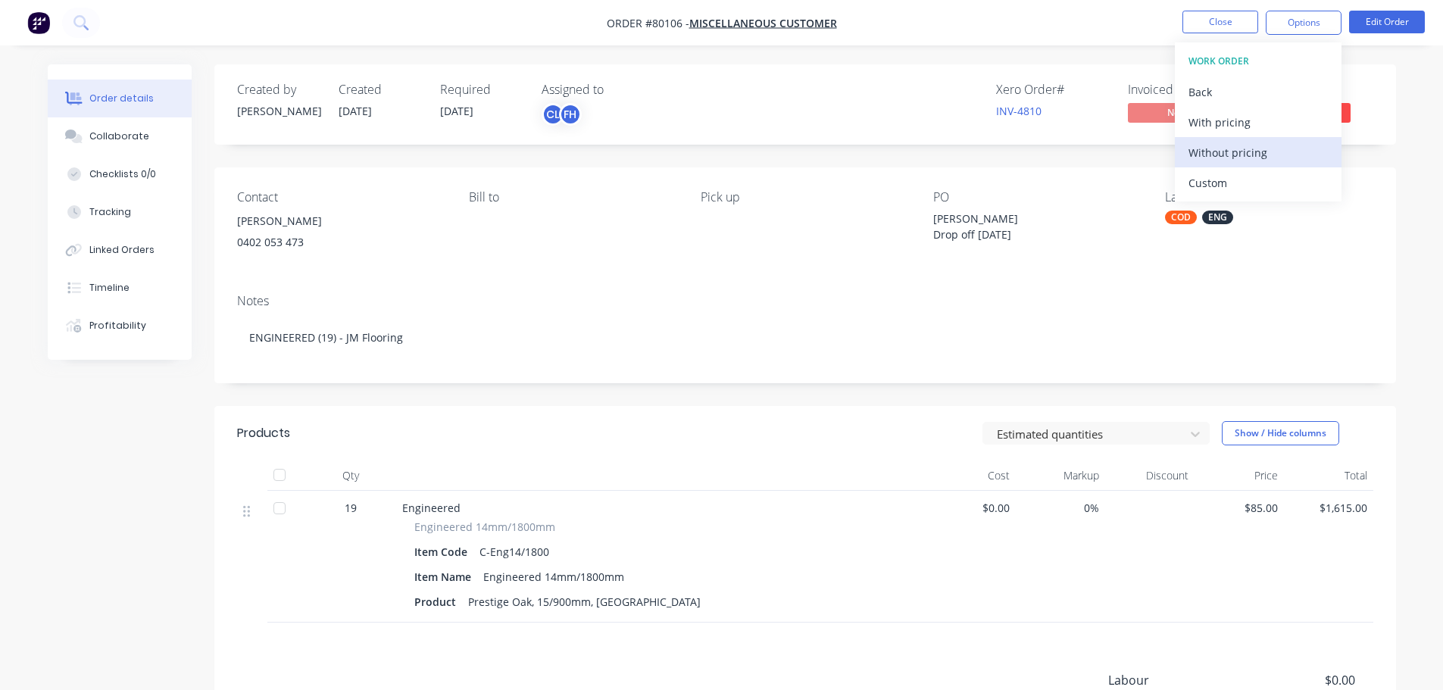
click at [1202, 158] on div "Without pricing" at bounding box center [1257, 153] width 139 height 22
